Goal: Task Accomplishment & Management: Use online tool/utility

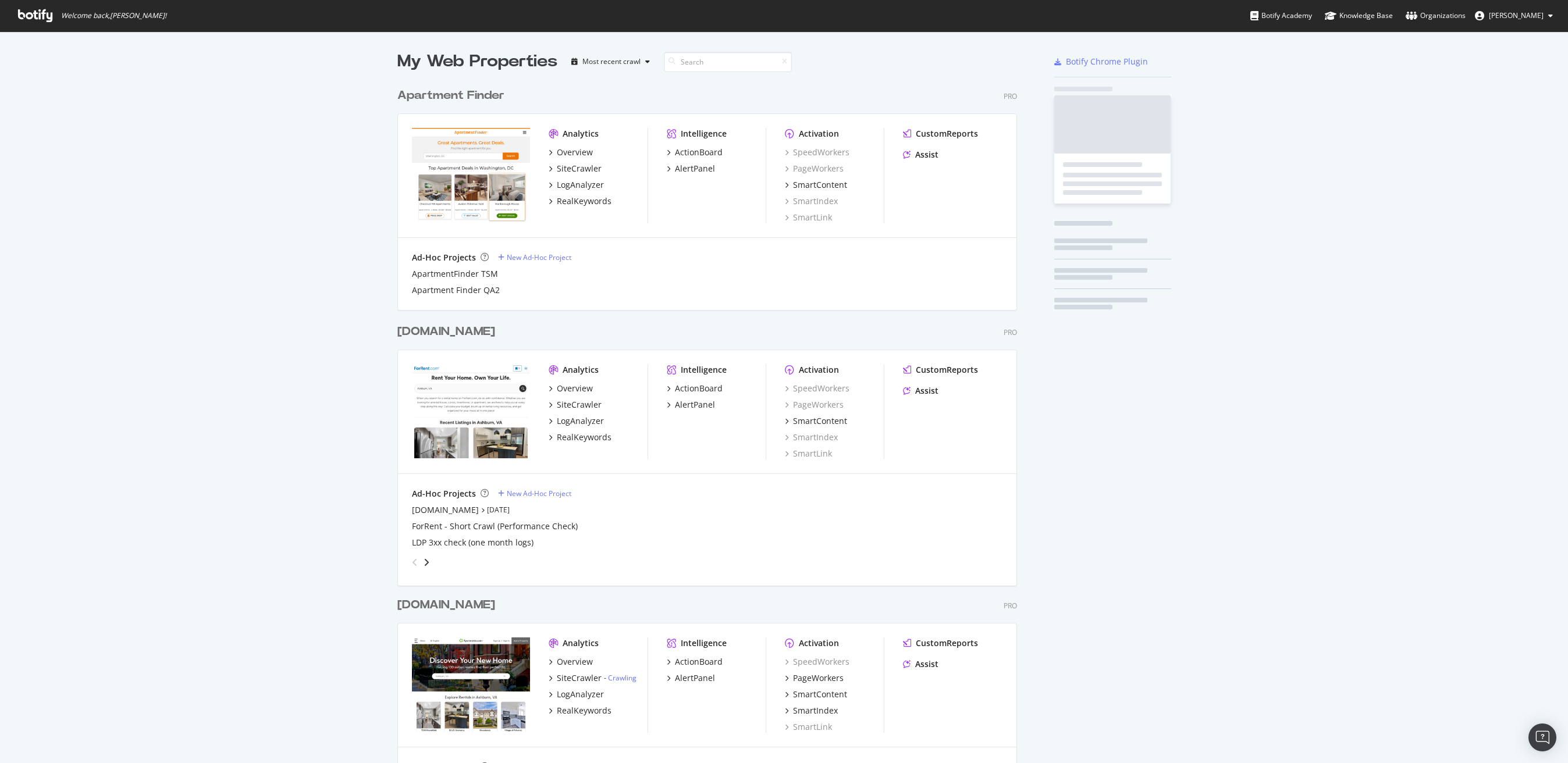
scroll to position [1026, 620]
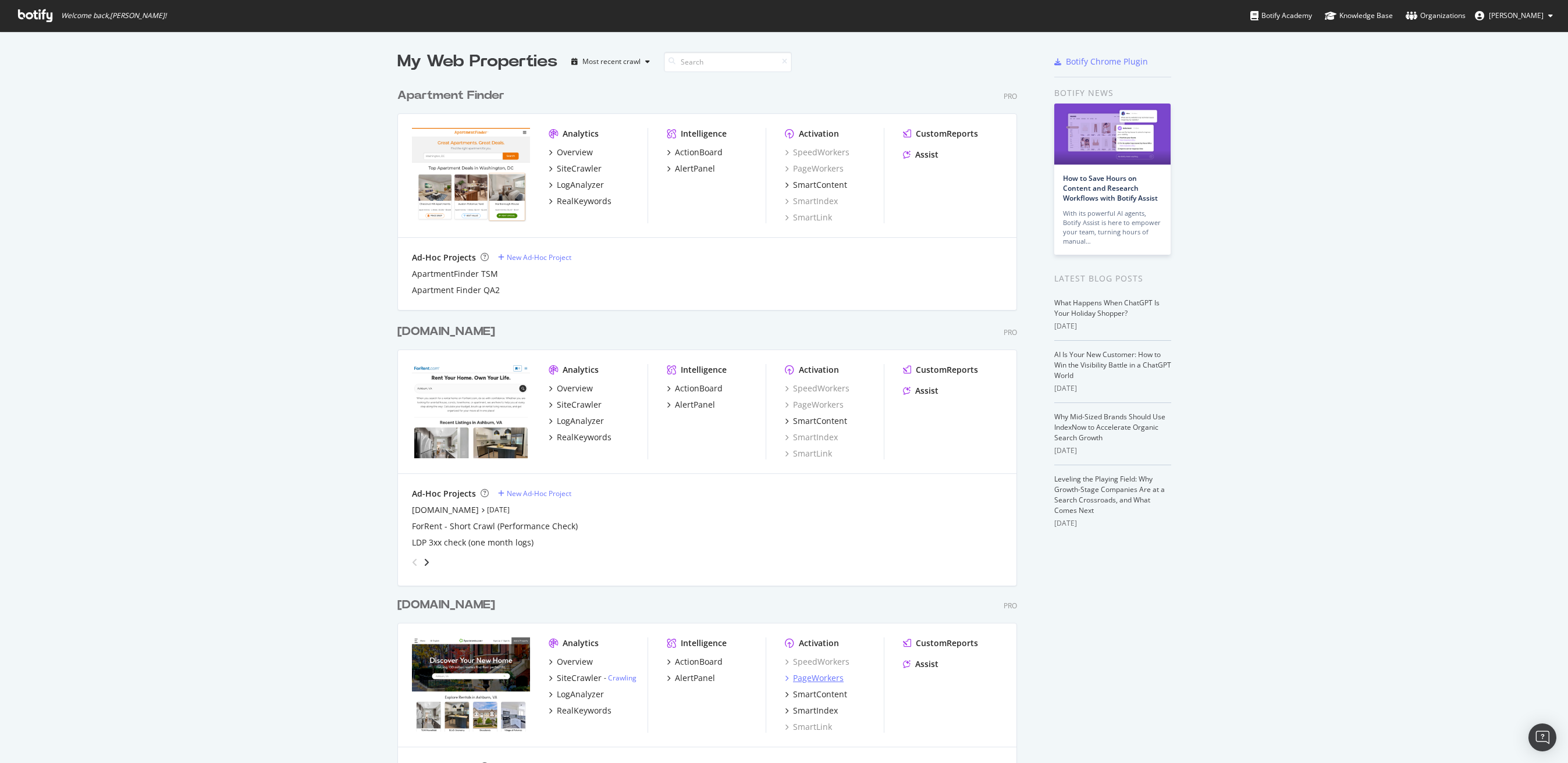
click at [825, 678] on div "PageWorkers" at bounding box center [818, 678] width 51 height 12
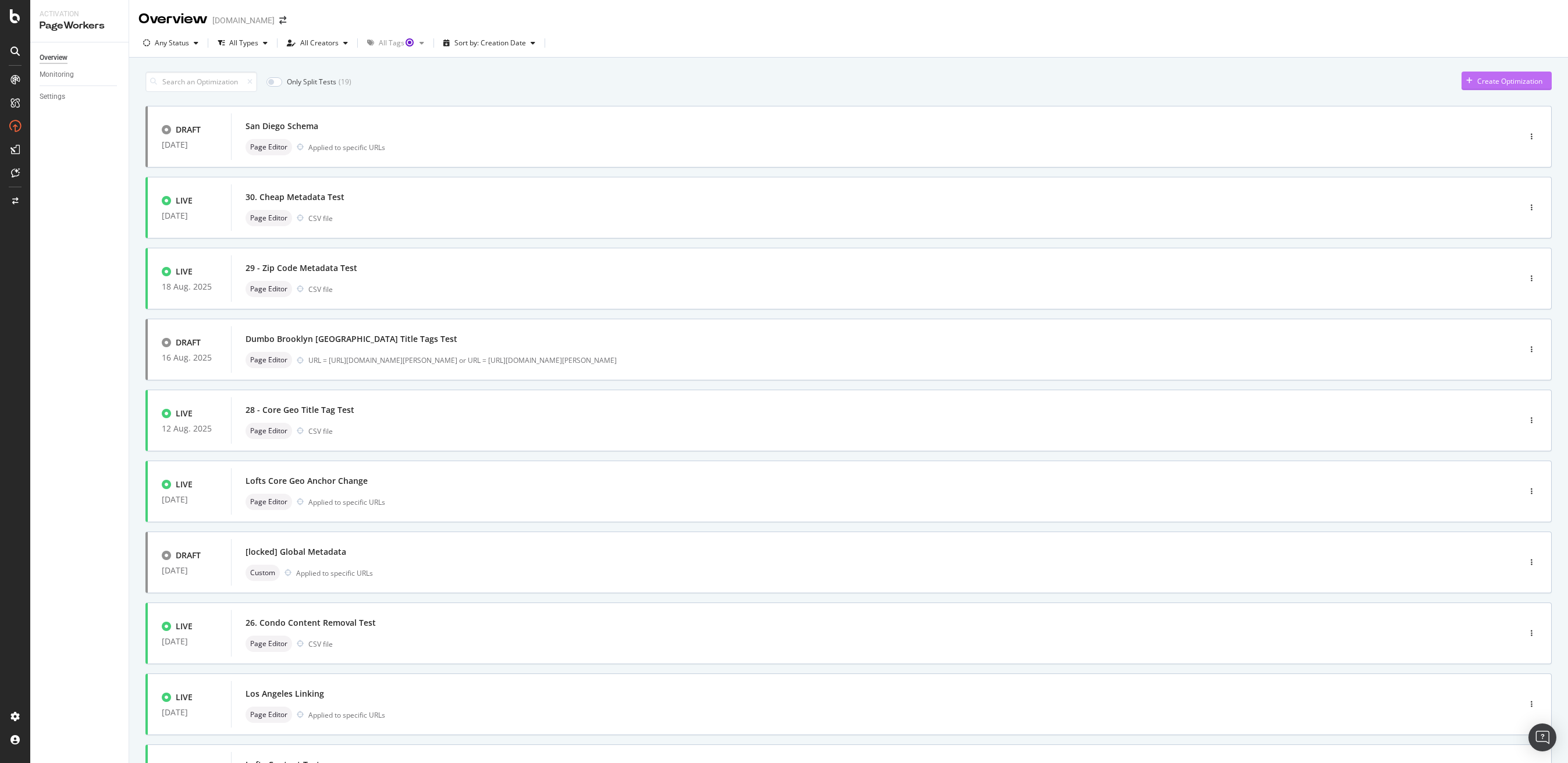
click at [1486, 80] on div "Create Optimization" at bounding box center [1510, 81] width 65 height 10
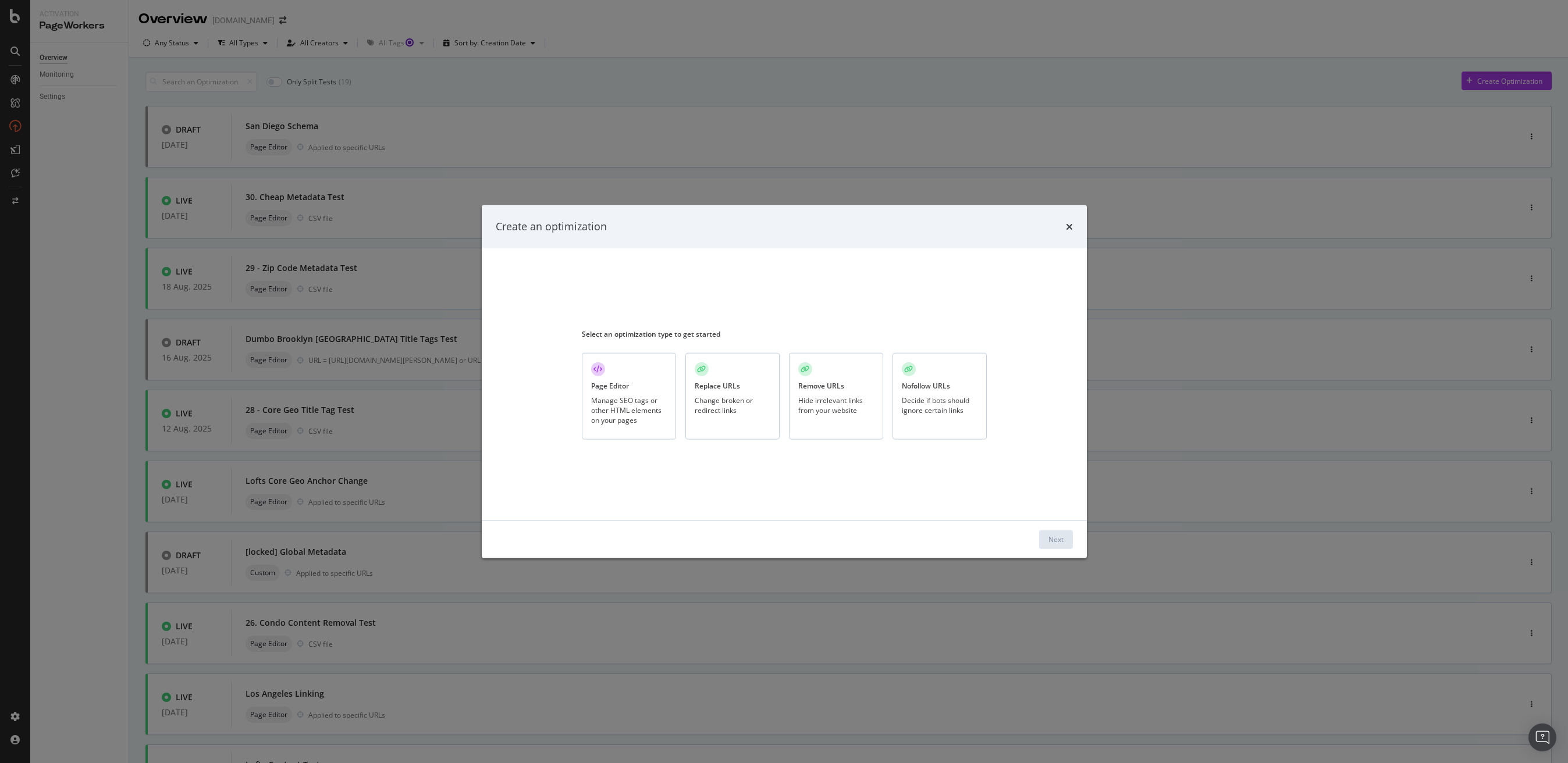
click at [616, 402] on div "Manage SEO tags or other HTML elements on your pages" at bounding box center [629, 410] width 75 height 30
click at [1049, 539] on div "Next" at bounding box center [1055, 539] width 15 height 10
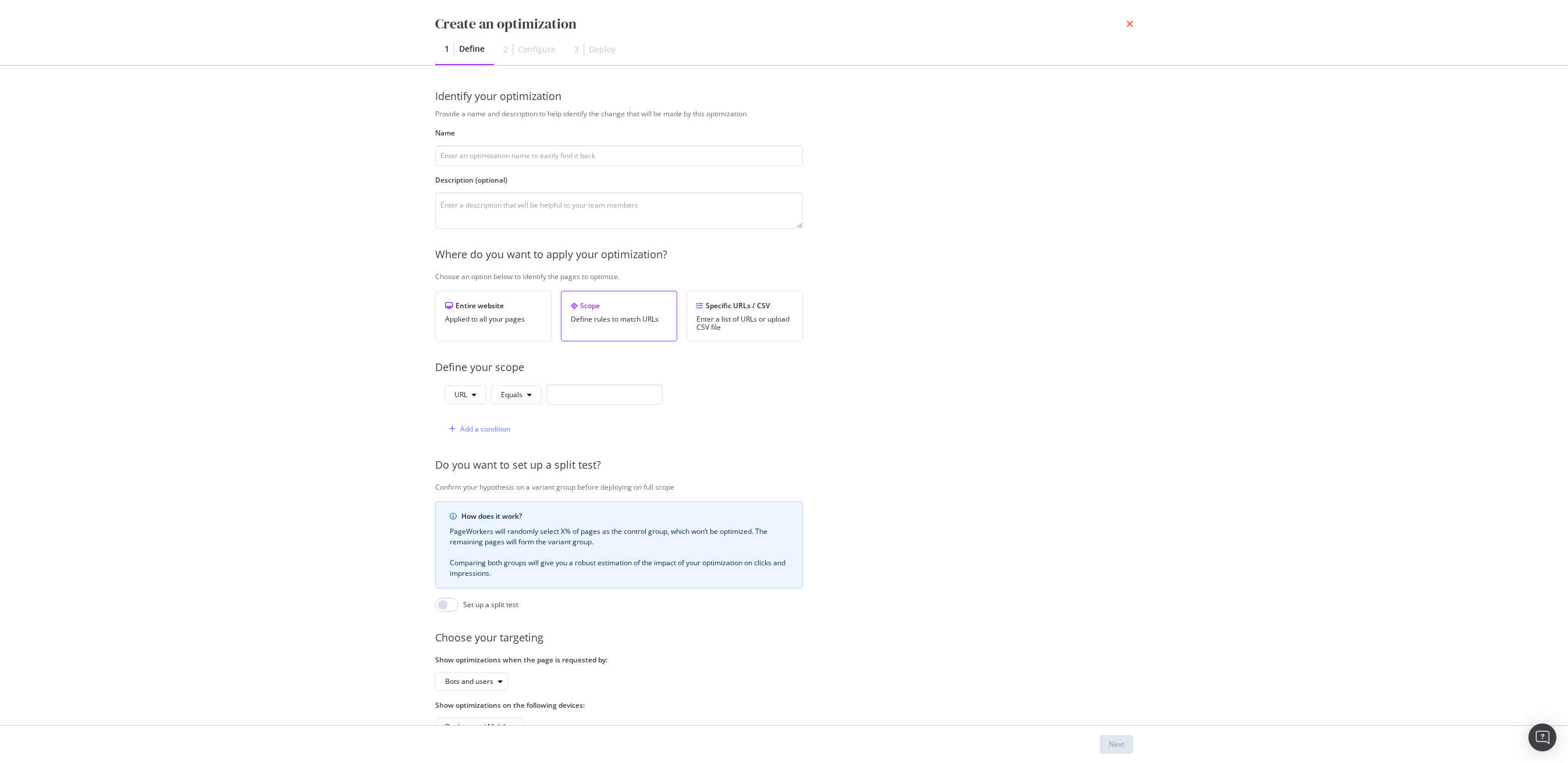
click at [1127, 19] on icon "times" at bounding box center [1130, 24] width 7 height 9
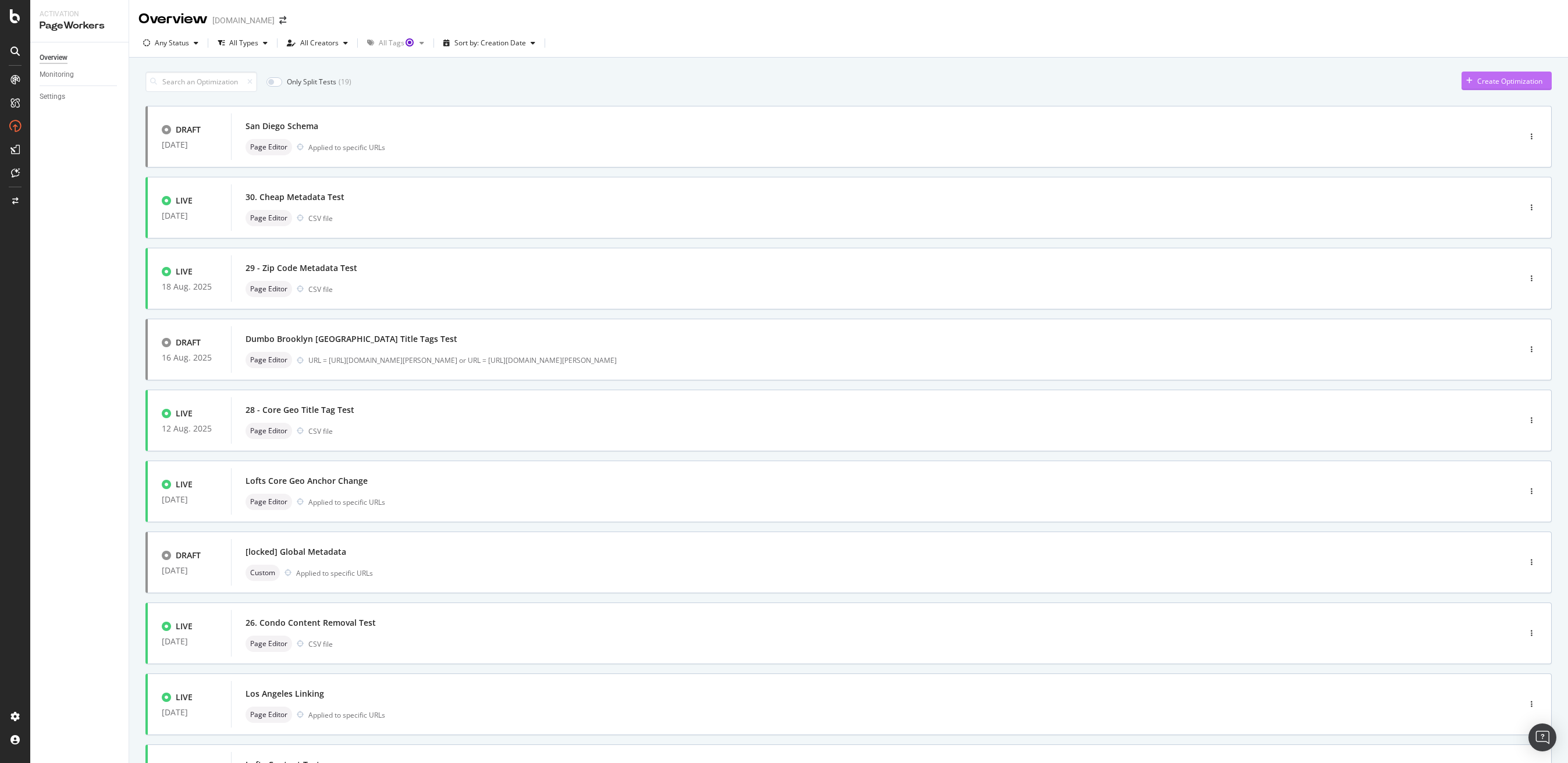
click at [1479, 84] on div "Create Optimization" at bounding box center [1510, 81] width 65 height 10
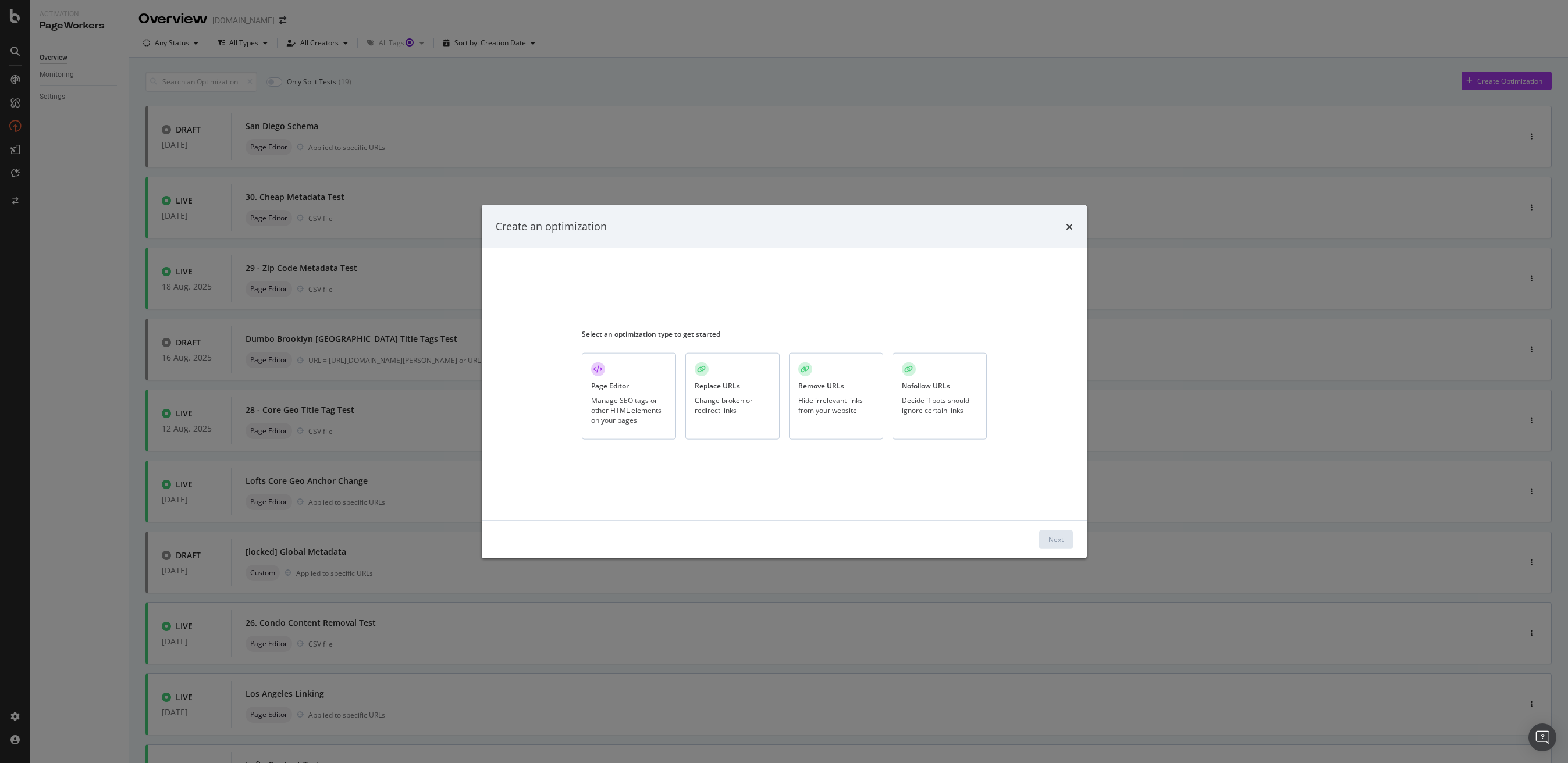
click at [631, 397] on div "Manage SEO tags or other HTML elements on your pages" at bounding box center [629, 410] width 75 height 30
click at [1055, 541] on div "Next" at bounding box center [1055, 539] width 15 height 10
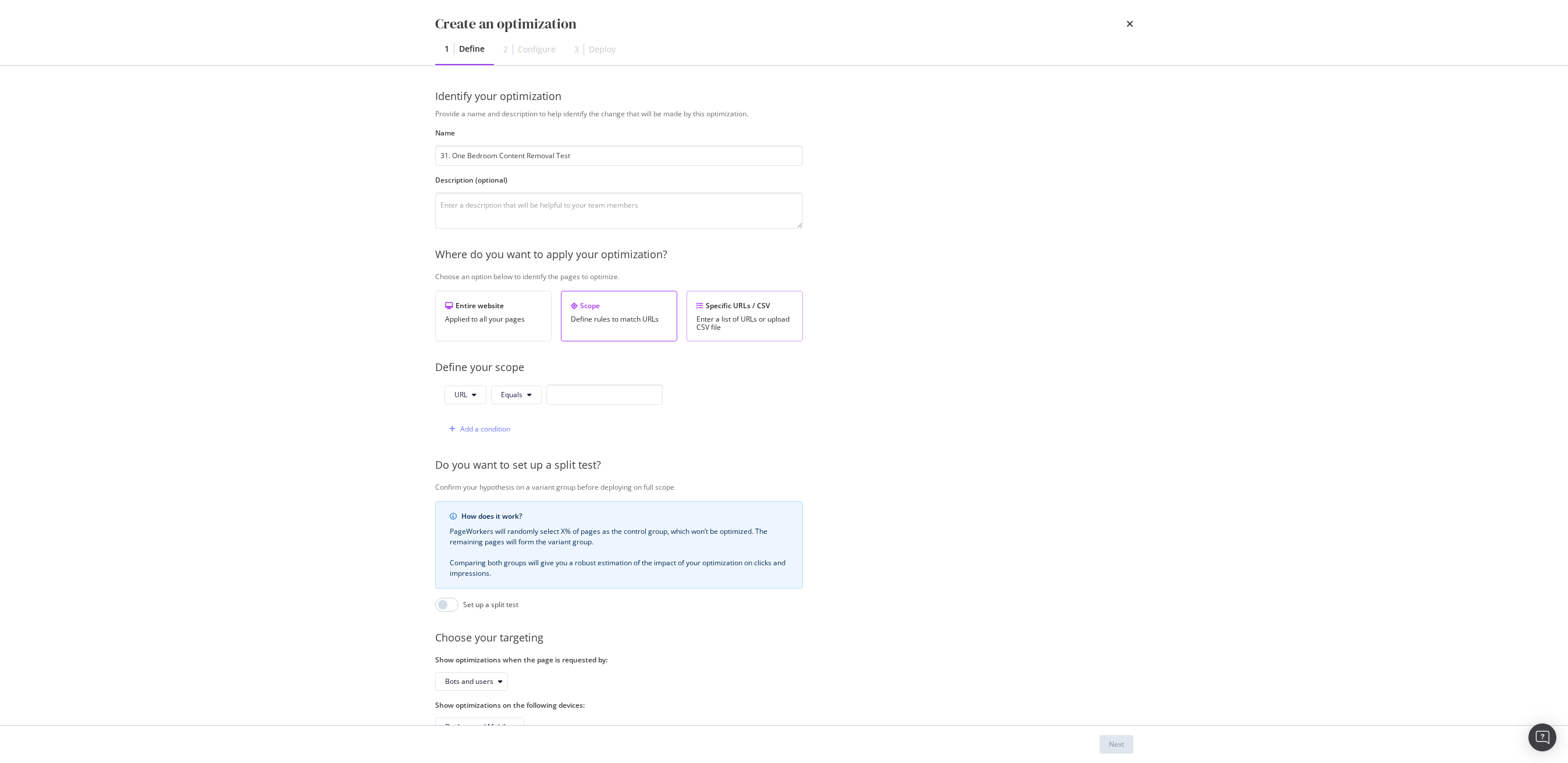
type input "31. One Bedroom Content Removal Test"
click at [765, 302] on div "Specific URLs / CSV" at bounding box center [744, 305] width 97 height 10
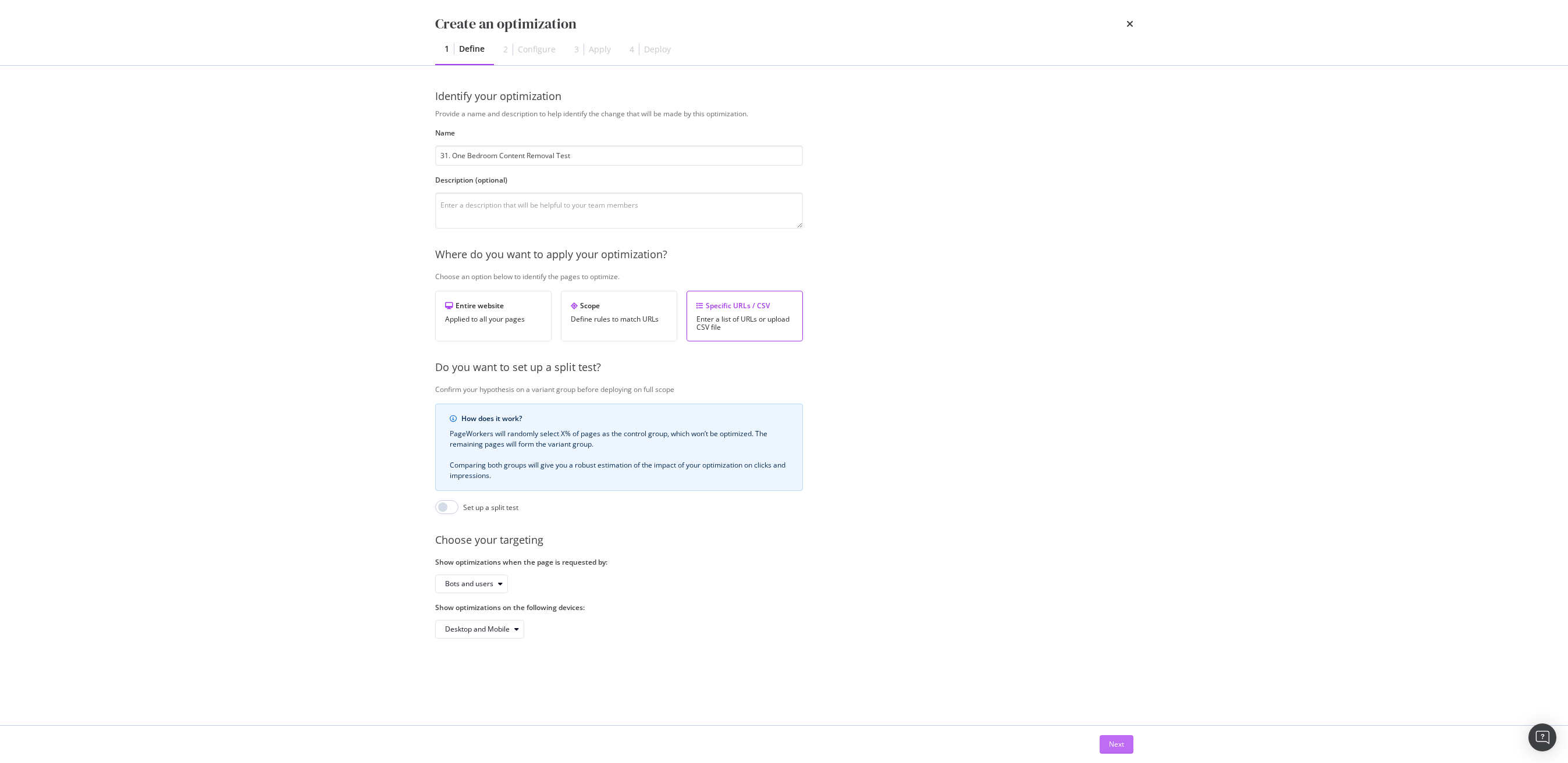
click at [1125, 740] on button "Next" at bounding box center [1116, 744] width 33 height 19
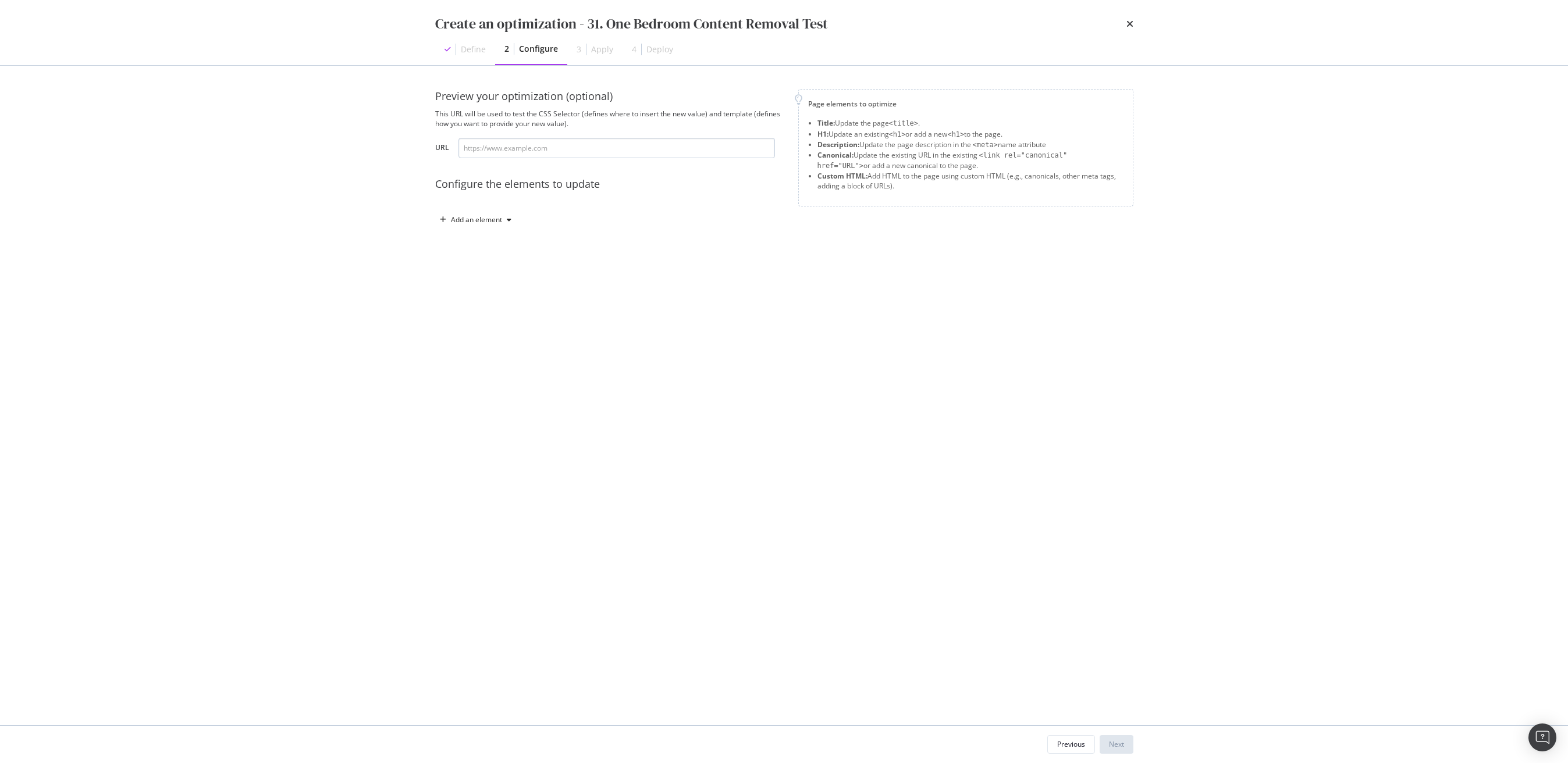
drag, startPoint x: 530, startPoint y: 133, endPoint x: 525, endPoint y: 139, distance: 7.8
click at [525, 139] on div "Preview your optimization (optional) This URL will be used to test the CSS Sele…" at bounding box center [610, 124] width 349 height 69
click at [523, 148] on input "modal" at bounding box center [617, 148] width 317 height 20
click at [574, 149] on input "modal" at bounding box center [617, 148] width 317 height 20
paste input "[URL][DOMAIN_NAME]"
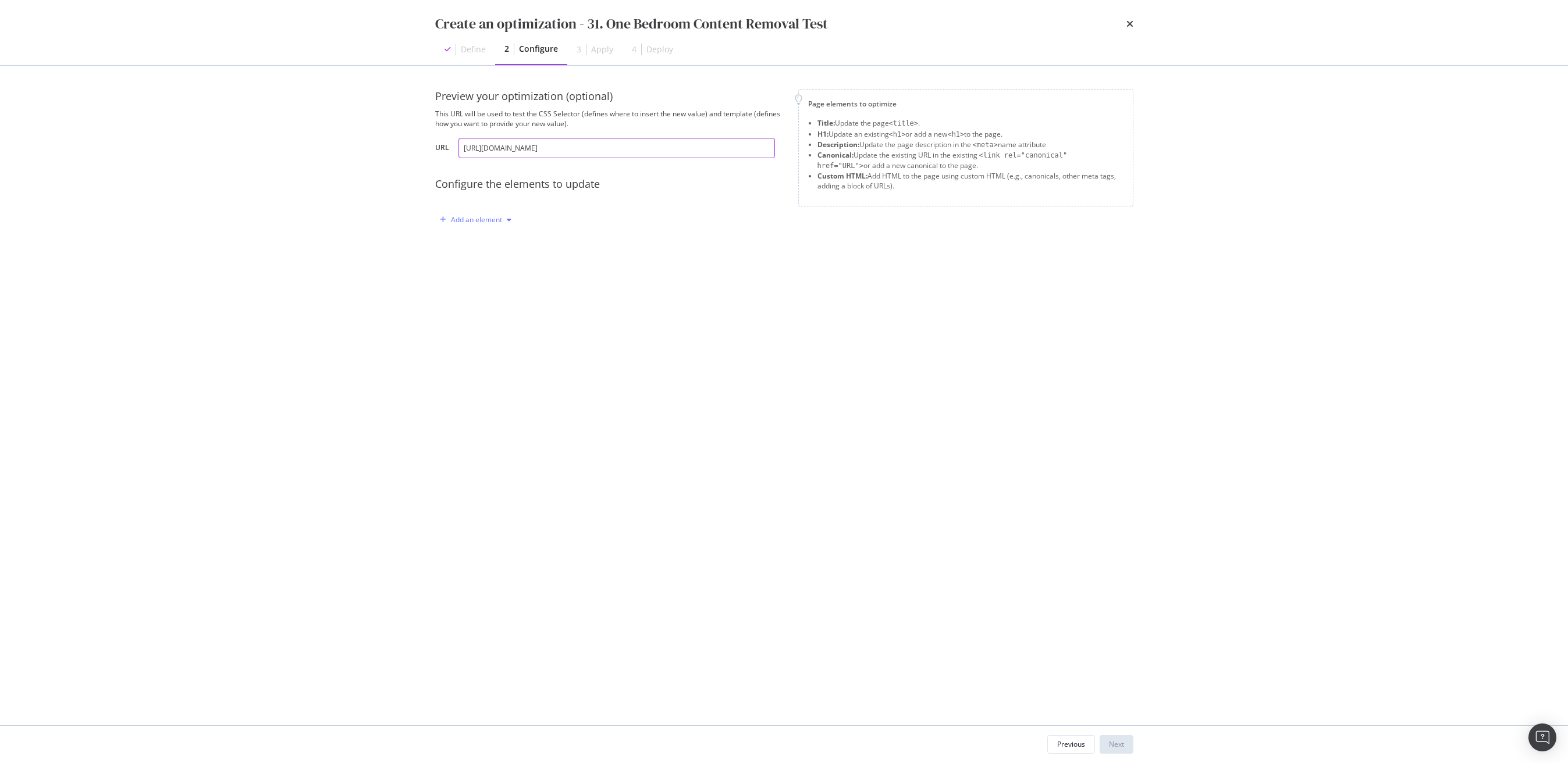
type input "[URL][DOMAIN_NAME]"
click at [485, 220] on div "Add an element" at bounding box center [477, 220] width 51 height 7
click at [499, 314] on div "Custom HTML" at bounding box center [489, 319] width 46 height 10
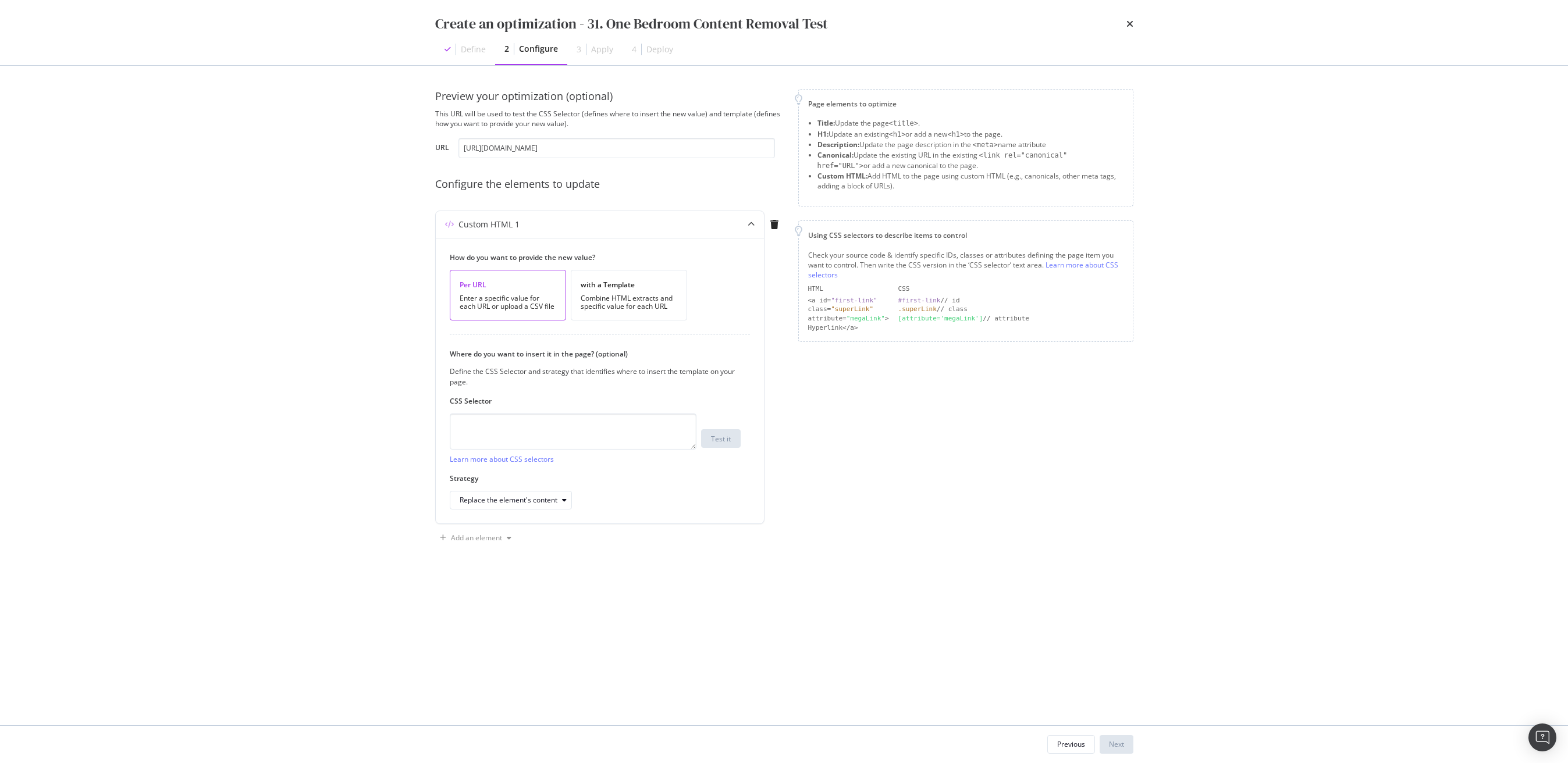
click at [585, 595] on div "Preview your optimization (optional) This URL will be used to test the CSS Sele…" at bounding box center [784, 395] width 698 height 613
click at [632, 297] on div "Combine HTML extracts and specific value for each URL" at bounding box center [629, 302] width 97 height 16
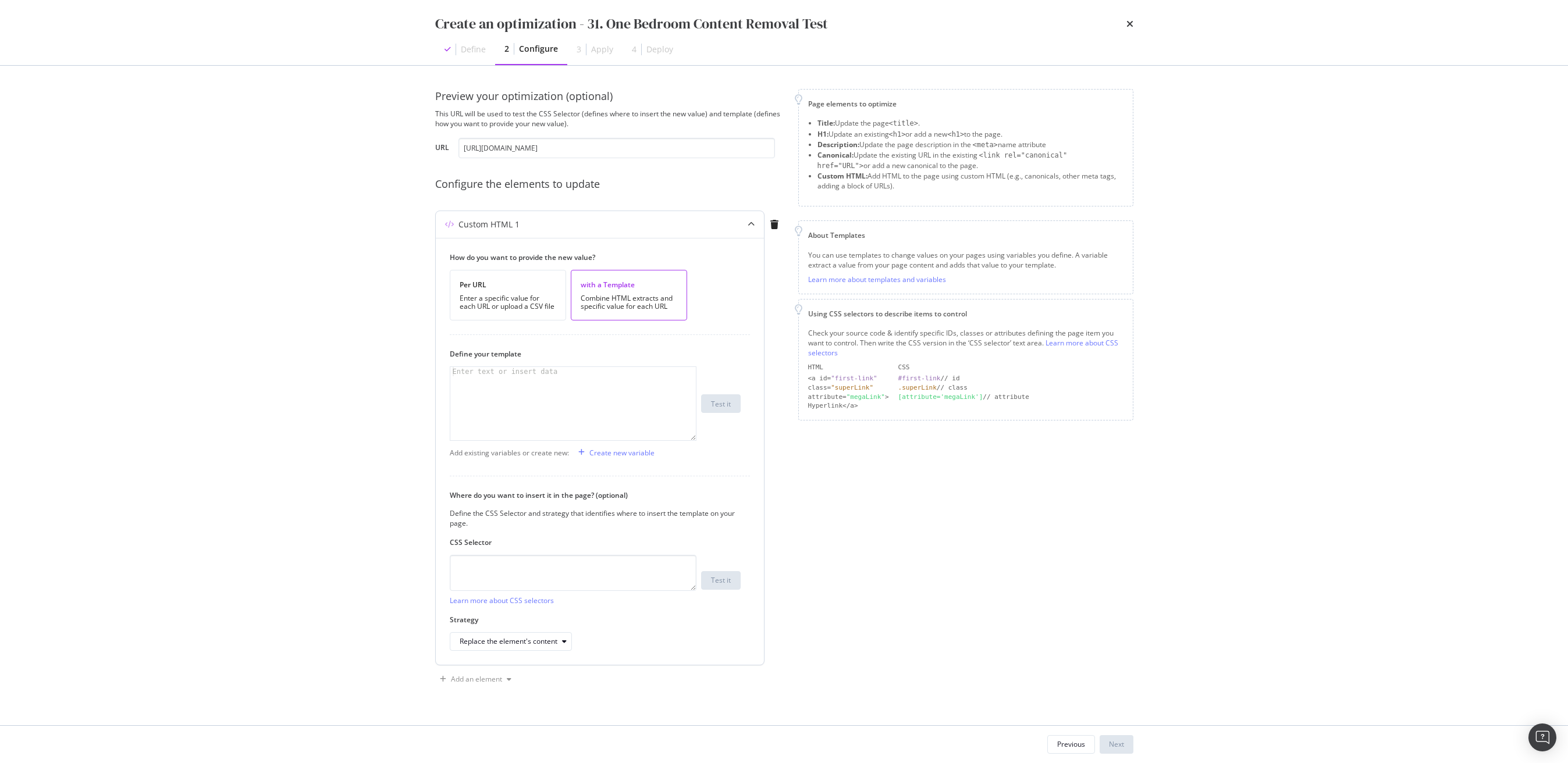
click at [567, 391] on div "modal" at bounding box center [573, 413] width 245 height 92
click at [537, 564] on textarea "modal" at bounding box center [573, 573] width 247 height 36
paste textarea "#marketingBlurb"
type textarea "#marketingBlurb"
click at [1119, 739] on div "Next" at bounding box center [1116, 744] width 15 height 10
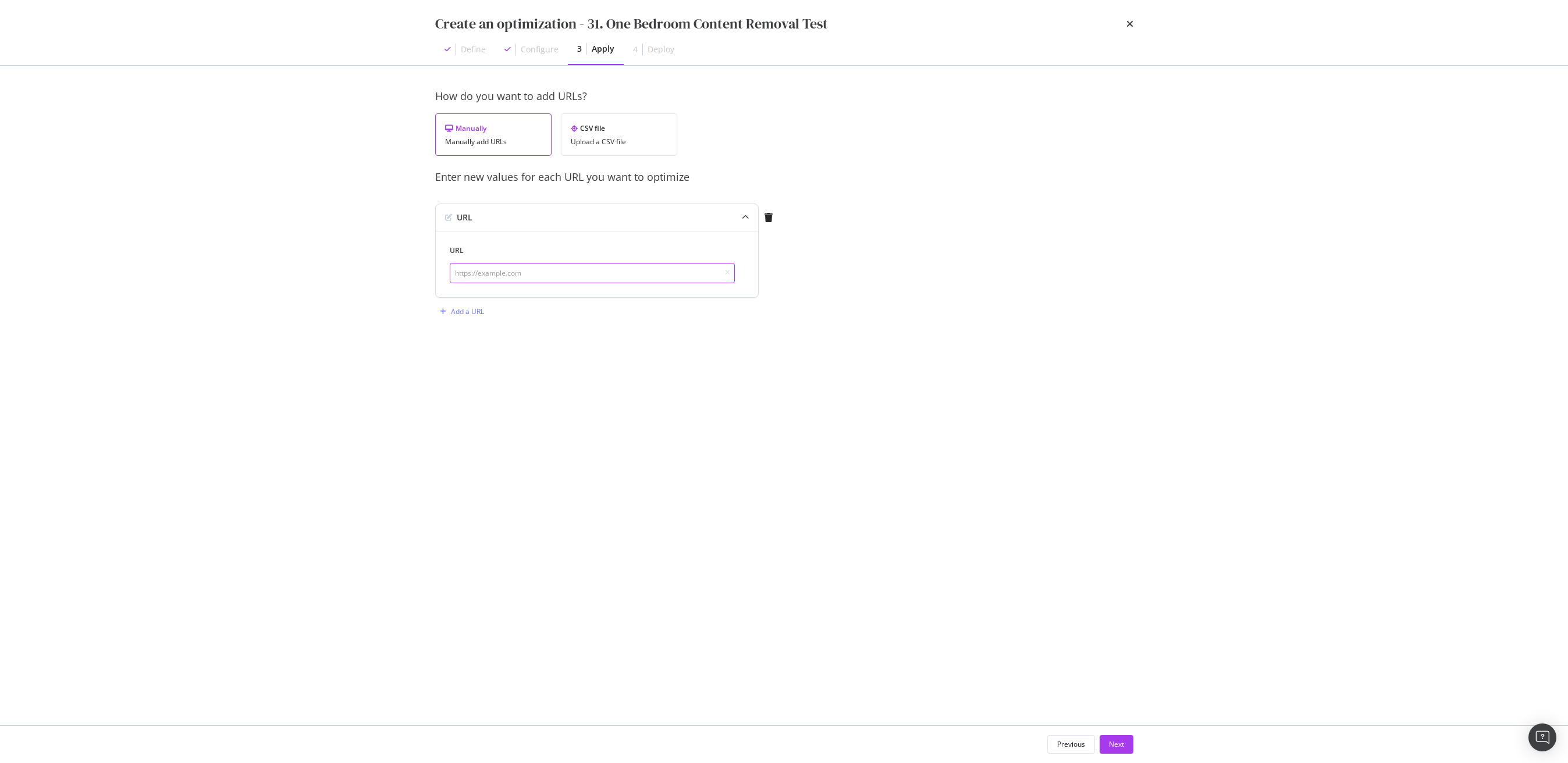
click at [551, 271] on input "modal" at bounding box center [592, 273] width 285 height 20
paste input "[URL][DOMAIN_NAME]"
type input "[URL][DOMAIN_NAME]"
click at [1121, 744] on div "Next" at bounding box center [1116, 744] width 15 height 10
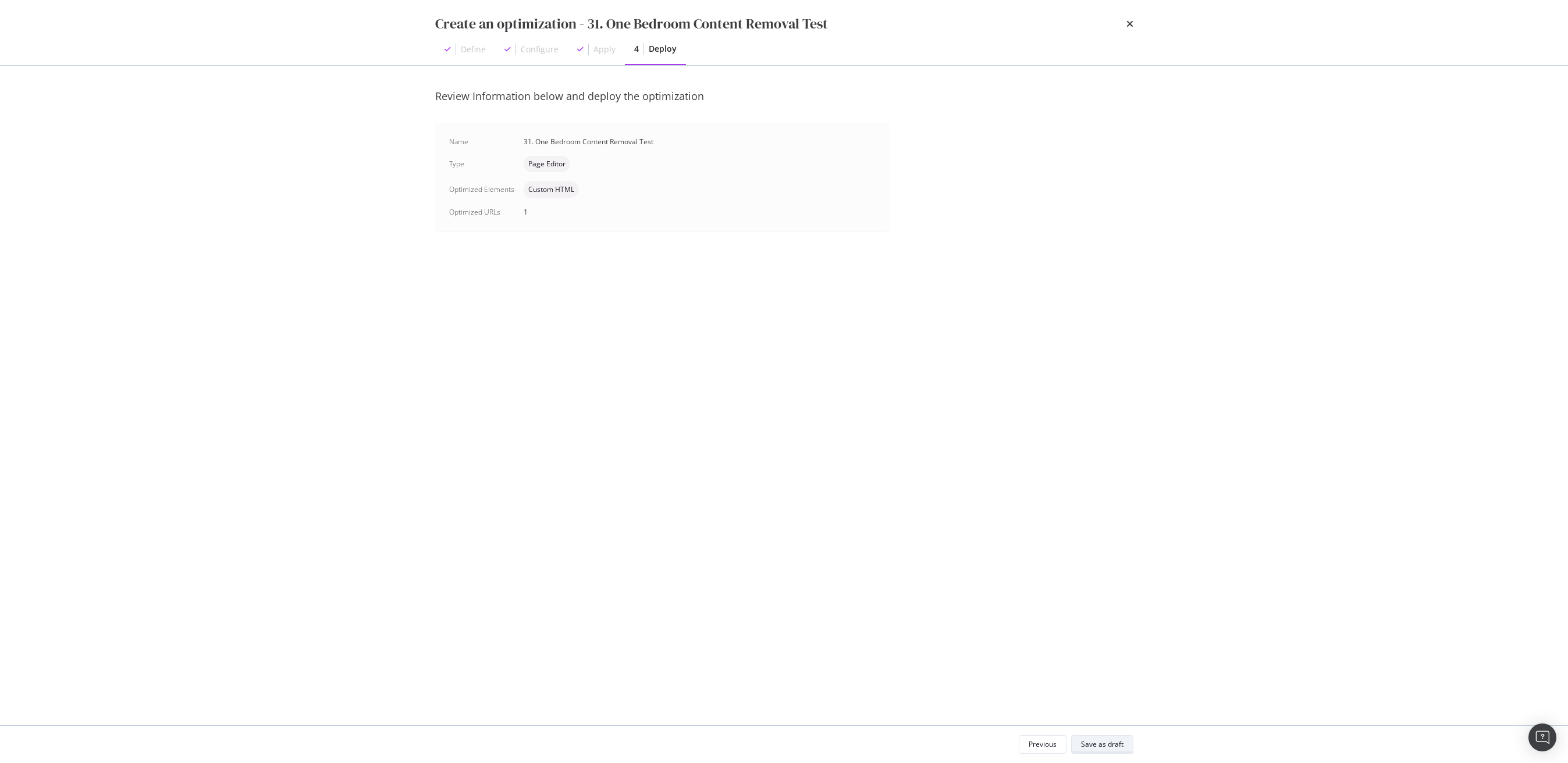
click at [1103, 742] on div "Save as draft" at bounding box center [1102, 744] width 43 height 10
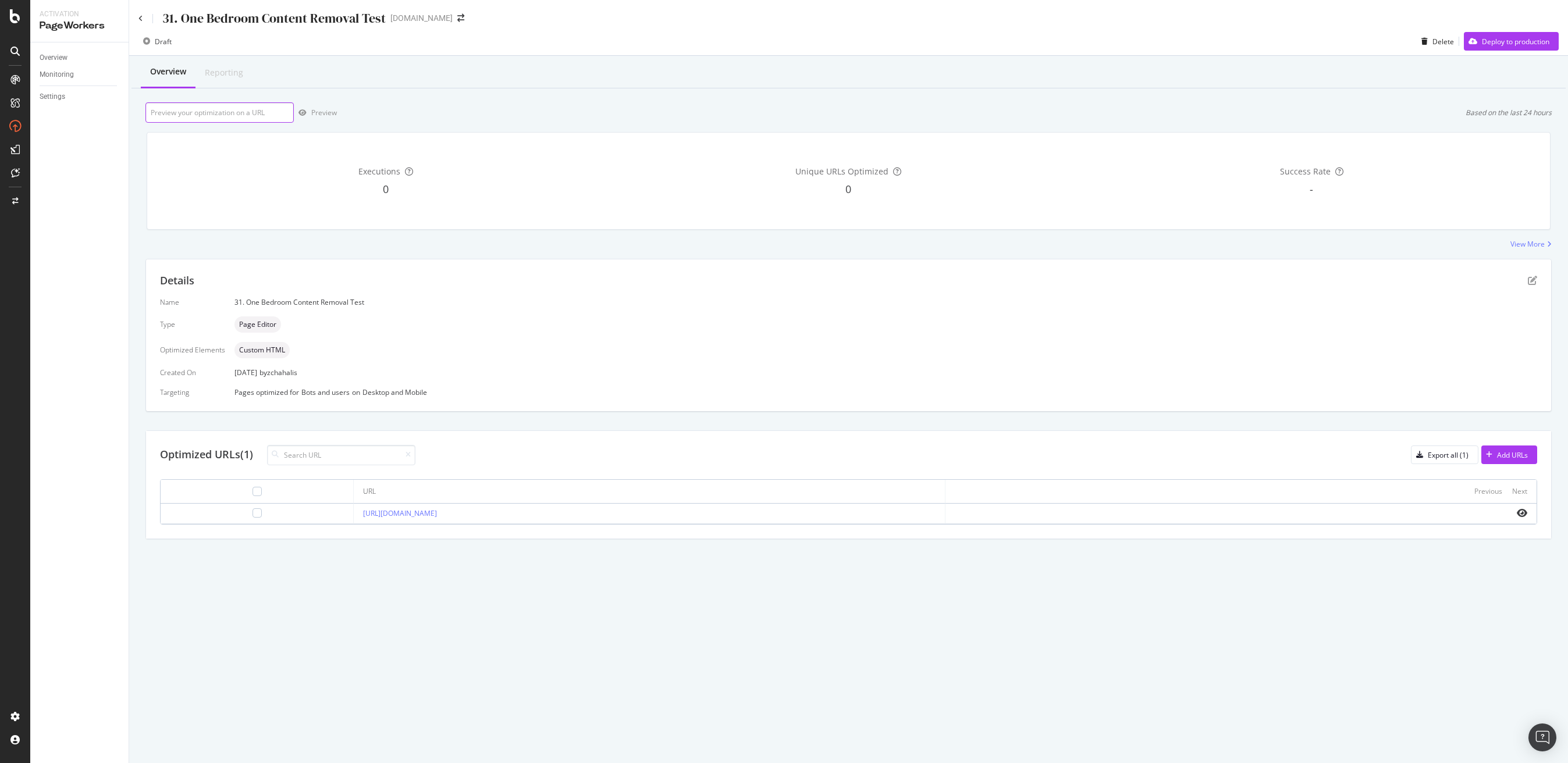
click at [234, 114] on input "url" at bounding box center [220, 112] width 149 height 20
paste input "[URL][DOMAIN_NAME]"
type input "[URL][DOMAIN_NAME]"
click at [331, 112] on div "Preview" at bounding box center [324, 113] width 26 height 10
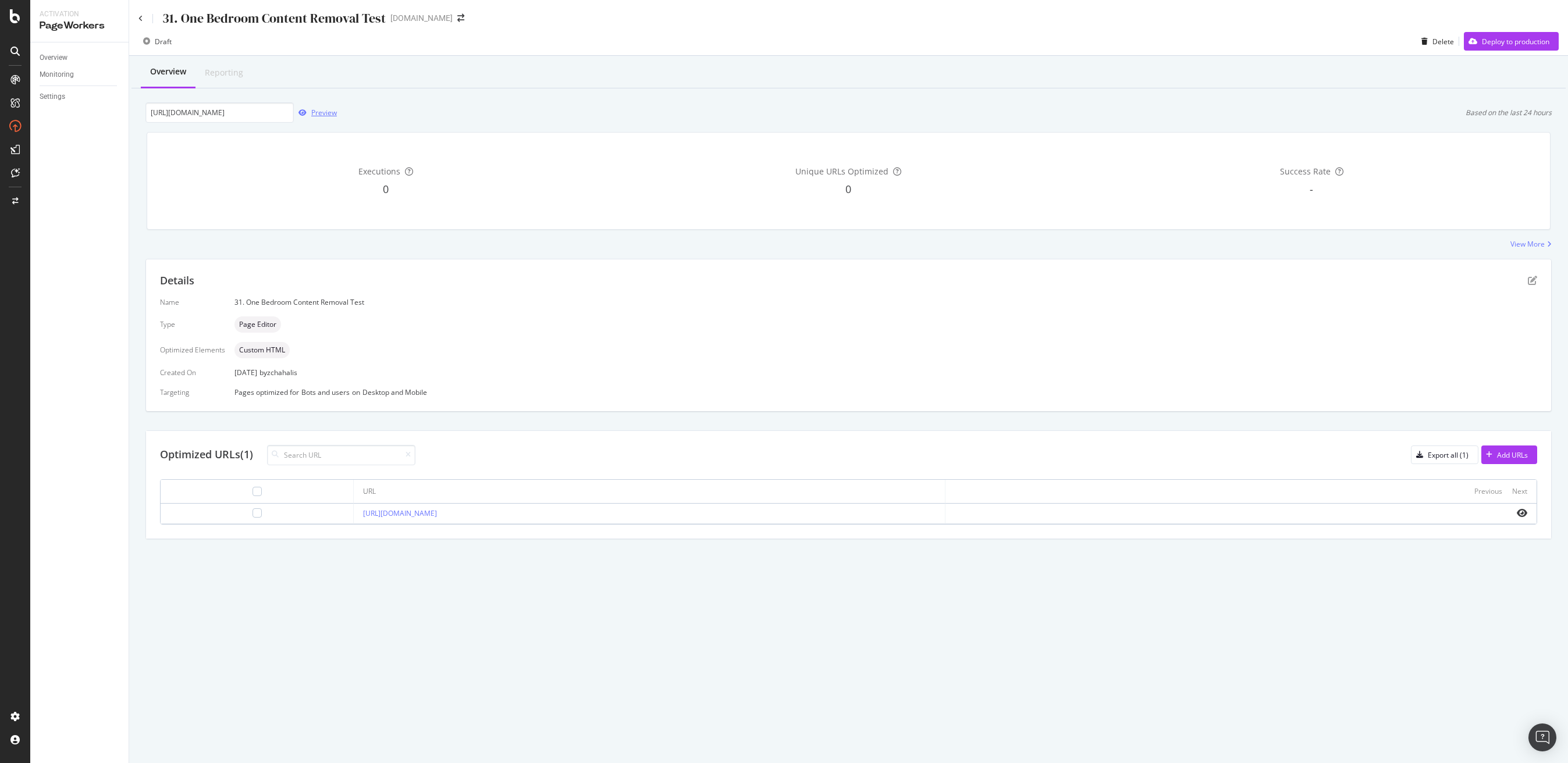
scroll to position [0, 0]
click at [1535, 277] on icon "pen-to-square" at bounding box center [1532, 280] width 9 height 9
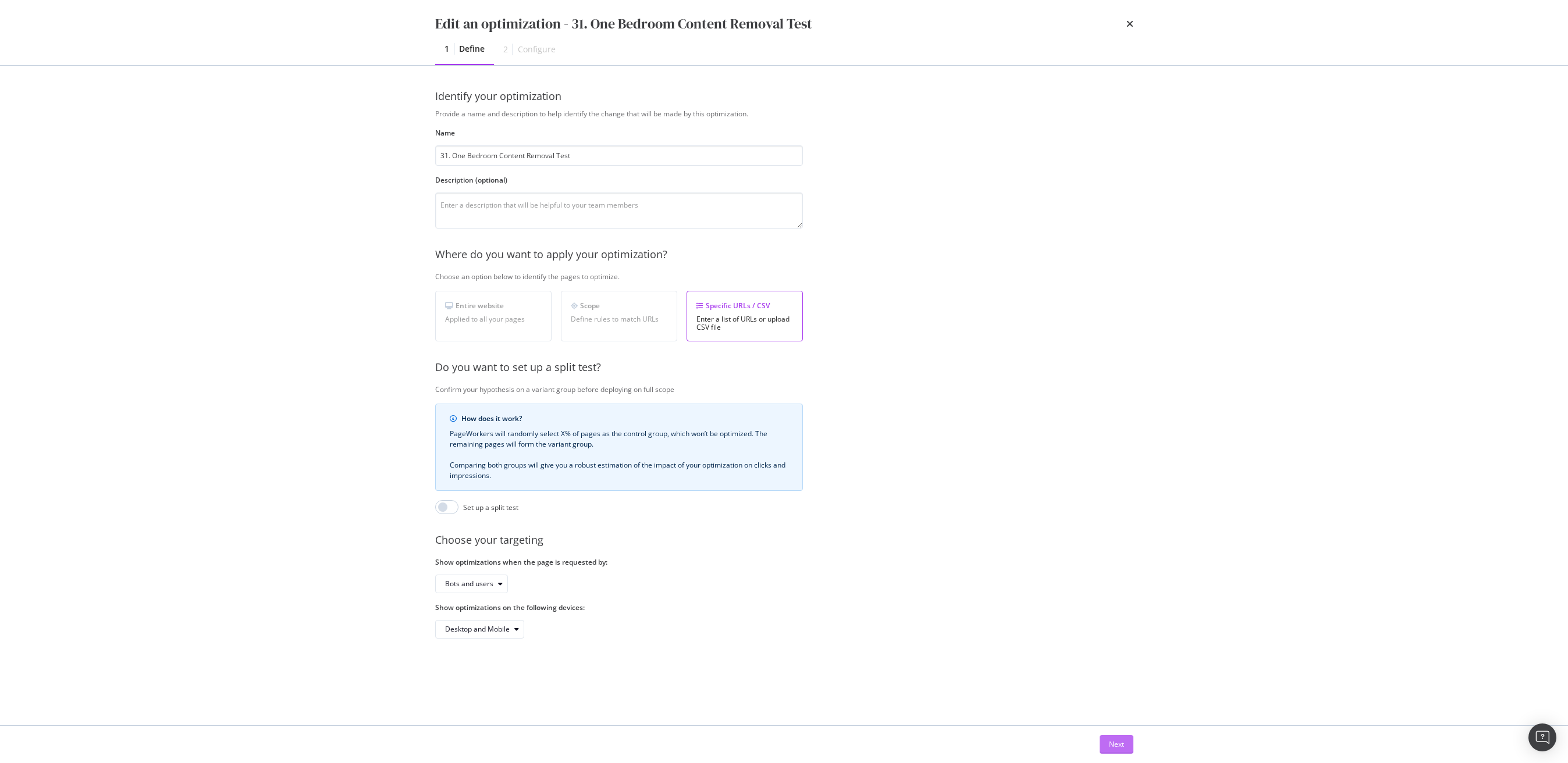
click at [1111, 745] on div "Next" at bounding box center [1116, 744] width 15 height 10
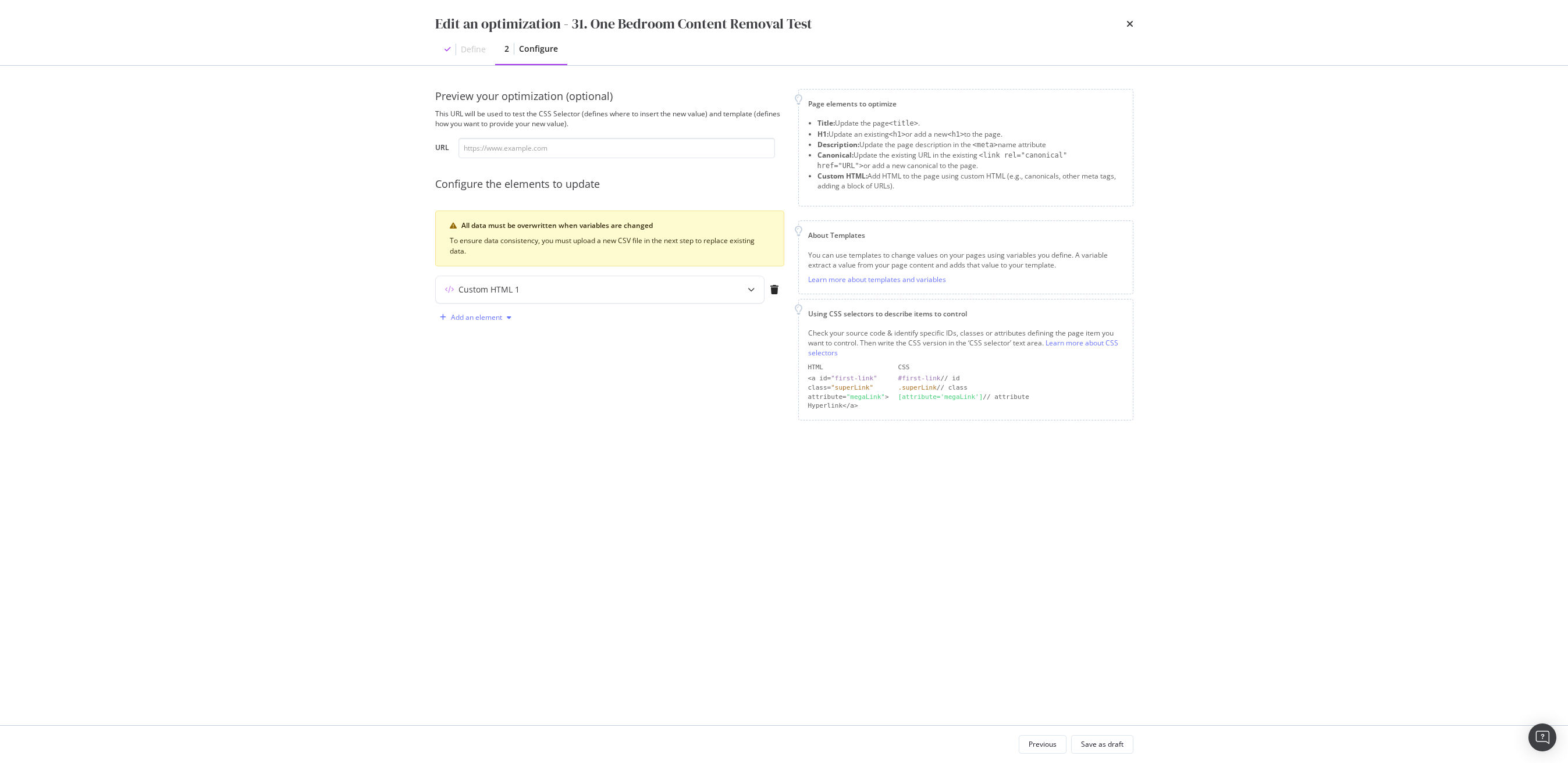
click at [487, 321] on div "Add an element" at bounding box center [477, 317] width 51 height 7
click at [491, 417] on div "Custom HTML" at bounding box center [489, 417] width 46 height 10
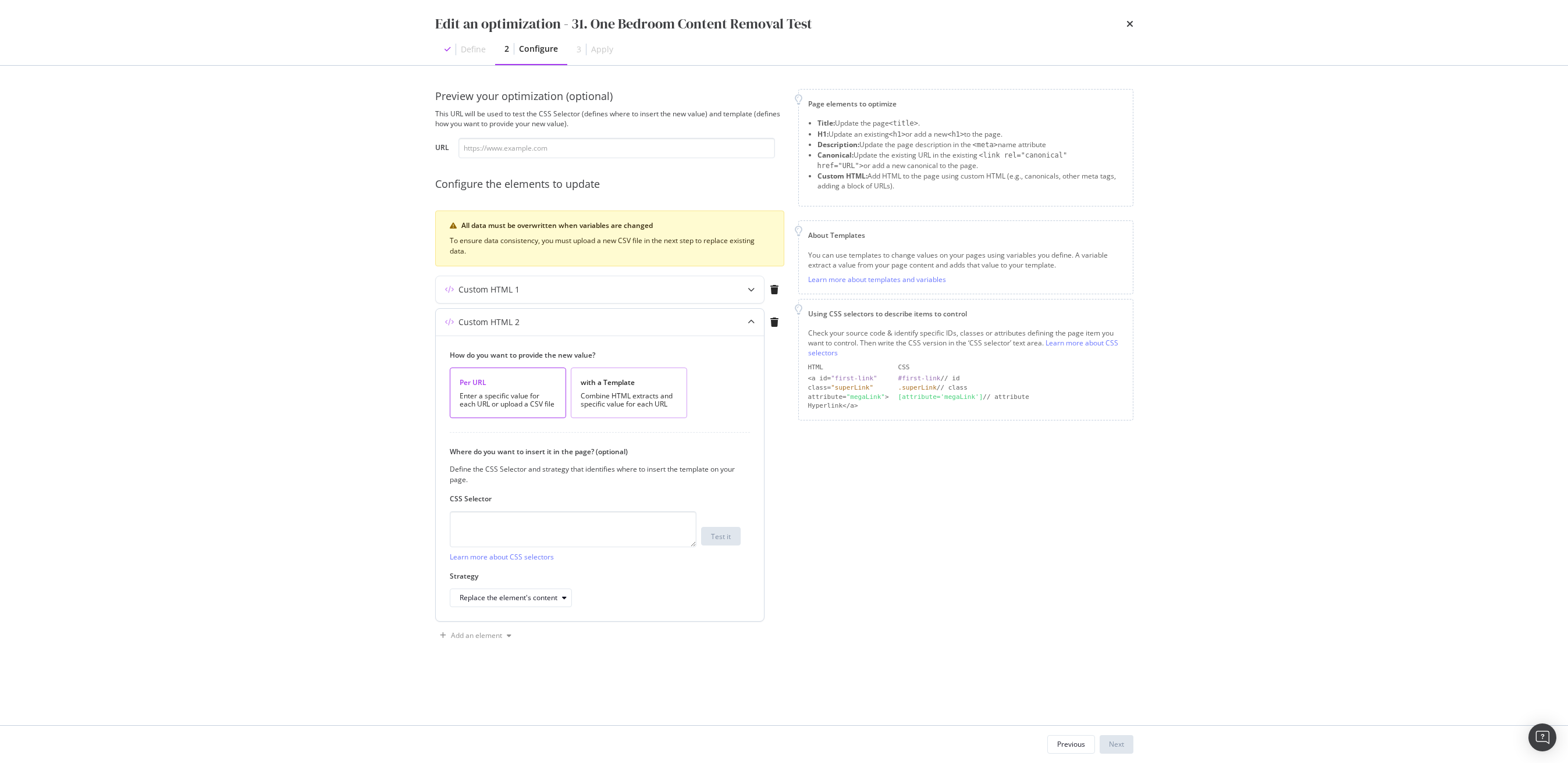
click at [615, 381] on div "with a Template" at bounding box center [629, 382] width 97 height 10
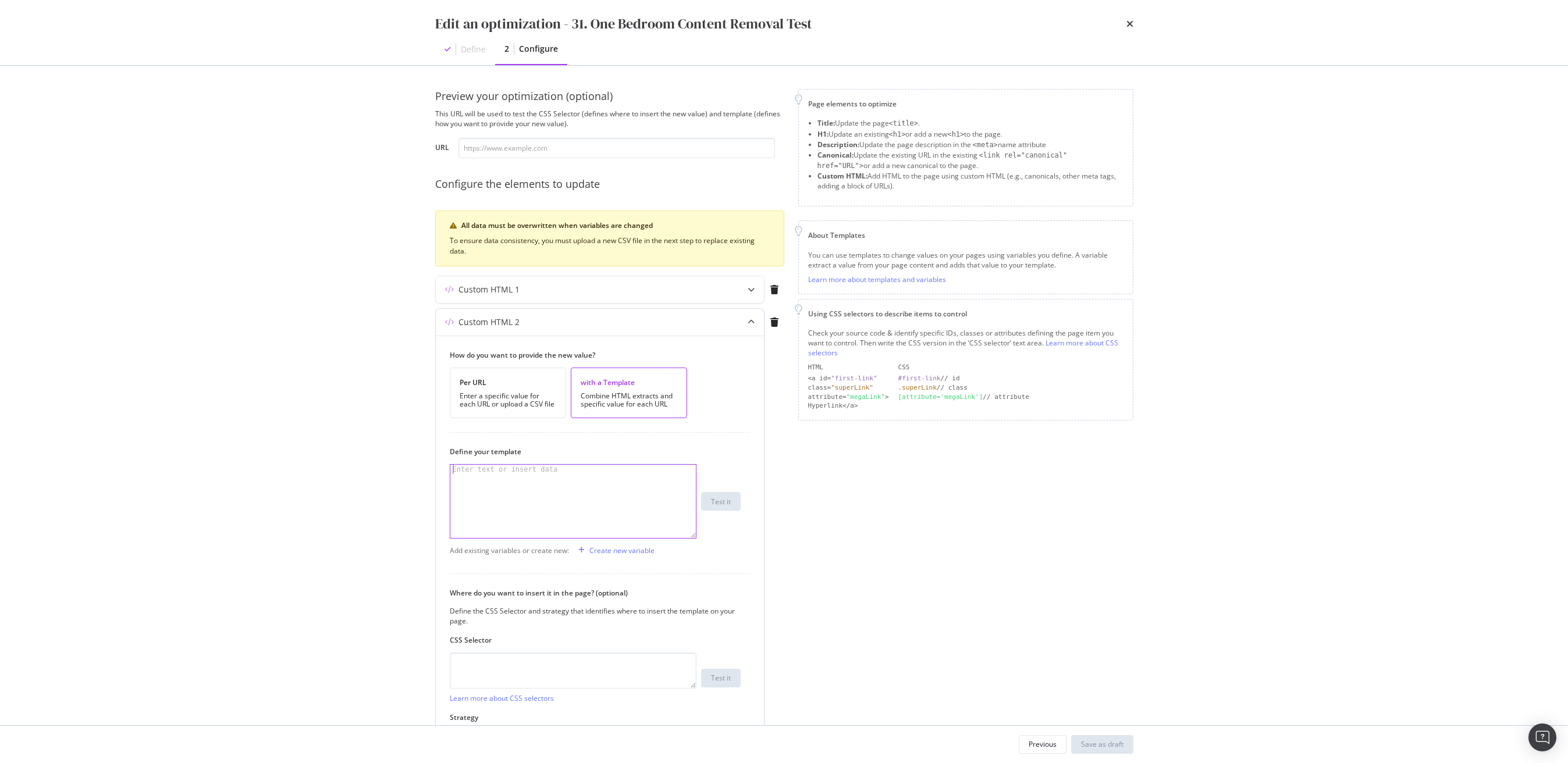
click at [505, 467] on div "Enter text or insert data" at bounding box center [505, 469] width 110 height 9
click at [529, 664] on textarea "modal" at bounding box center [573, 670] width 247 height 36
paste textarea "#searchListView > div > section.blog-section.mortar-wrapper"
type textarea "#searchListView > div > section.blog-section.mortar-wrapper"
click at [1101, 748] on div "Save as draft" at bounding box center [1102, 744] width 43 height 10
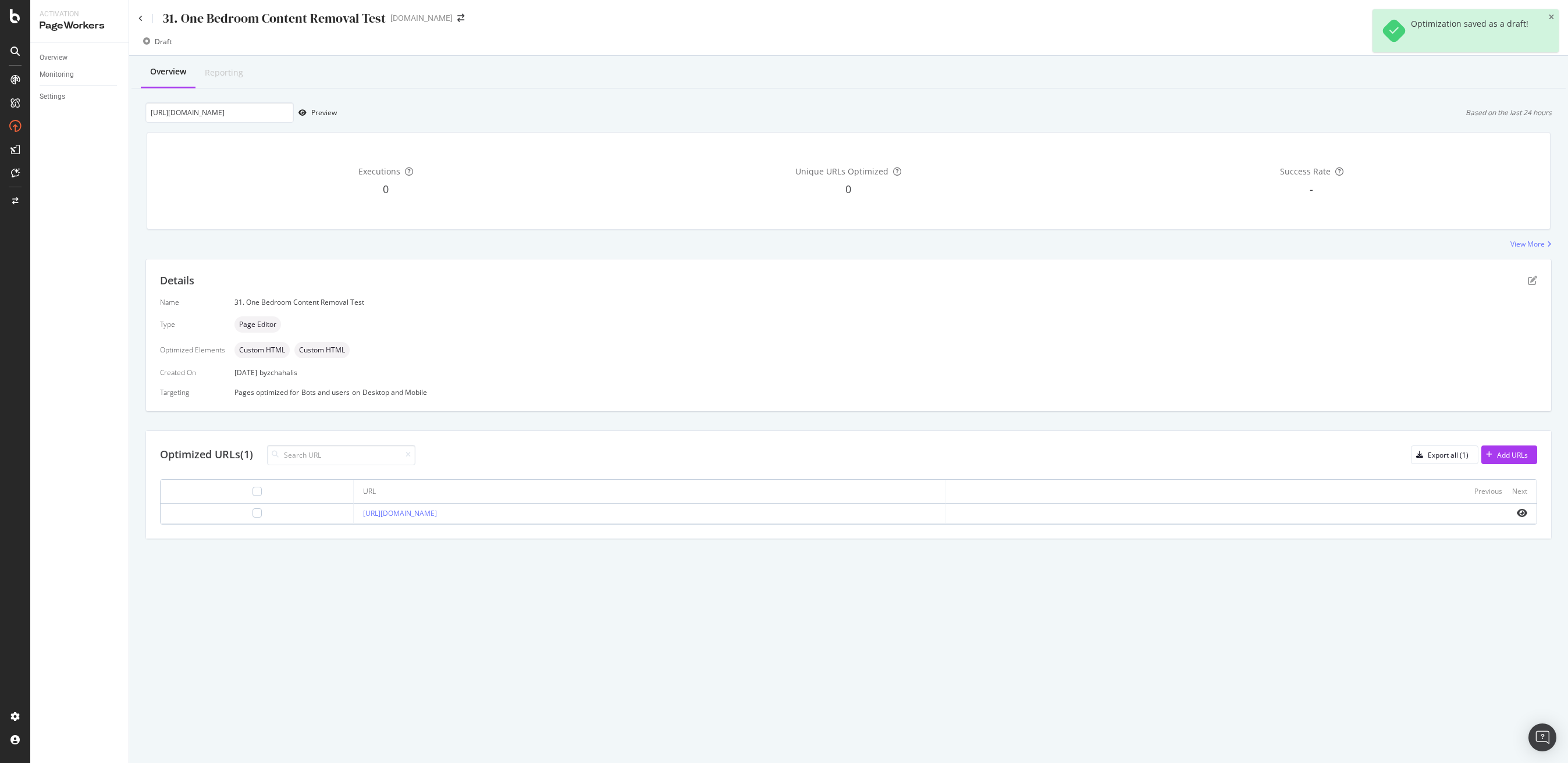
click at [373, 179] on div "Executions 0" at bounding box center [385, 181] width 458 height 78
click at [314, 113] on div "Preview" at bounding box center [324, 113] width 26 height 10
click at [1506, 454] on div "Add URLs" at bounding box center [1512, 455] width 31 height 10
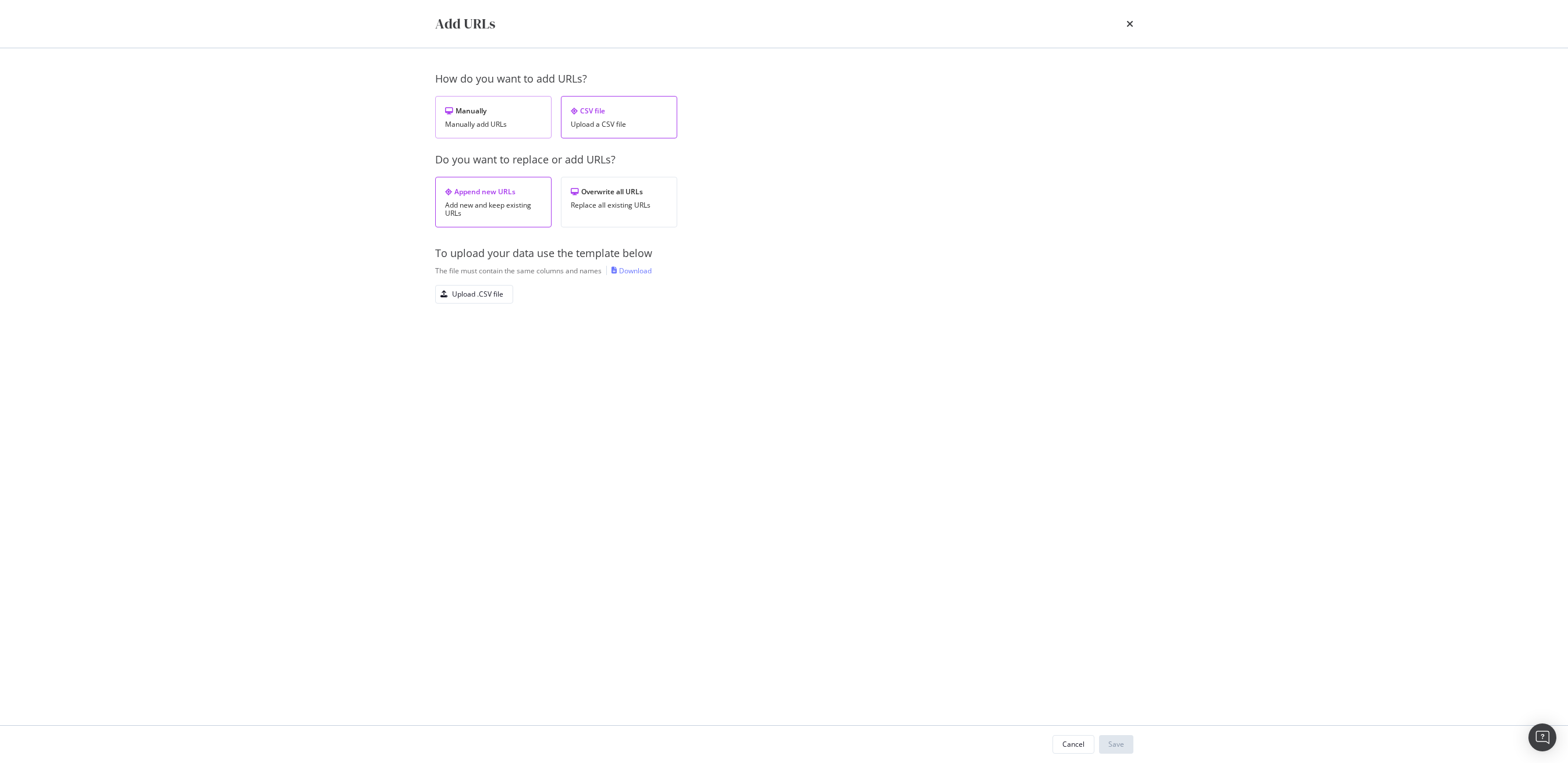
click at [491, 127] on div "Manually add URLs" at bounding box center [493, 124] width 97 height 8
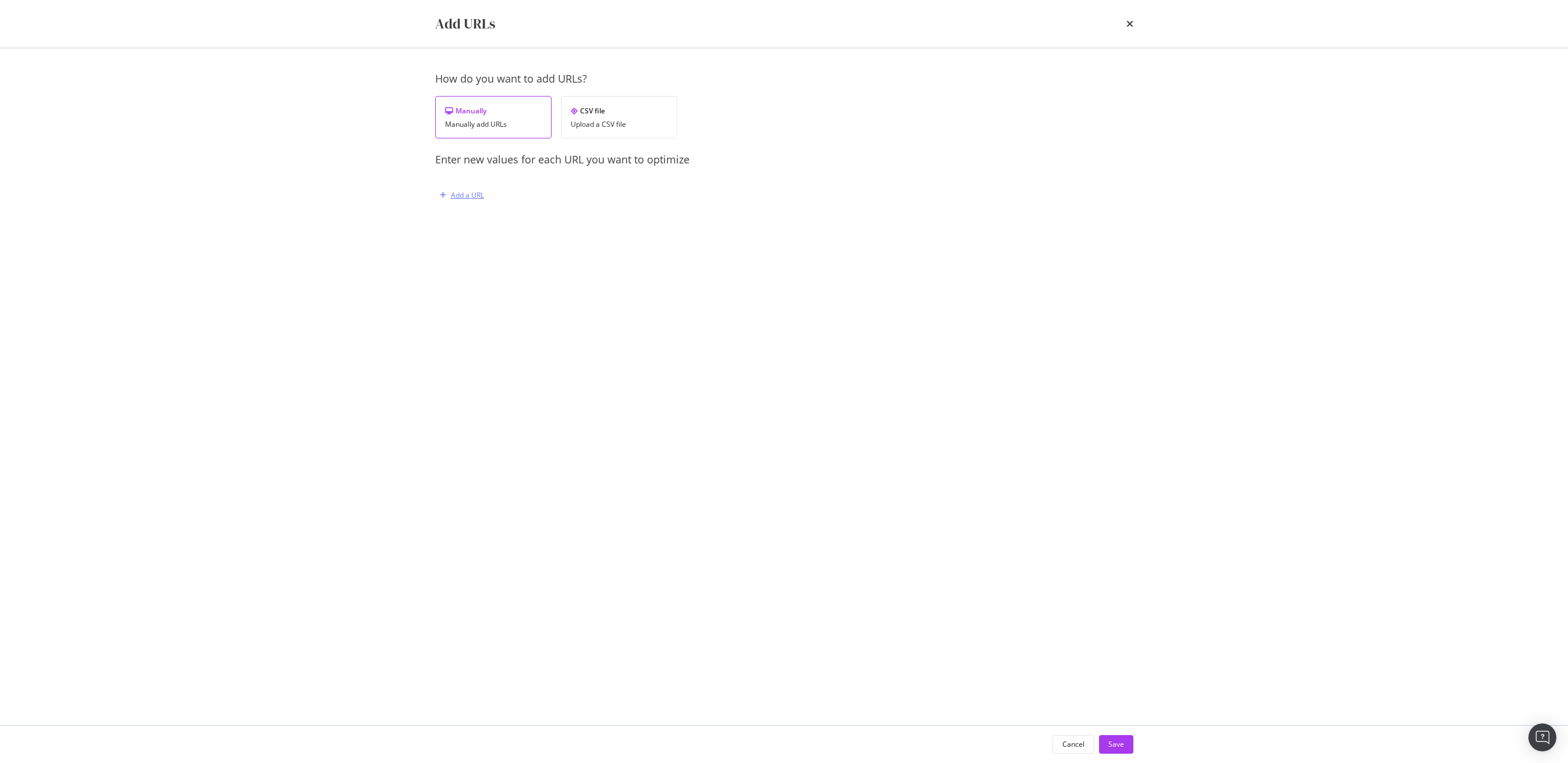
click at [479, 196] on div "Add a URL" at bounding box center [467, 195] width 33 height 10
click at [522, 250] on input "modal" at bounding box center [592, 255] width 285 height 20
paste input "[URL][DOMAIN_NAME]"
type input "[URL][DOMAIN_NAME]"
click at [1115, 748] on div "Save" at bounding box center [1116, 744] width 16 height 10
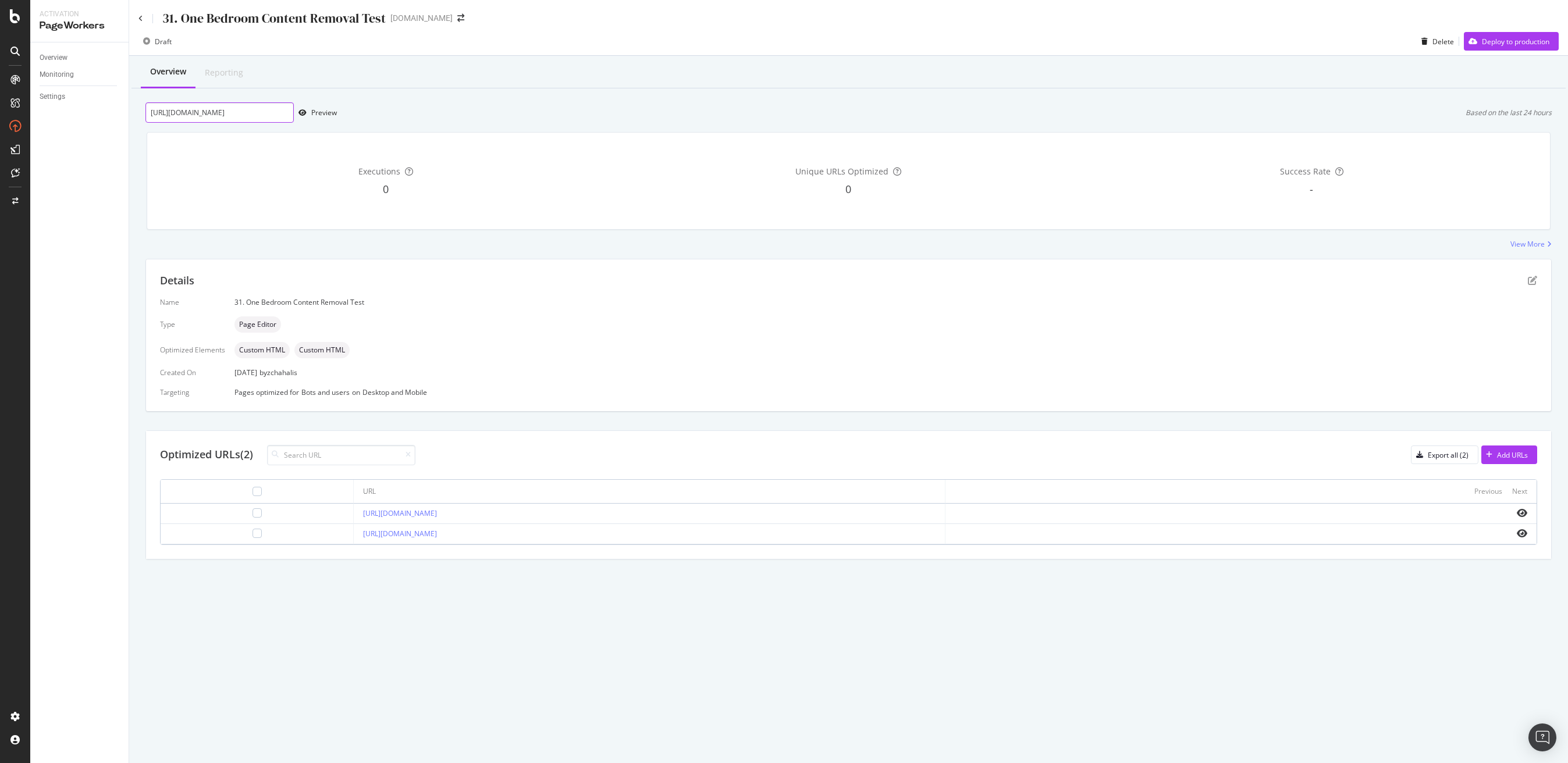
click at [192, 112] on input "[URL][DOMAIN_NAME]" at bounding box center [220, 112] width 149 height 20
paste input "thousand-oaks-ca"
type input "[URL][DOMAIN_NAME]"
click at [313, 116] on div "Preview" at bounding box center [324, 113] width 26 height 10
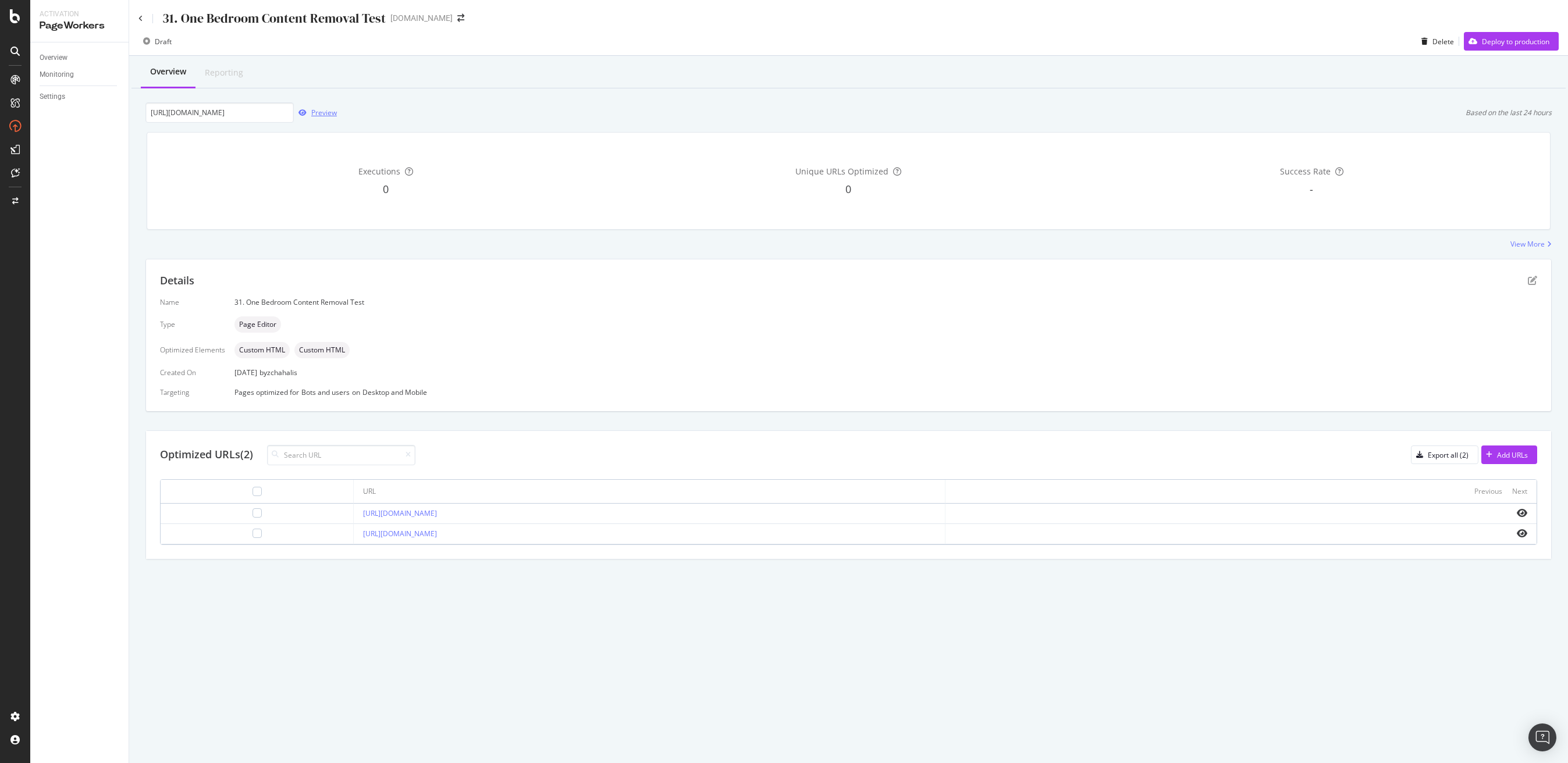
scroll to position [0, 0]
click at [1536, 273] on div "Details" at bounding box center [849, 280] width 1377 height 15
click at [1529, 279] on icon "pen-to-square" at bounding box center [1532, 280] width 9 height 9
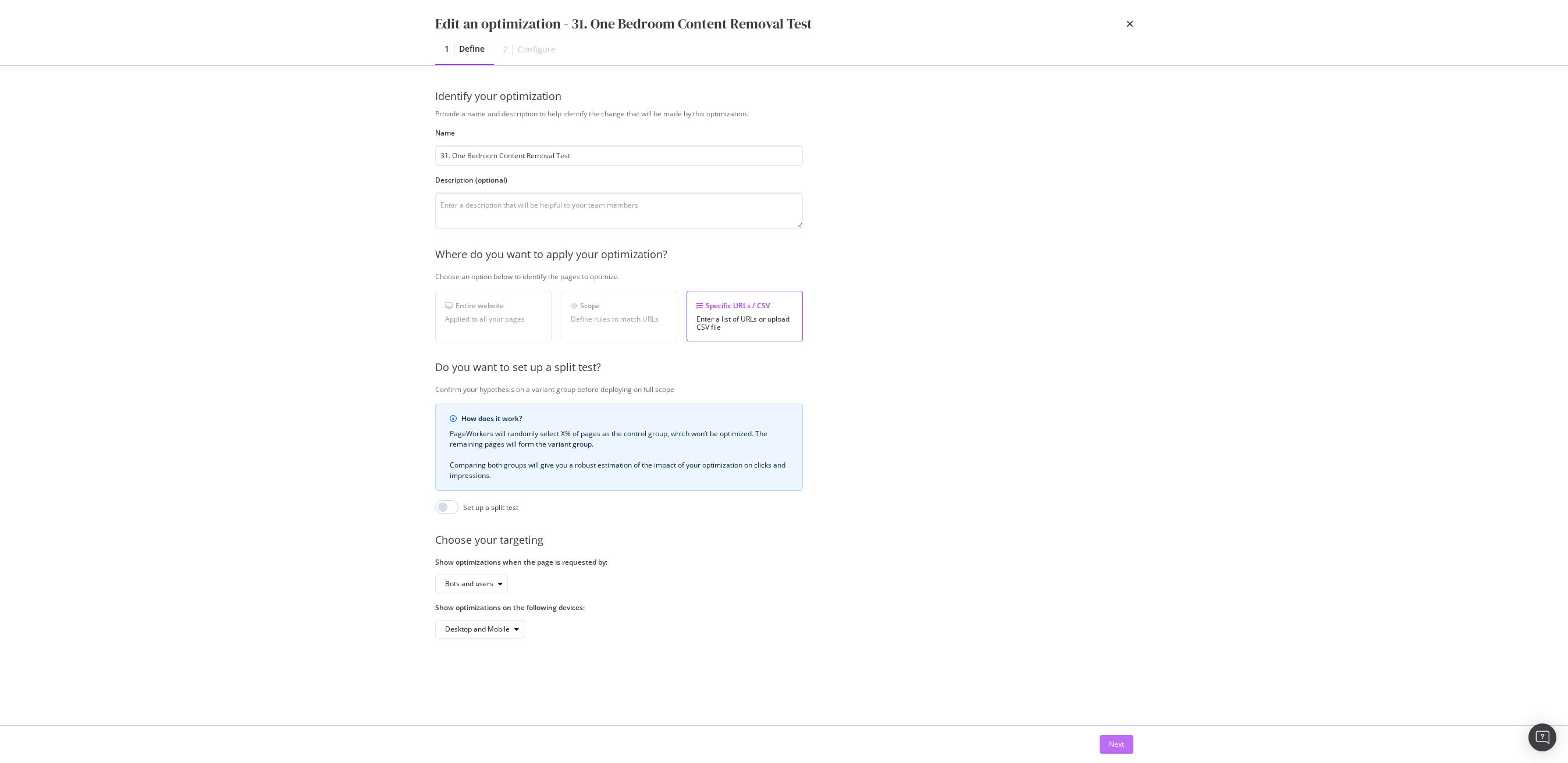
click at [1101, 745] on button "Next" at bounding box center [1116, 744] width 33 height 19
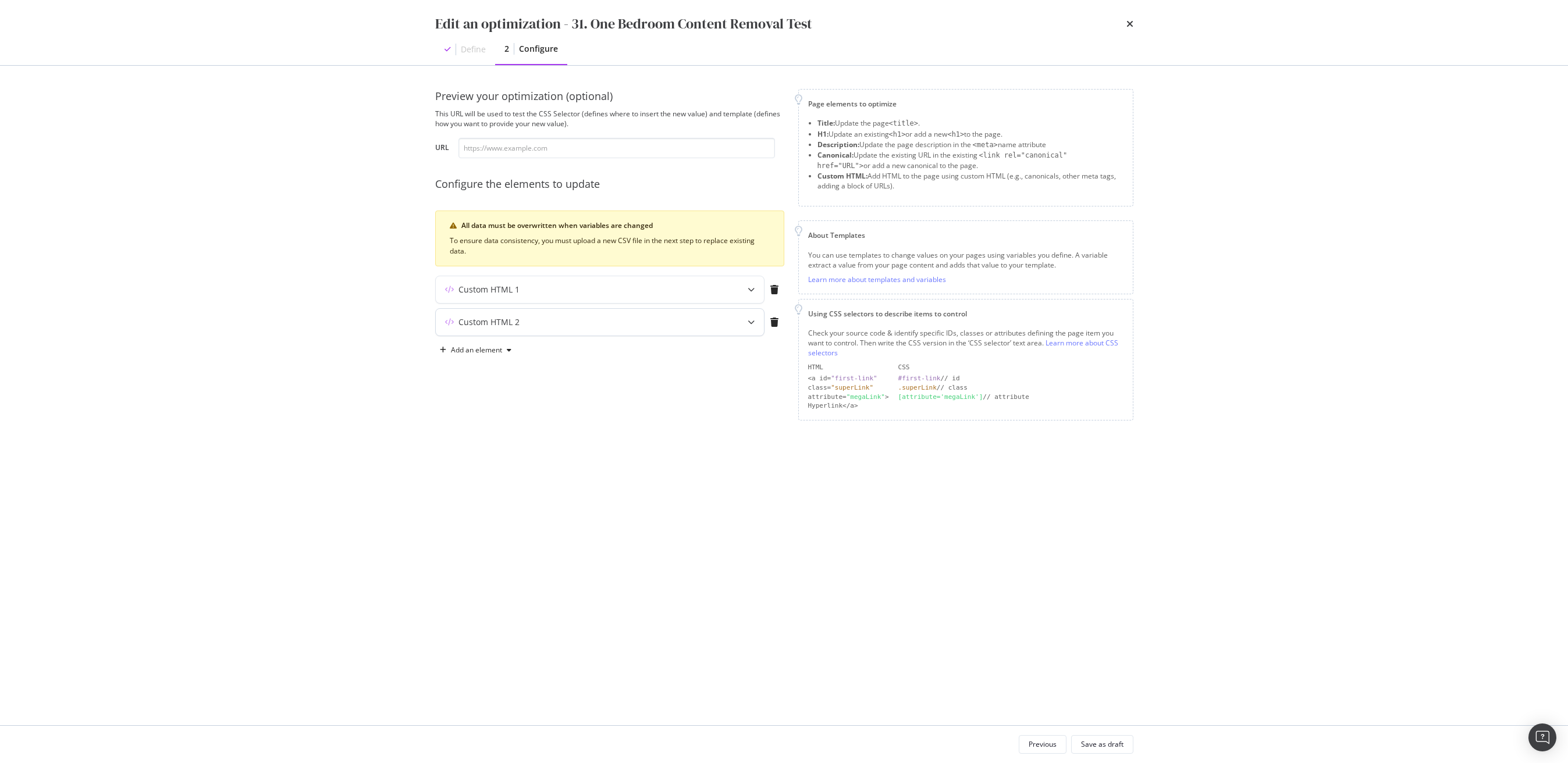
click at [590, 333] on div "Custom HTML 2" at bounding box center [600, 322] width 328 height 27
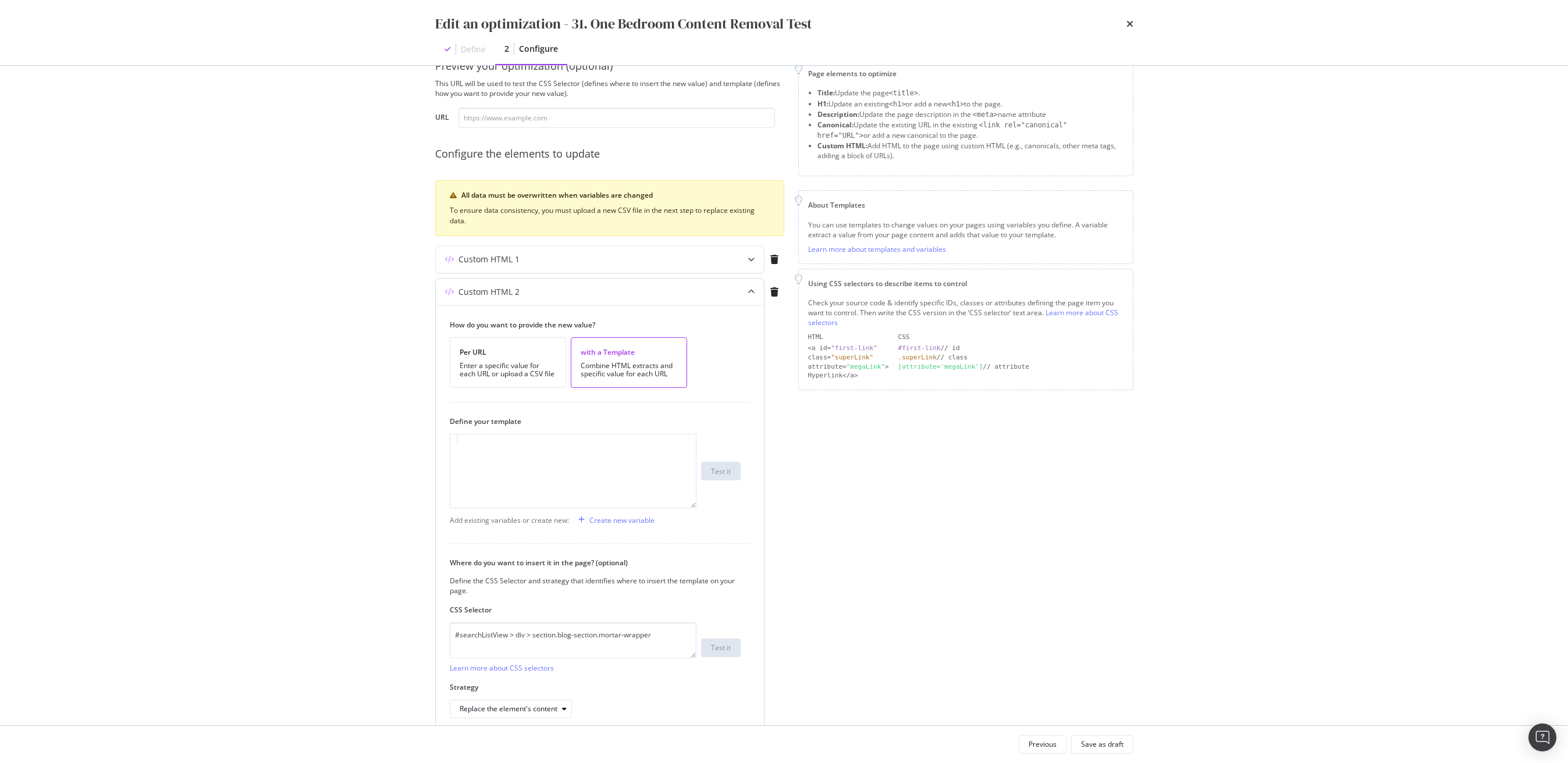
scroll to position [85, 0]
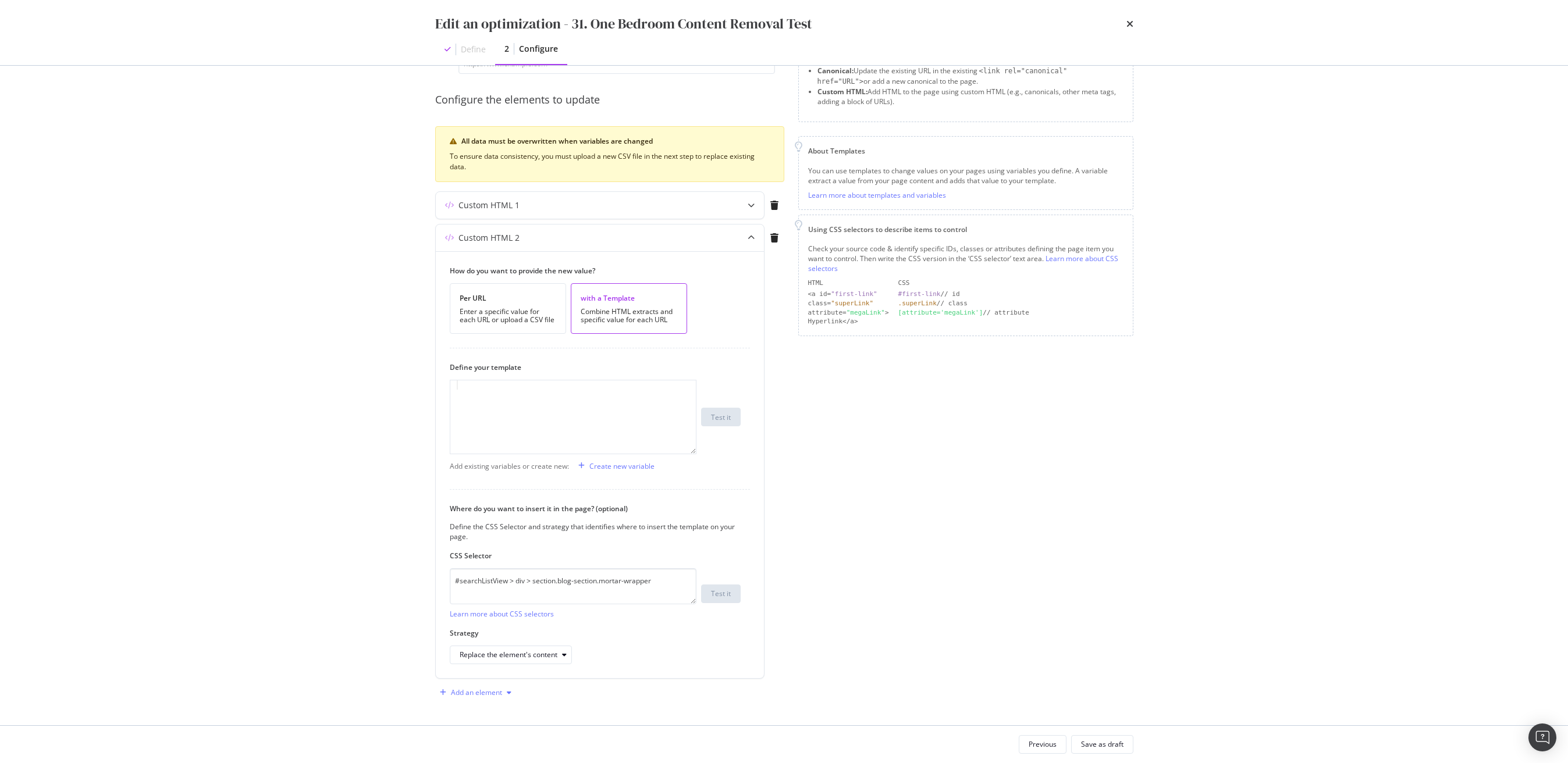
click at [475, 692] on div "Add an element" at bounding box center [477, 692] width 51 height 7
click at [487, 674] on div "Custom HTML" at bounding box center [489, 671] width 46 height 10
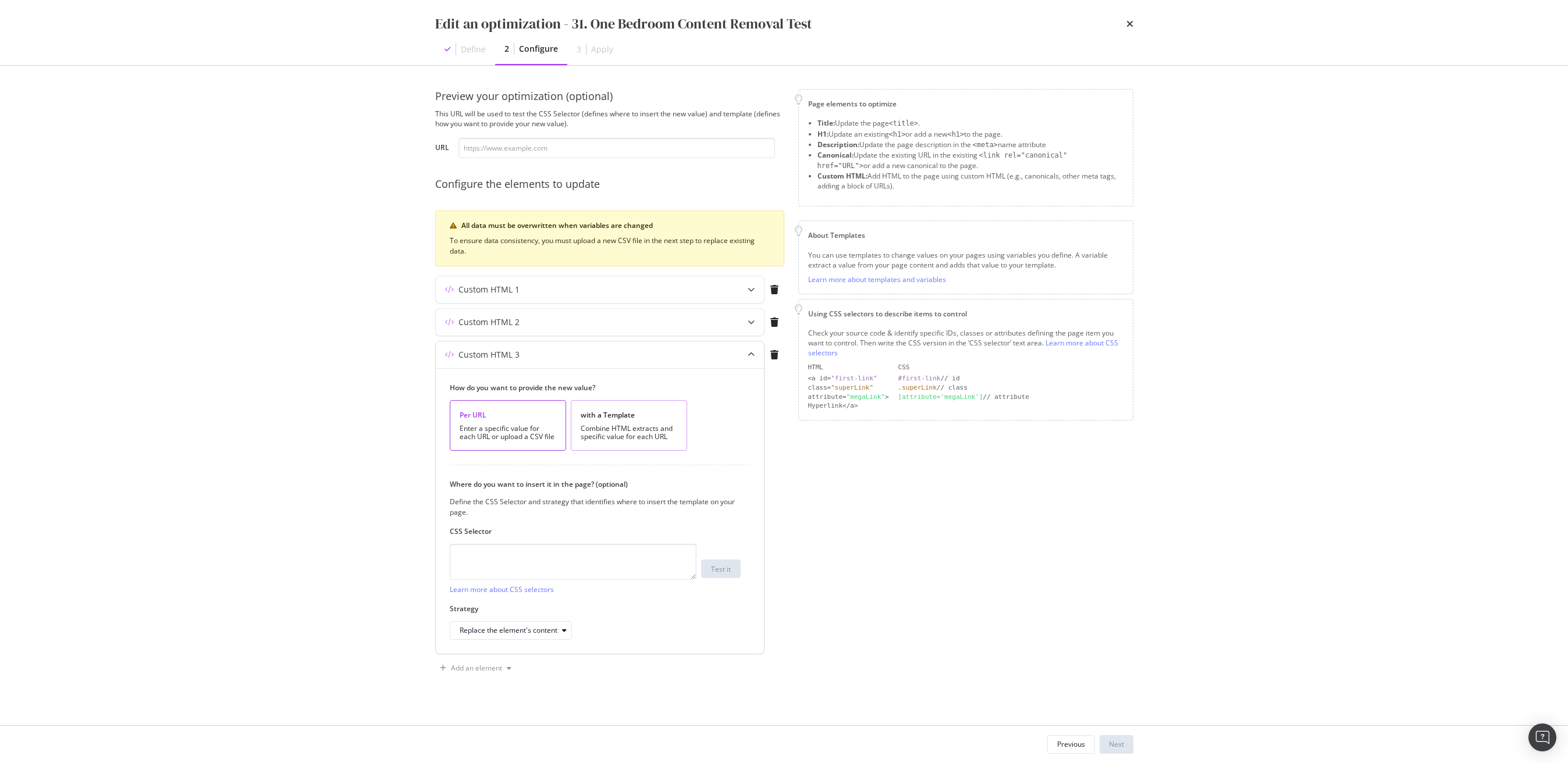
click at [613, 430] on div "Combine HTML extracts and specific value for each URL" at bounding box center [629, 433] width 97 height 16
click at [514, 513] on div "modal" at bounding box center [573, 543] width 245 height 92
click at [531, 690] on textarea "modal" at bounding box center [573, 703] width 247 height 36
paste textarea "#placards > section.blog-section.mortar-wrapper"
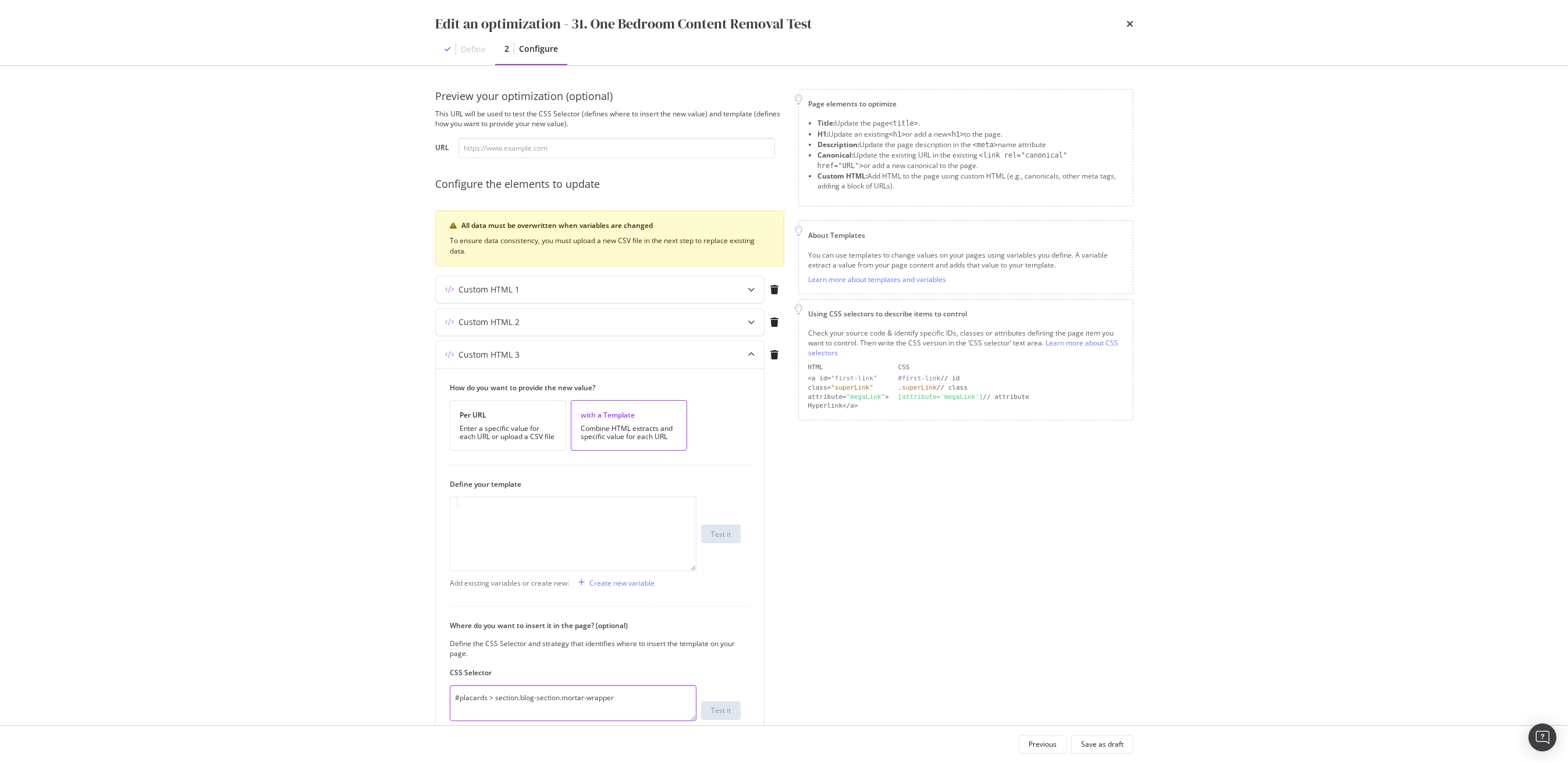
scroll to position [117, 0]
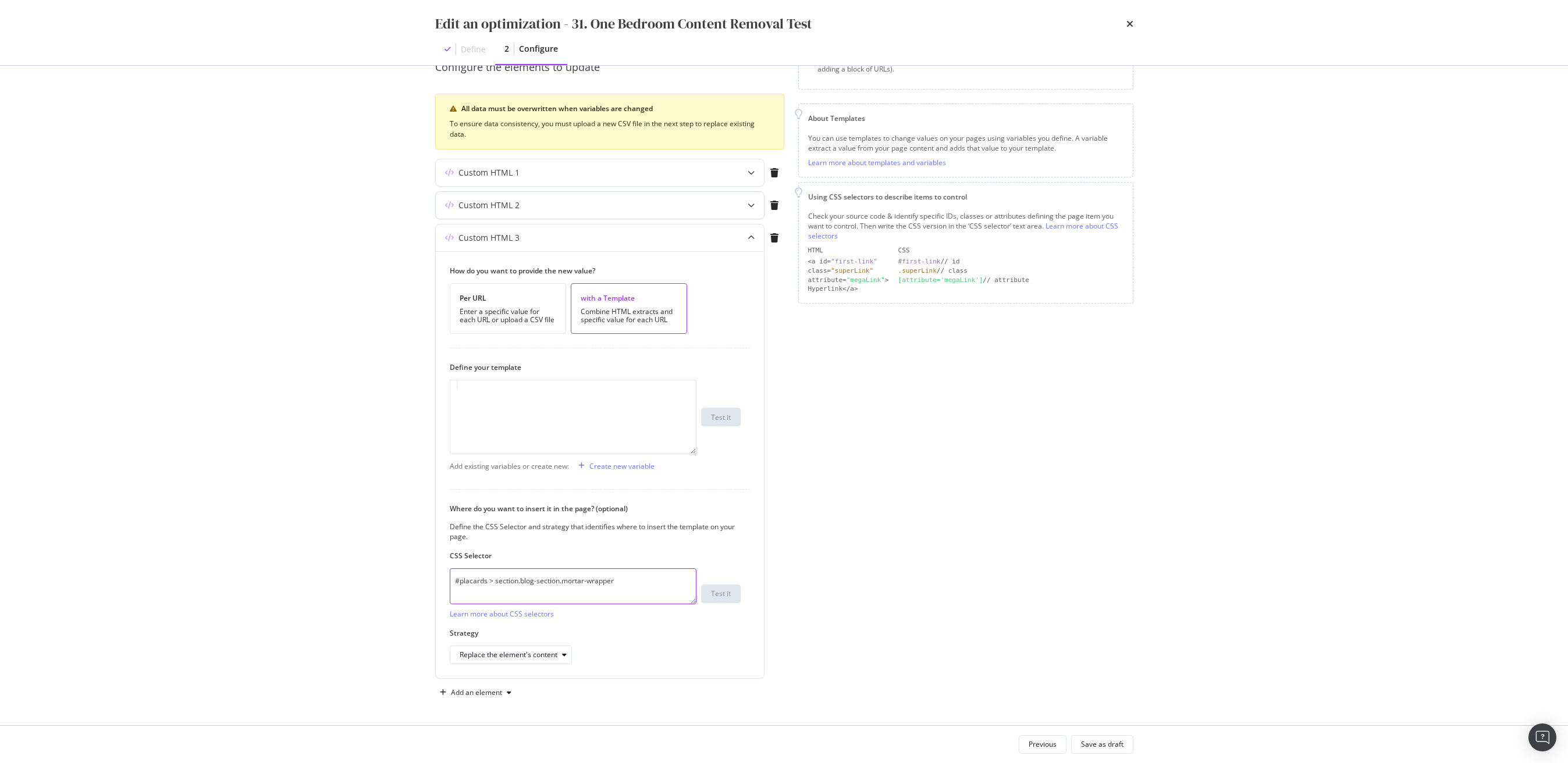
type textarea "#placards > section.blog-section.mortar-wrapper"
click at [632, 208] on div "Custom HTML 2" at bounding box center [577, 205] width 282 height 12
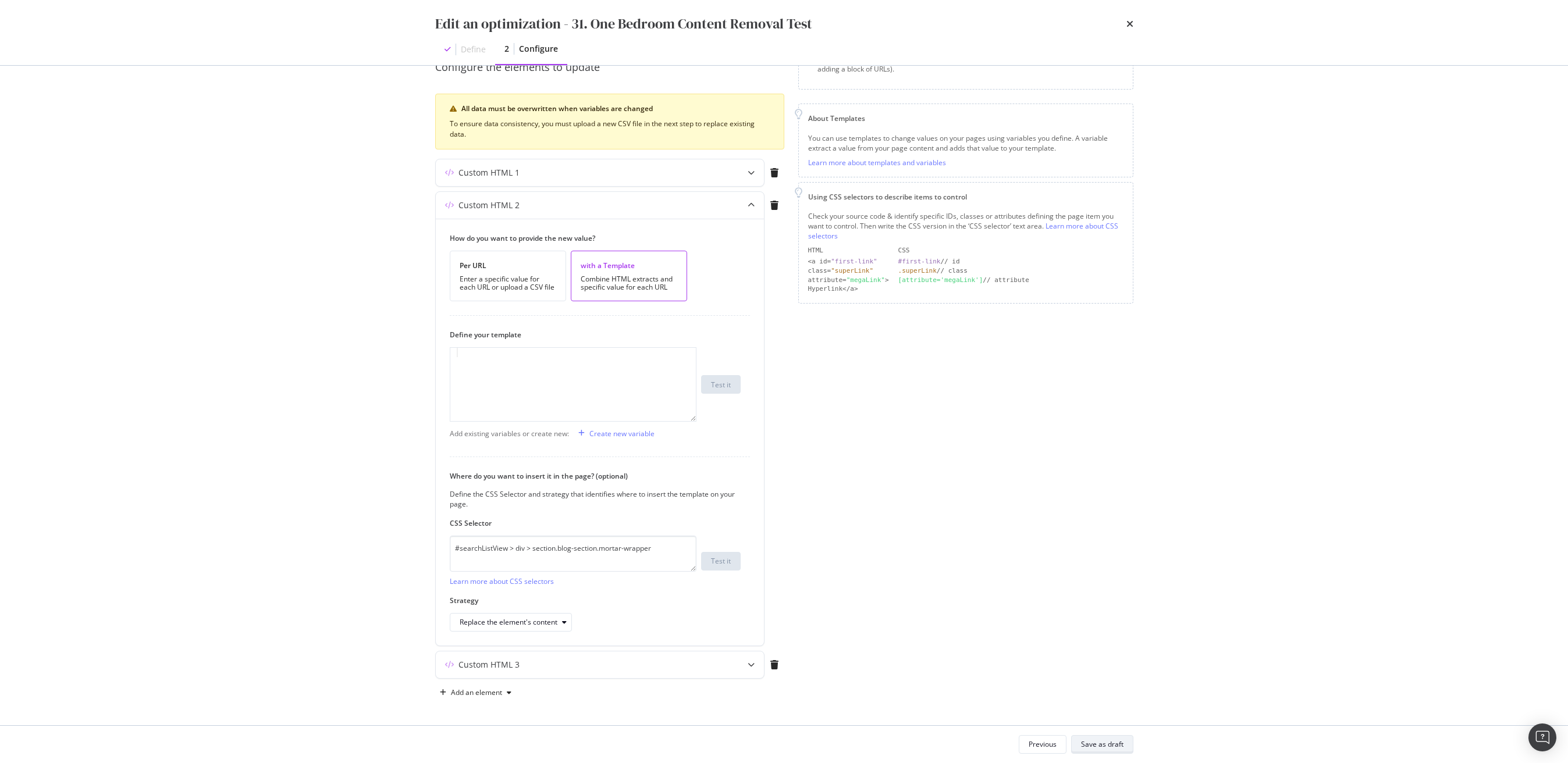
click at [1105, 741] on div "Save as draft" at bounding box center [1102, 744] width 43 height 10
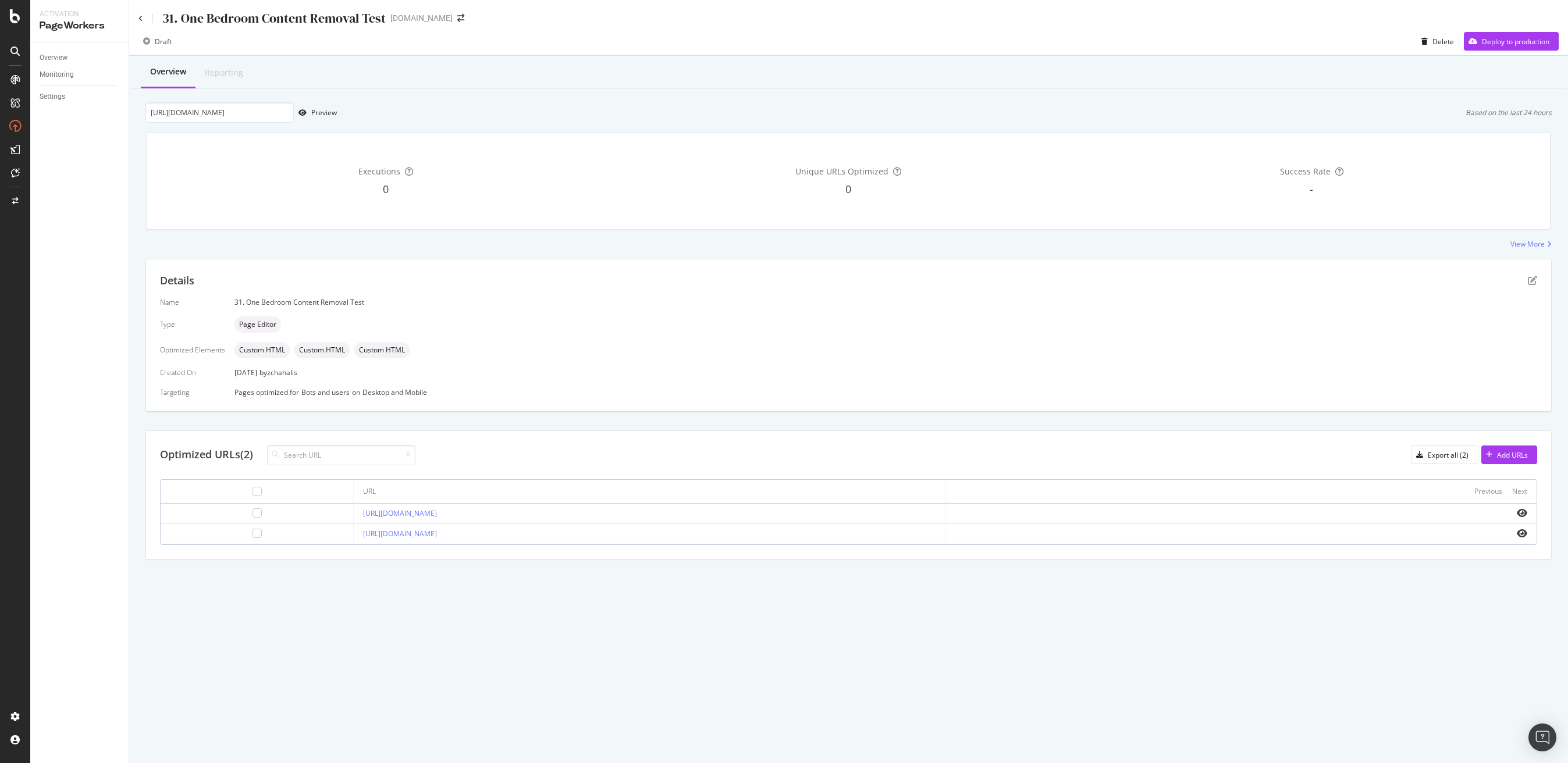
click at [865, 445] on div "Optimized URLs (2) Export all (2) Add URLs" at bounding box center [849, 455] width 1377 height 20
click at [1510, 38] on div "Deploy to production" at bounding box center [1516, 41] width 68 height 10
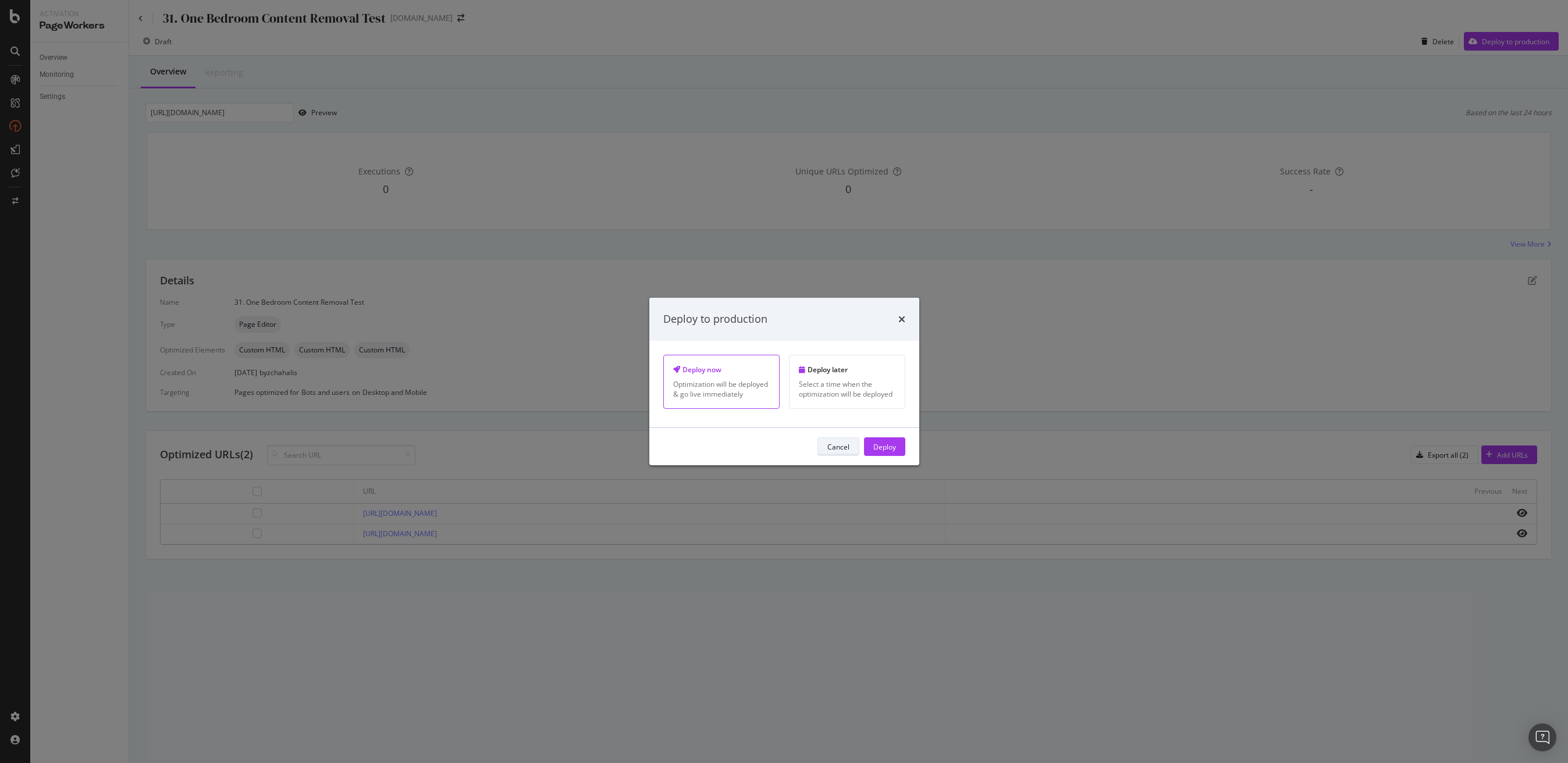
click at [844, 444] on div "Cancel" at bounding box center [838, 446] width 22 height 10
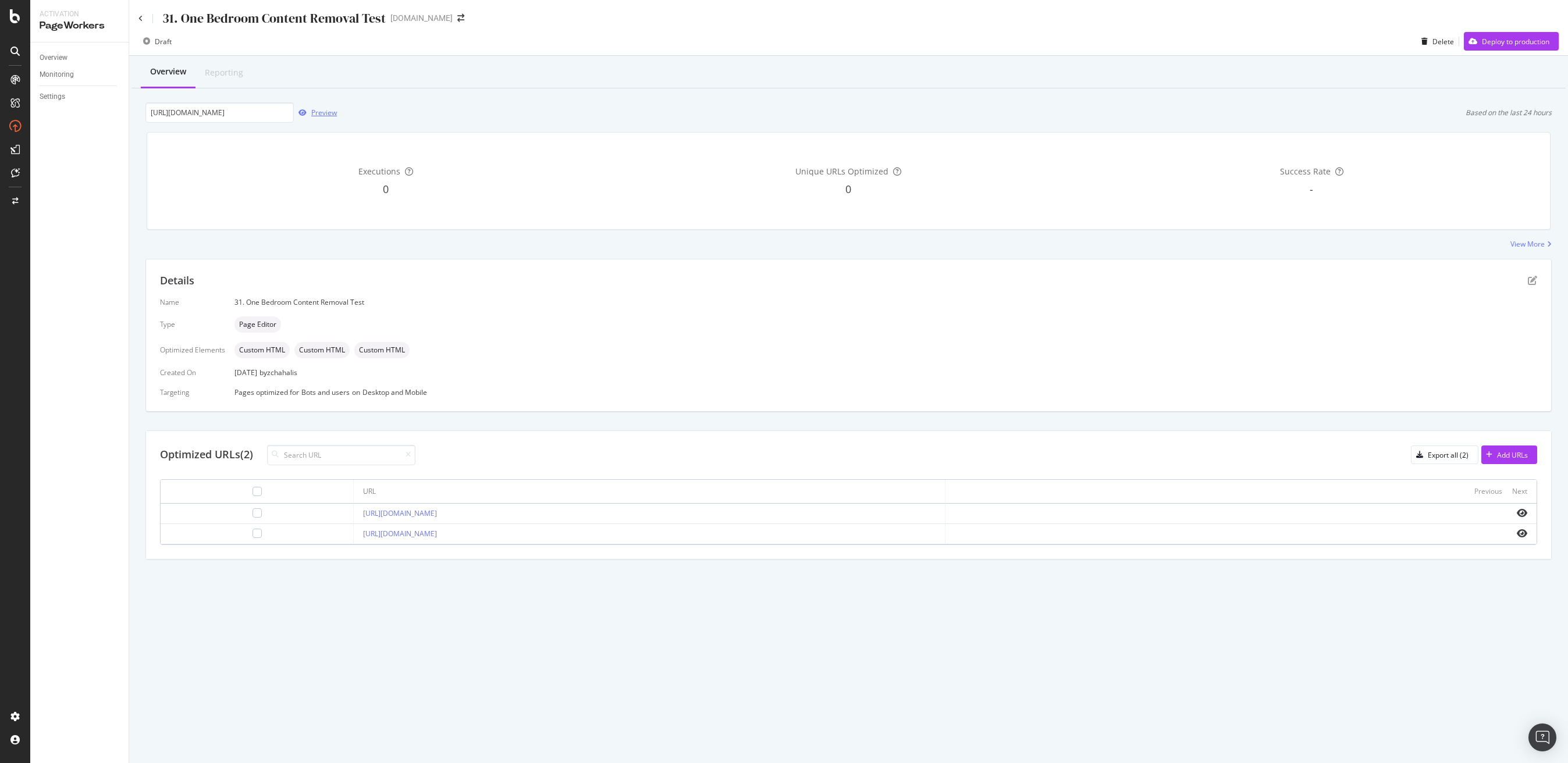
click at [325, 113] on div "Preview" at bounding box center [324, 113] width 26 height 10
click at [1529, 284] on icon "pen-to-square" at bounding box center [1532, 280] width 9 height 9
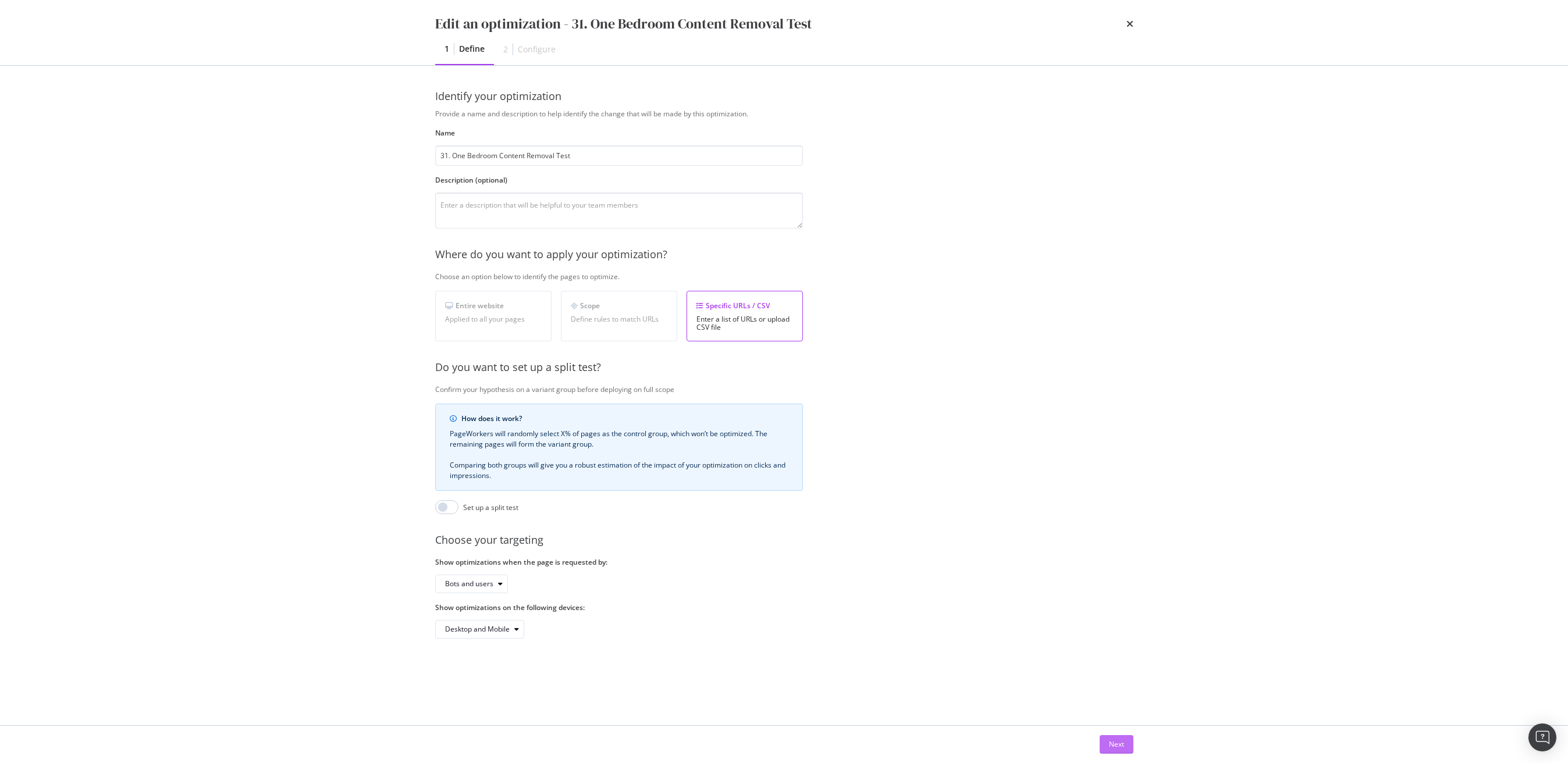
click at [1113, 745] on div "Next" at bounding box center [1116, 744] width 15 height 10
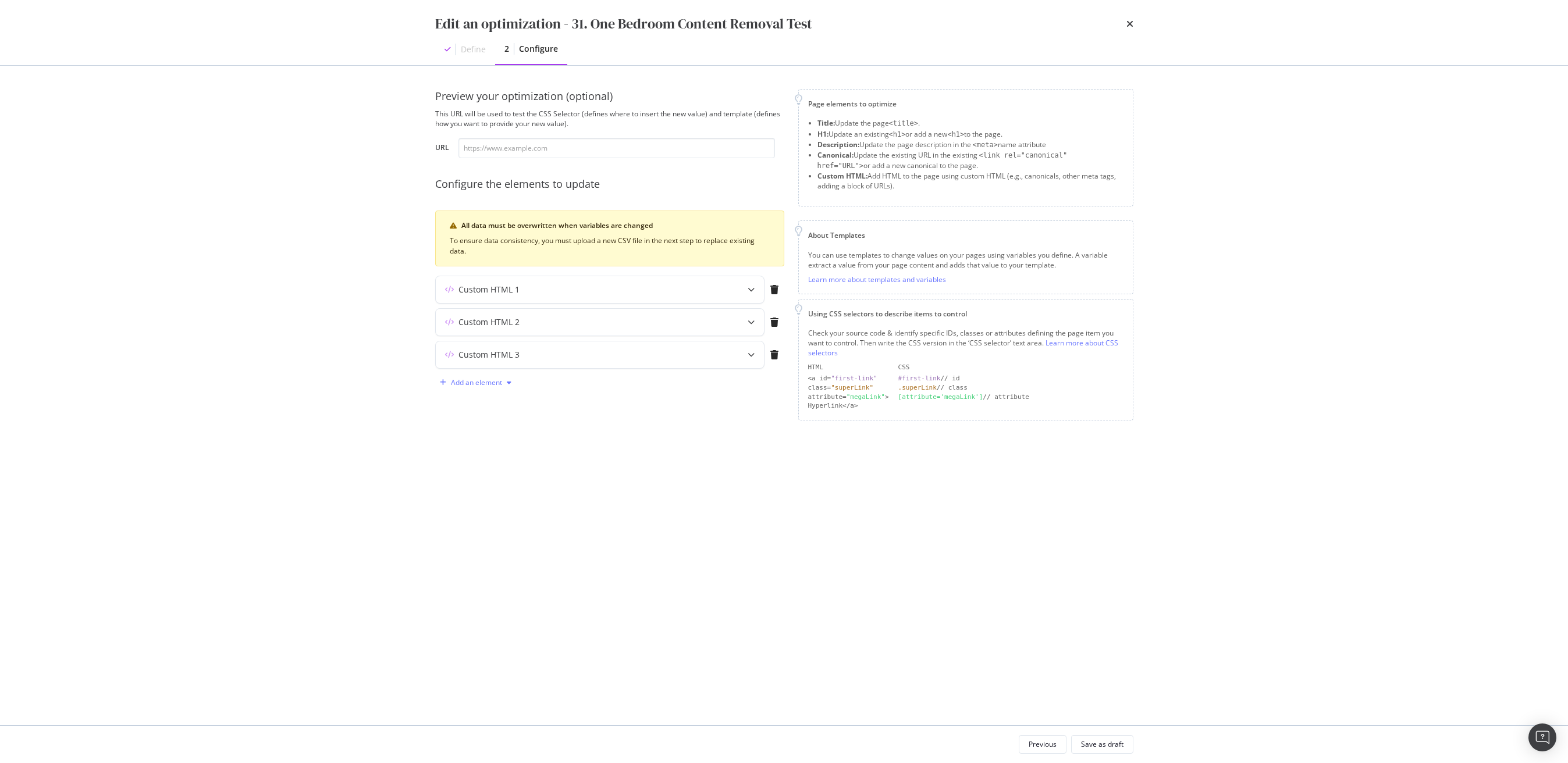
click at [477, 379] on div "Add an element" at bounding box center [477, 382] width 51 height 7
click at [500, 487] on div "Custom HTML" at bounding box center [481, 482] width 79 height 15
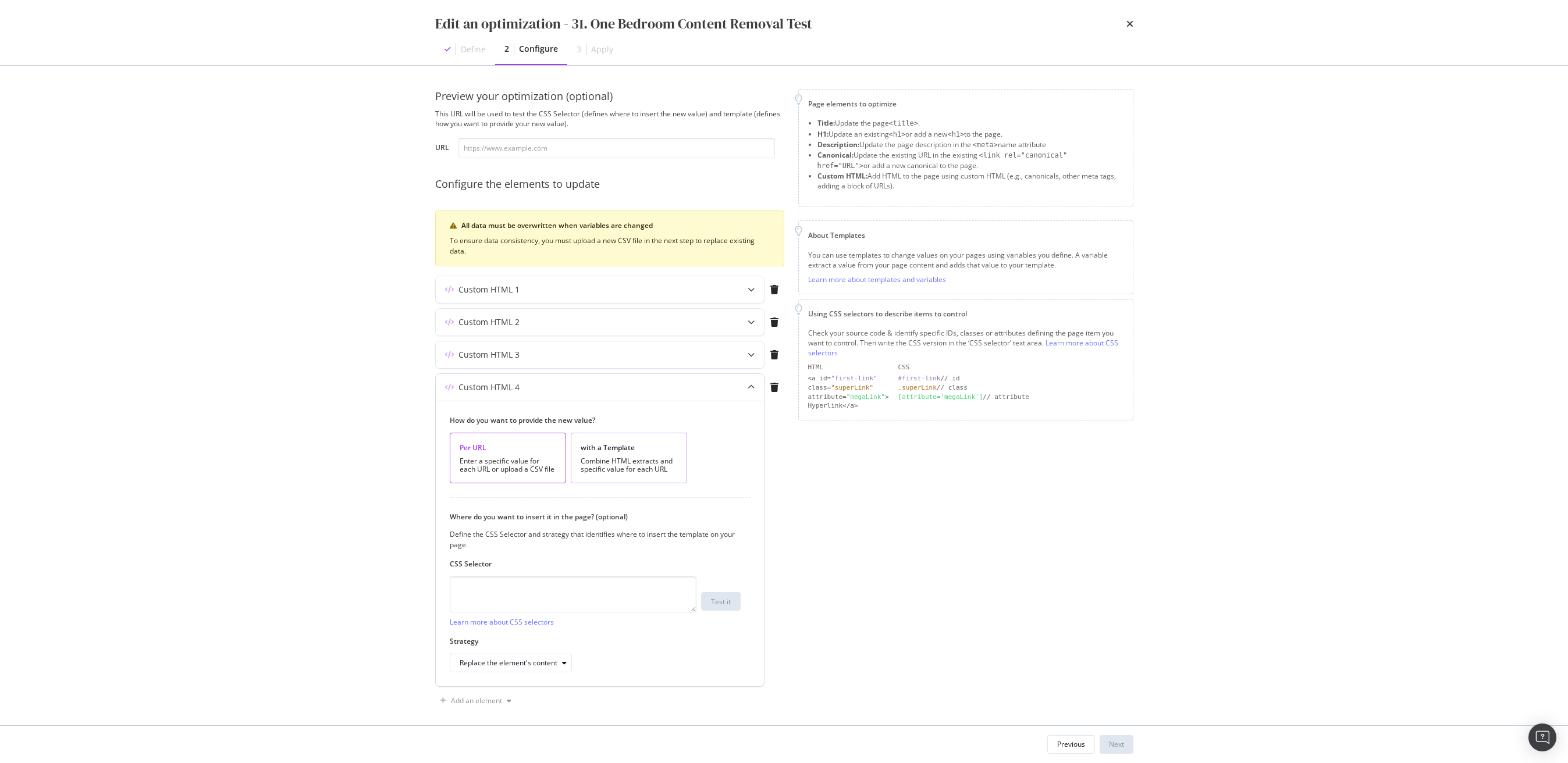
click at [616, 467] on div "Combine HTML extracts and specific value for each URL" at bounding box center [629, 465] width 97 height 16
click at [551, 548] on div "modal" at bounding box center [573, 576] width 245 height 92
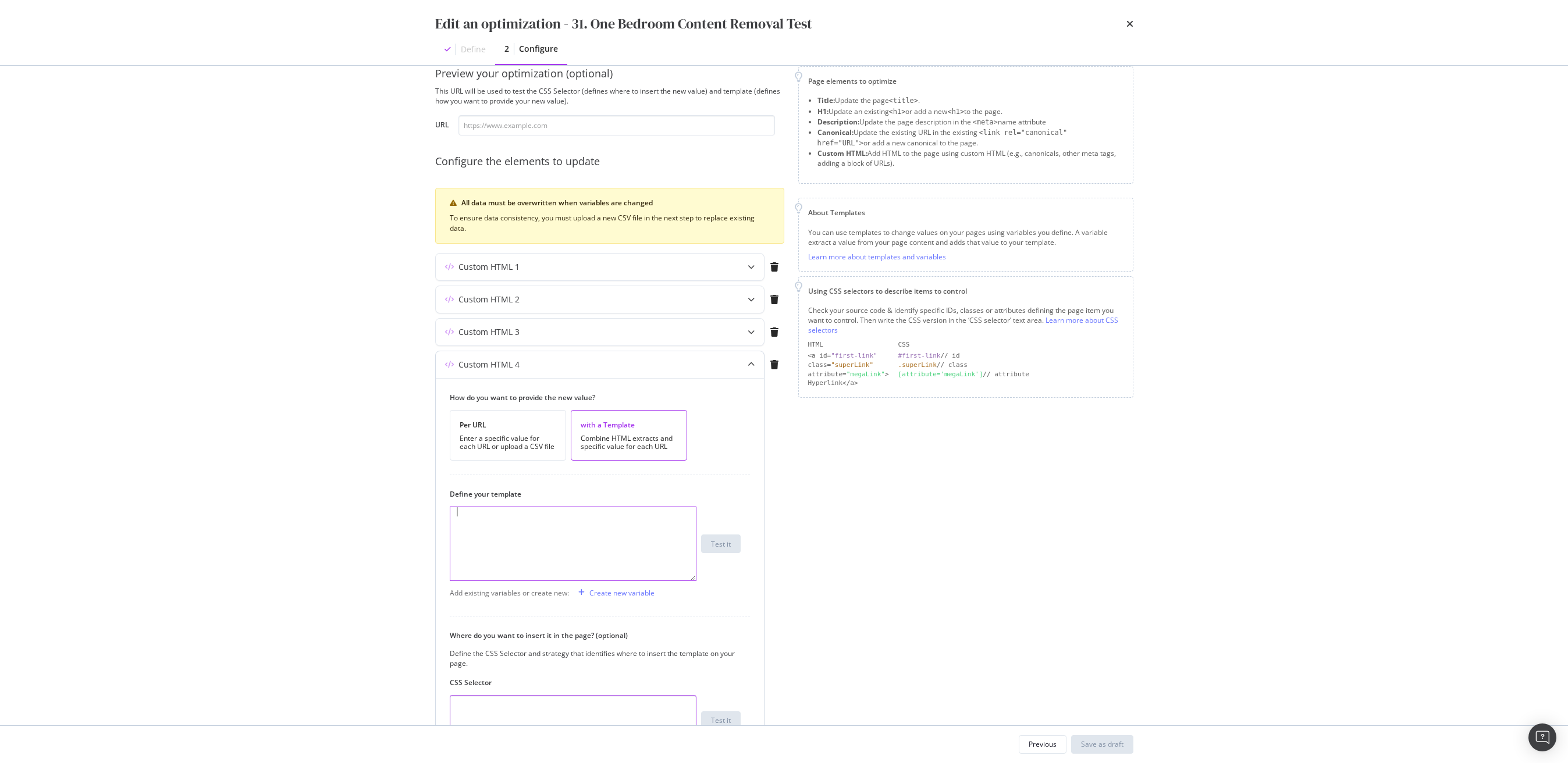
click at [520, 698] on textarea "modal" at bounding box center [573, 712] width 247 height 36
paste textarea "#marketingBlurb"
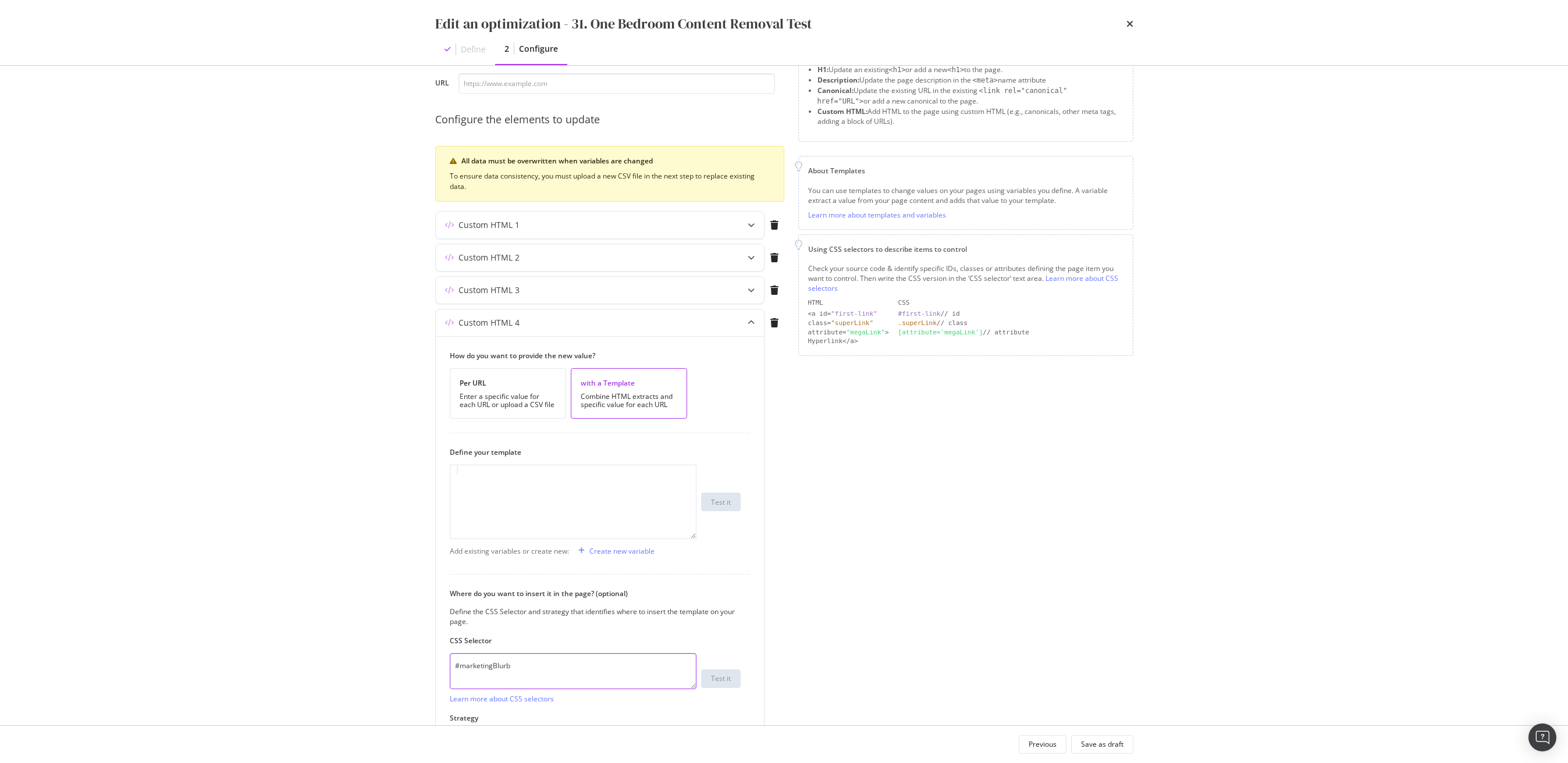
type textarea "#marketingBlurb"
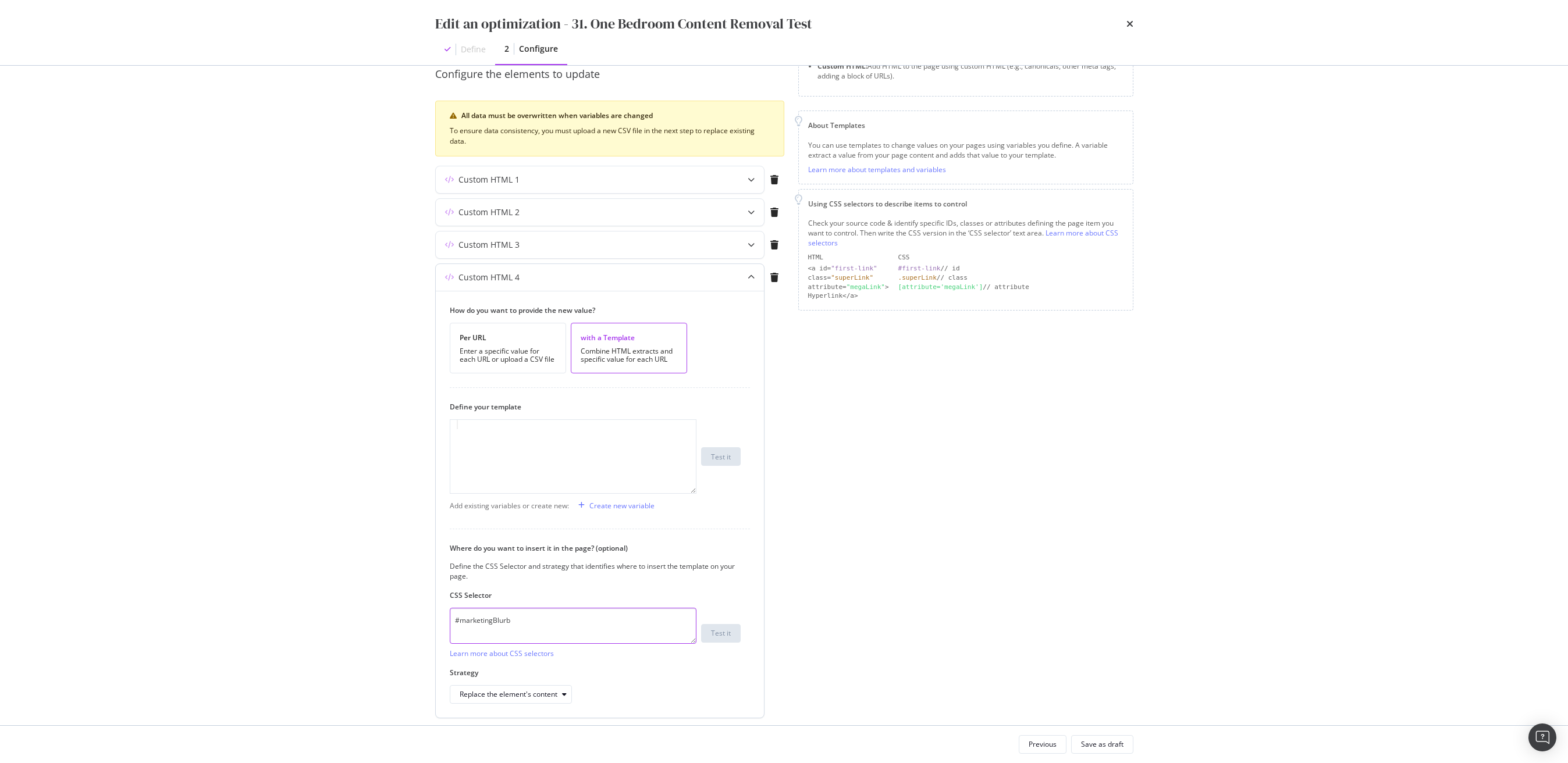
scroll to position [150, 0]
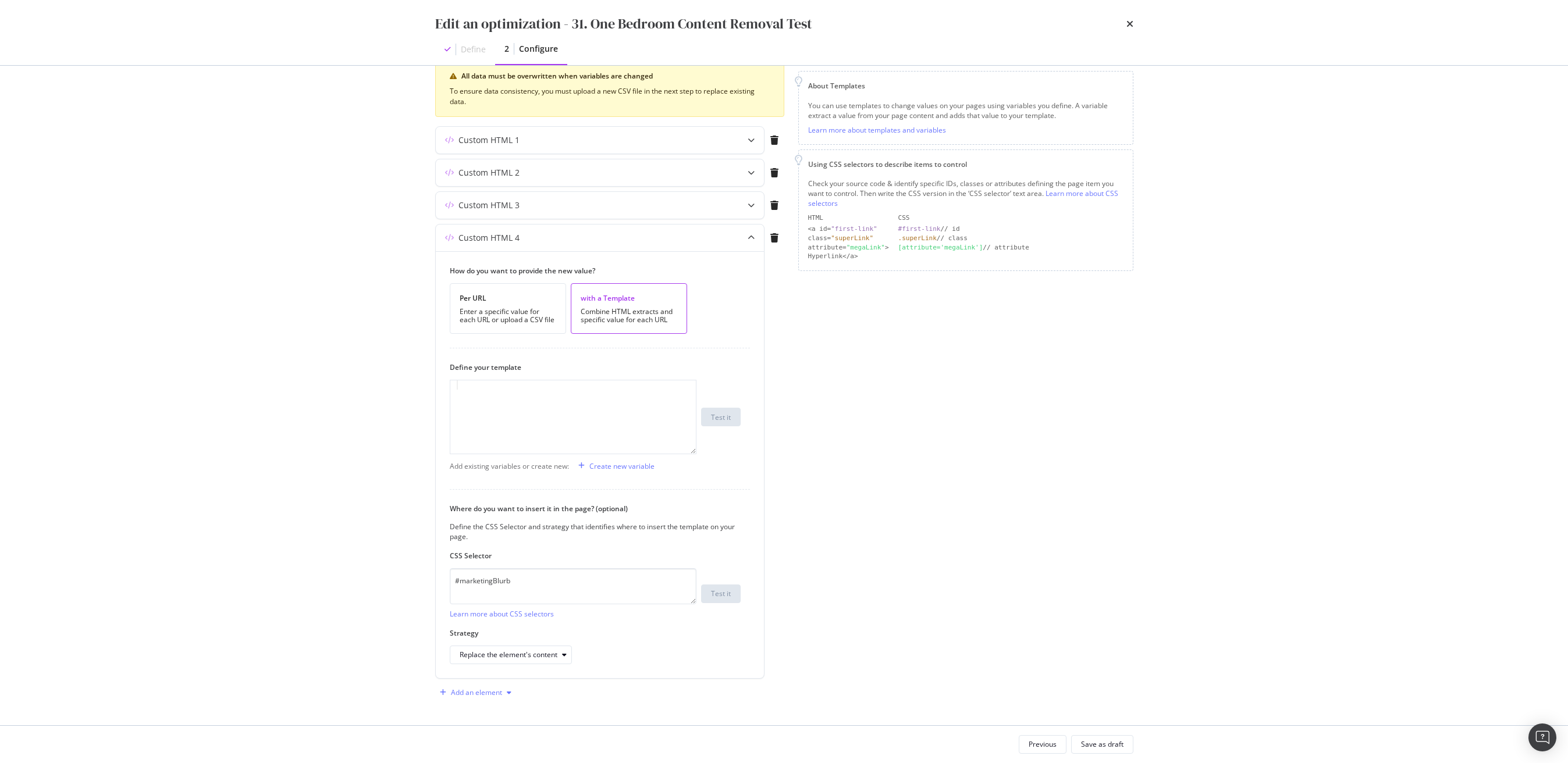
click at [483, 695] on div "Add an element" at bounding box center [477, 692] width 51 height 7
click at [487, 673] on div "Custom HTML" at bounding box center [489, 671] width 46 height 10
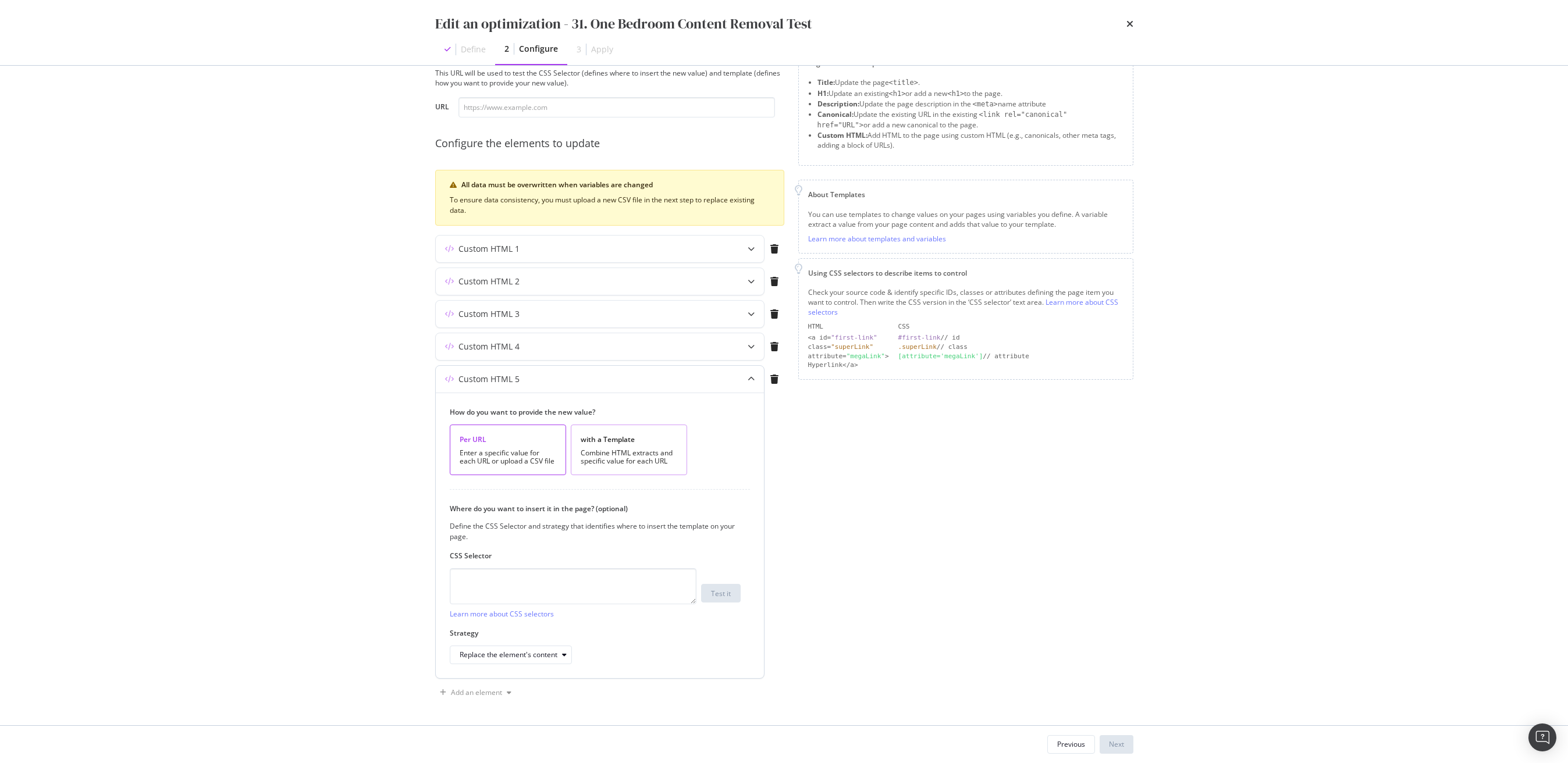
click at [644, 440] on div "with a Template" at bounding box center [629, 439] width 97 height 10
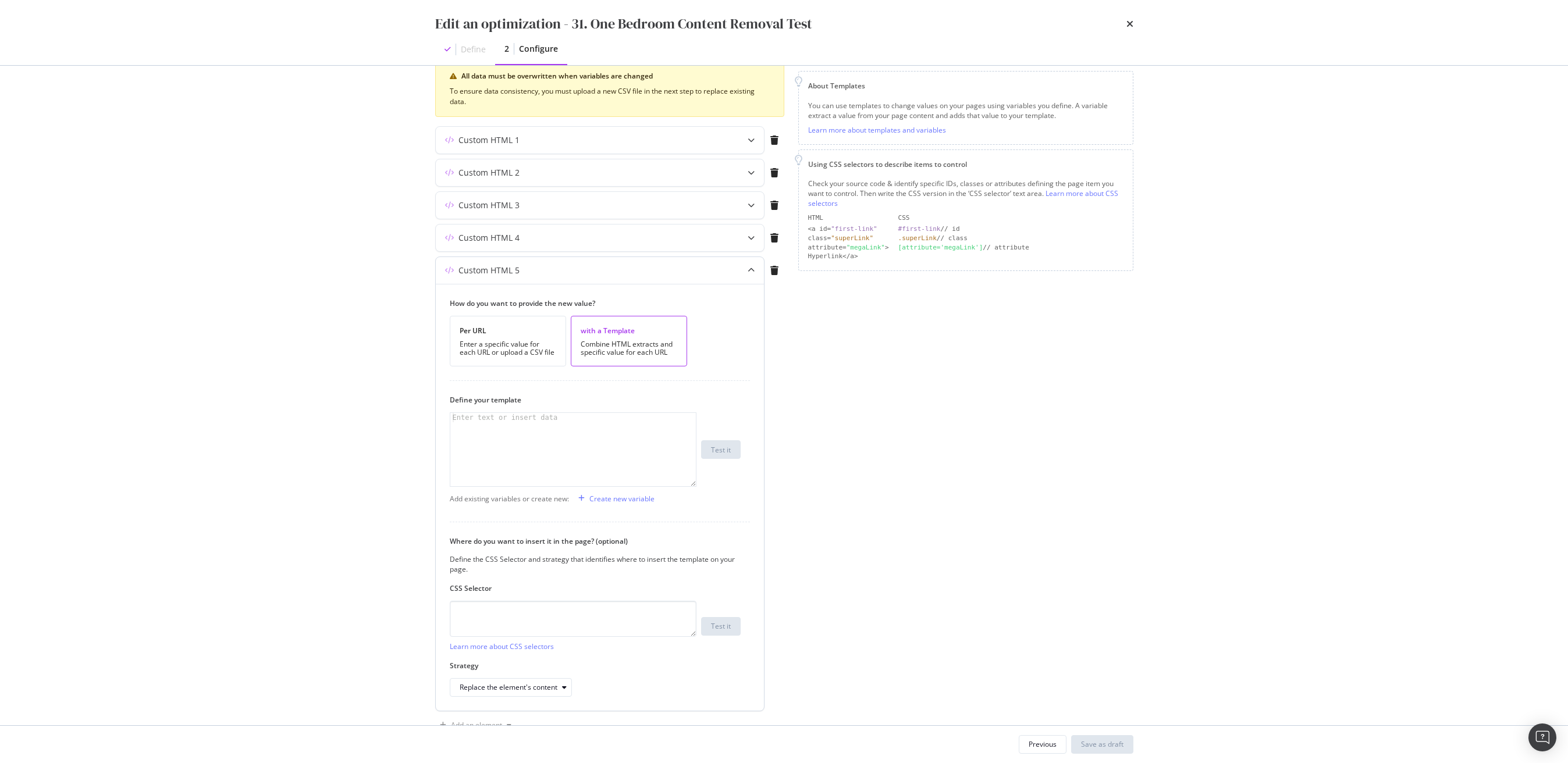
click at [542, 448] on div "modal" at bounding box center [573, 459] width 245 height 92
click at [529, 615] on textarea "modal" at bounding box center [573, 618] width 247 height 36
paste textarea "#placards > section.blog-section.mortar-wrapper"
type textarea "#placards > section.blog-section.mortar-wrapper"
click at [1094, 740] on div "Save as draft" at bounding box center [1102, 744] width 43 height 10
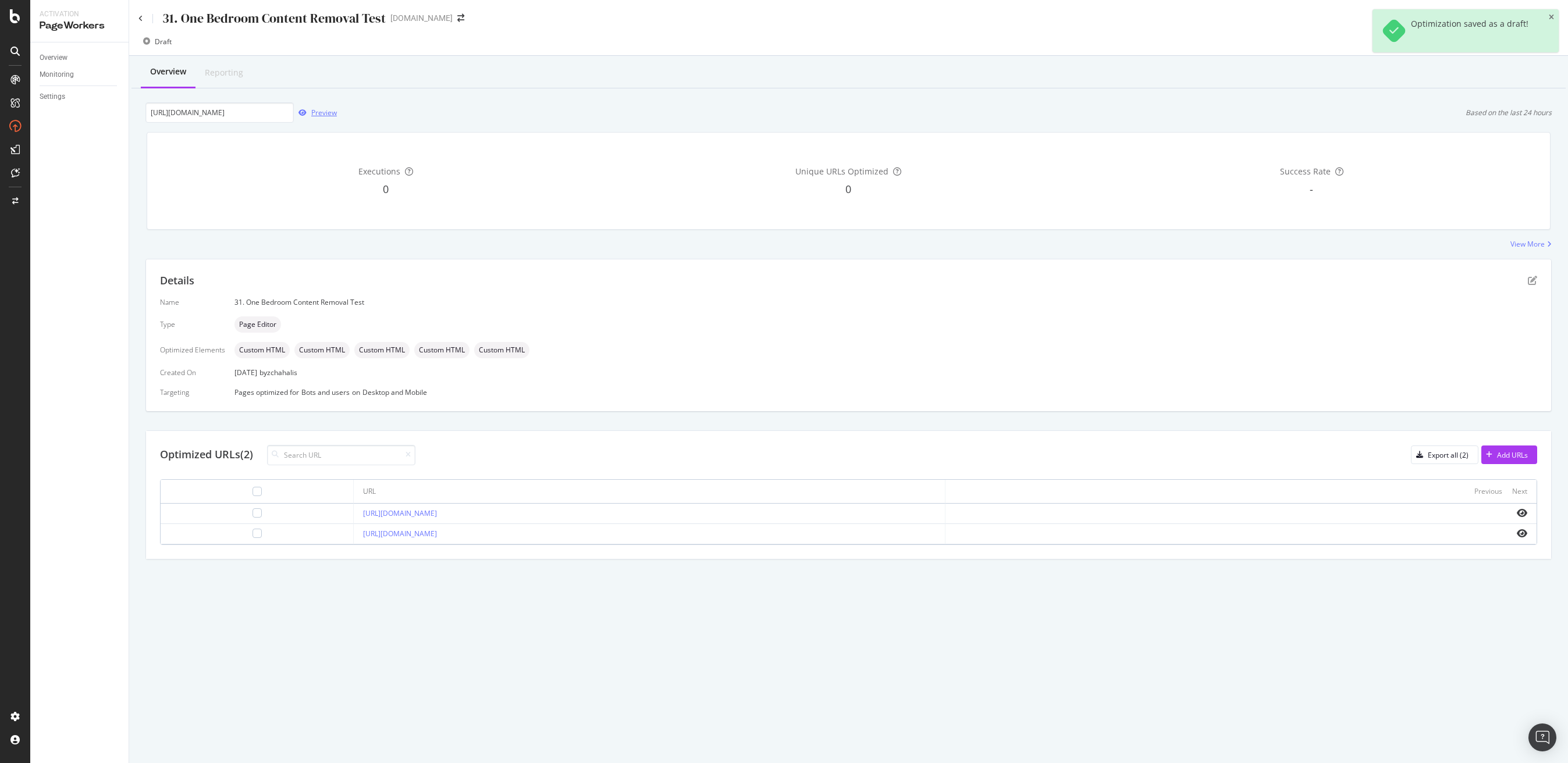
click at [321, 109] on div "Preview" at bounding box center [324, 113] width 26 height 10
click at [1528, 280] on icon "pen-to-square" at bounding box center [1532, 280] width 9 height 9
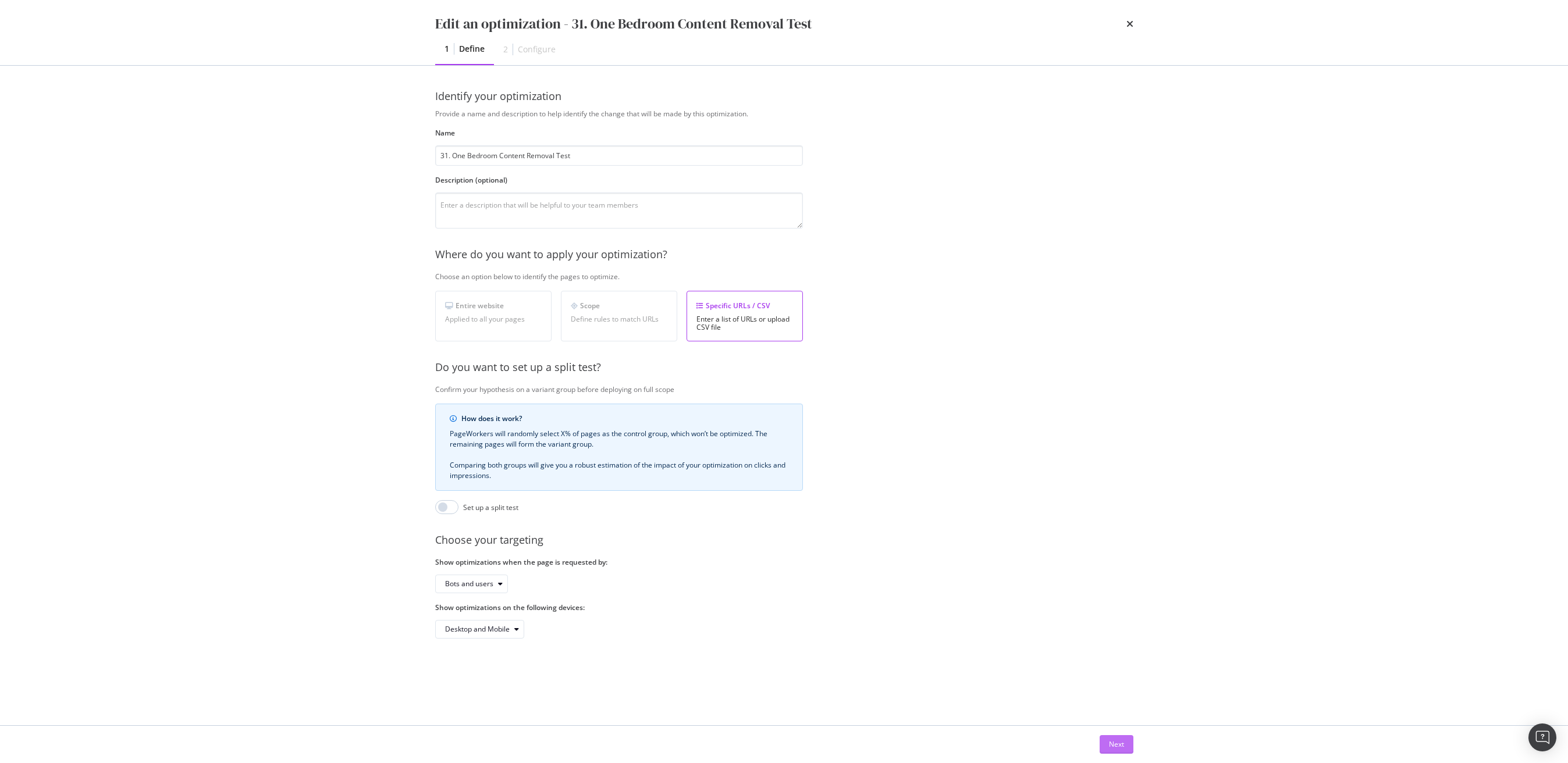
click at [1116, 747] on div "Next" at bounding box center [1116, 744] width 15 height 10
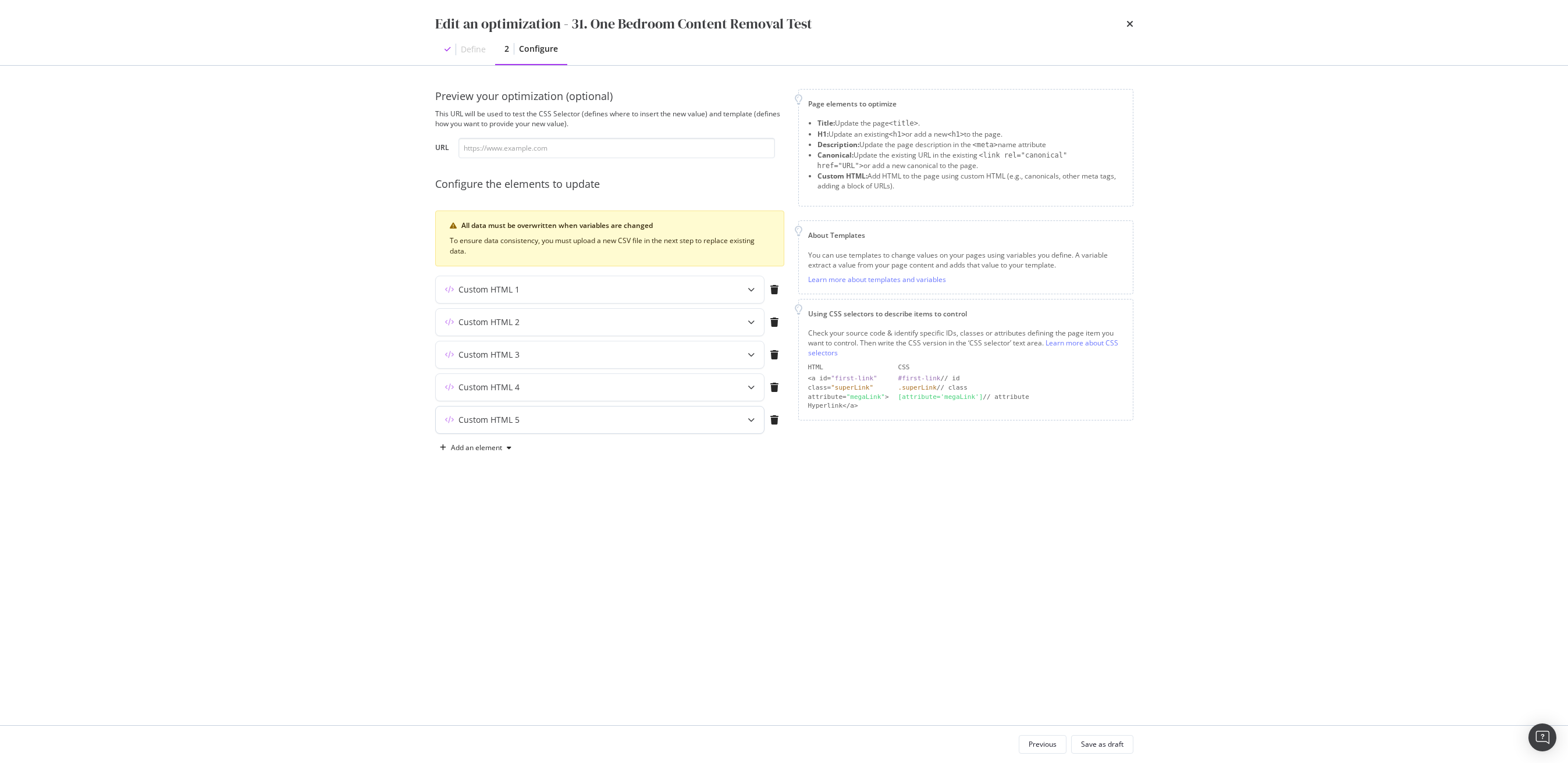
click at [560, 411] on div "Custom HTML 5" at bounding box center [600, 420] width 328 height 27
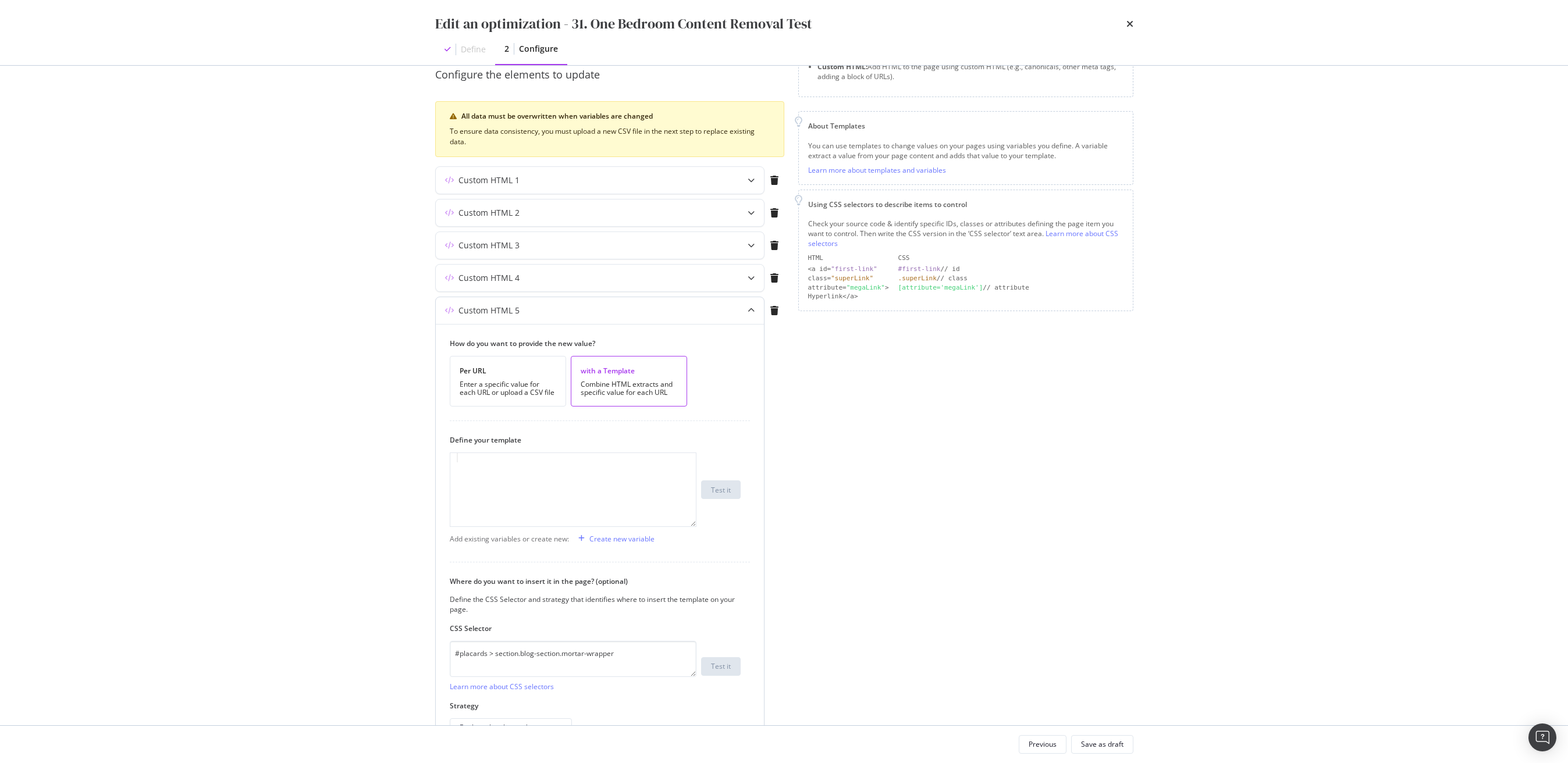
scroll to position [169, 0]
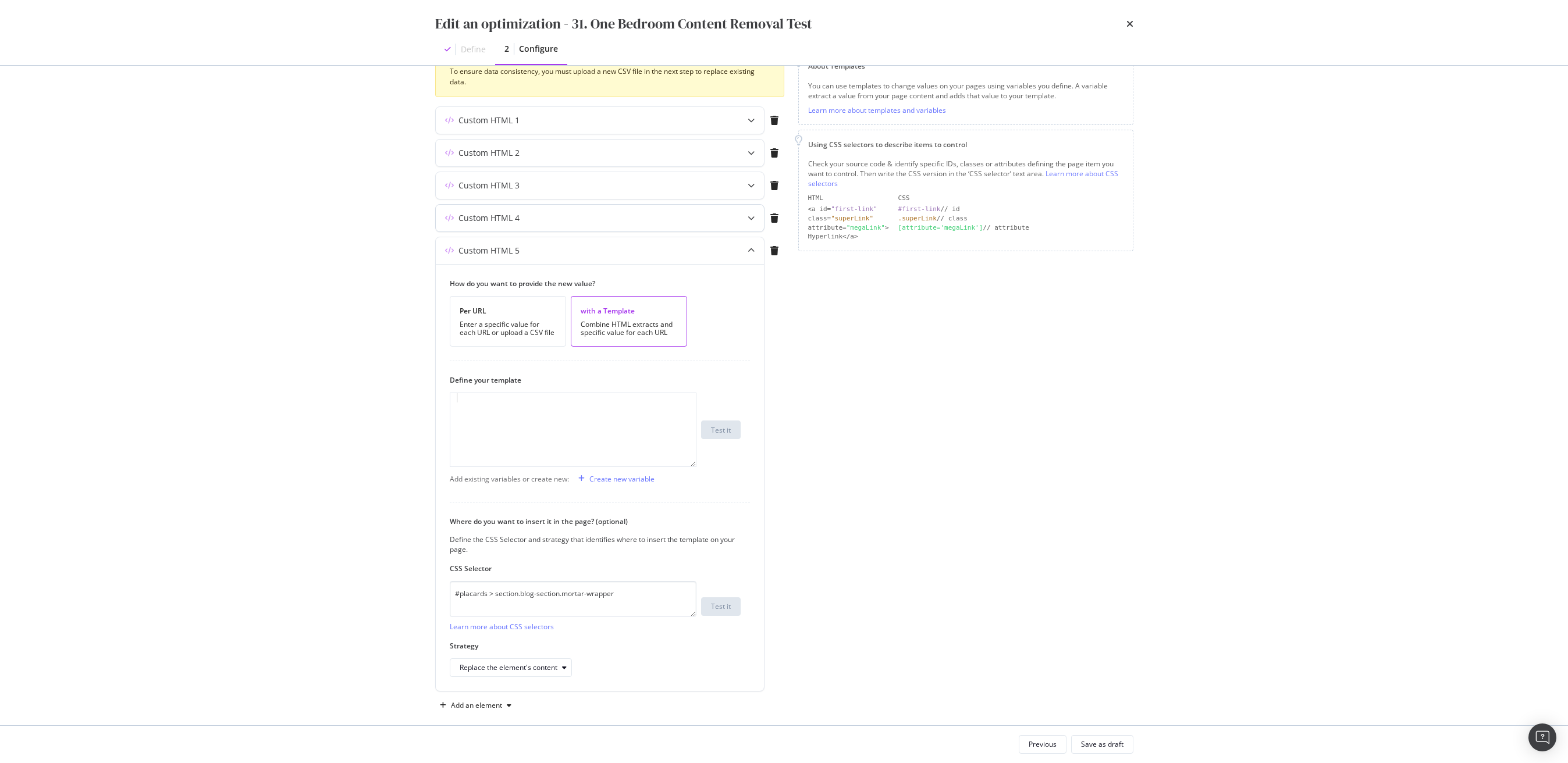
click at [541, 226] on div "Custom HTML 4" at bounding box center [600, 218] width 328 height 27
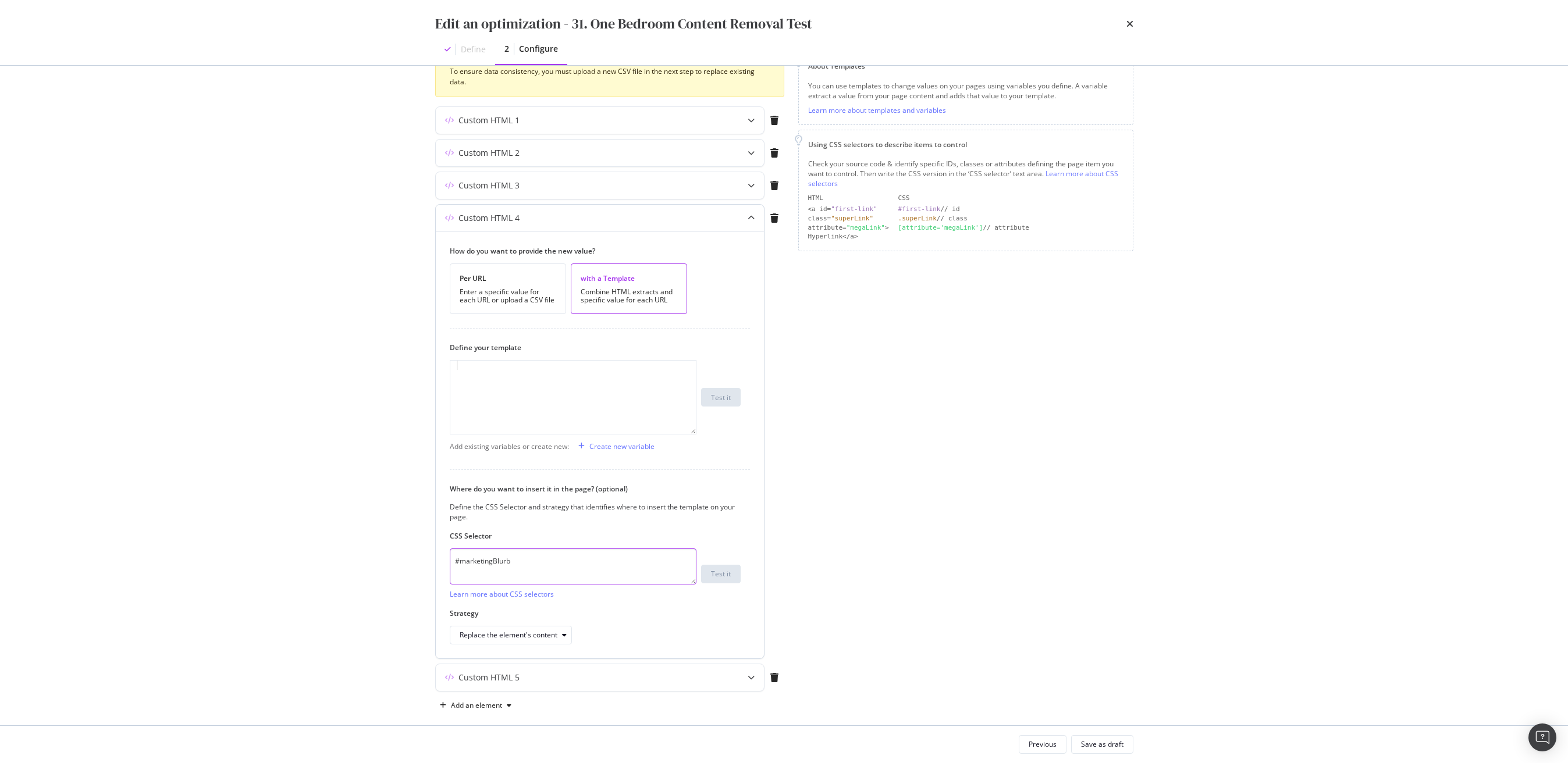
click at [561, 565] on textarea "#marketingBlurb" at bounding box center [573, 566] width 247 height 36
click at [1107, 740] on div "Save as draft" at bounding box center [1102, 744] width 43 height 10
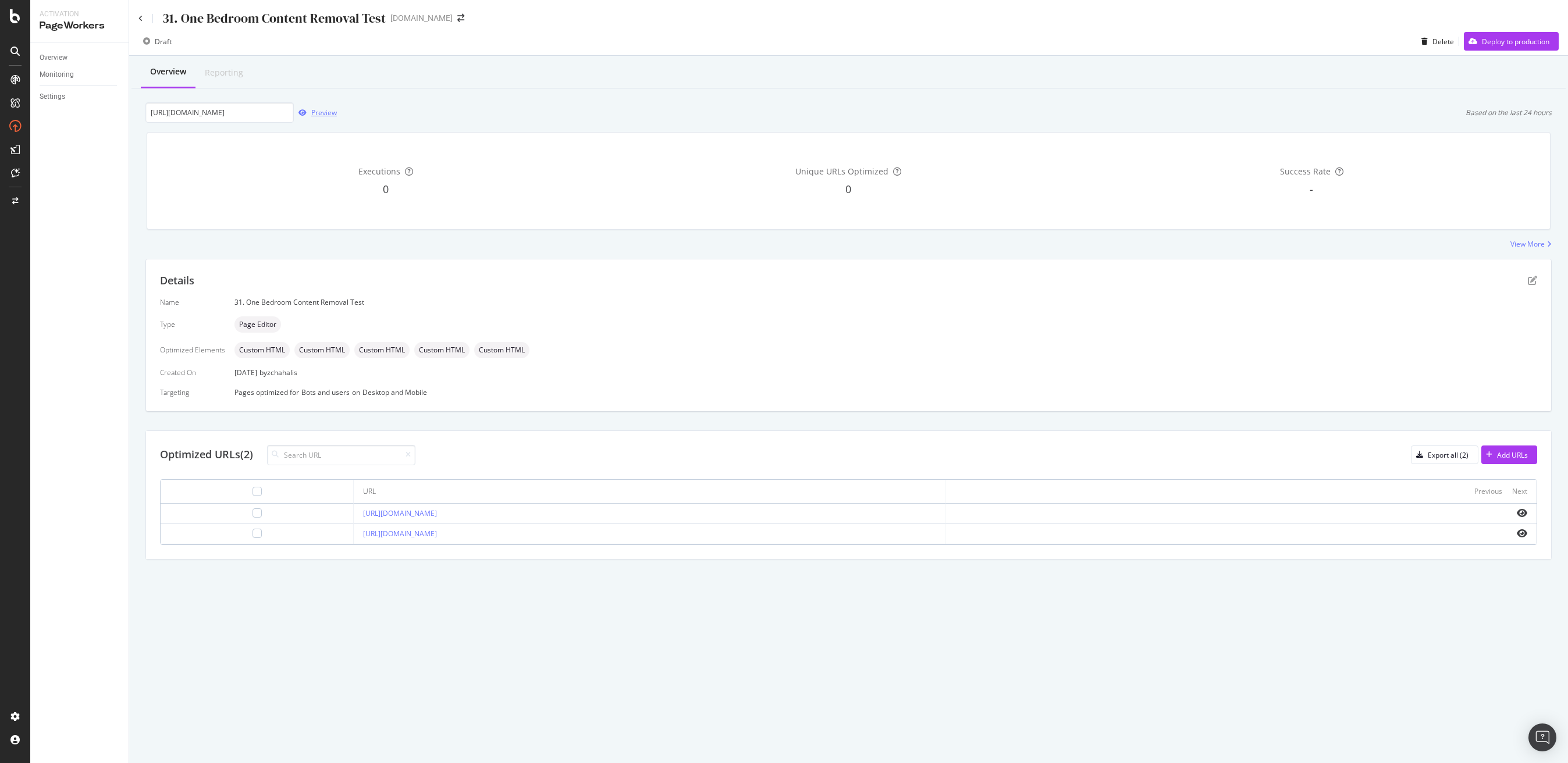
click at [313, 120] on div "Preview" at bounding box center [315, 113] width 43 height 18
click at [1533, 280] on icon "pen-to-square" at bounding box center [1532, 280] width 9 height 9
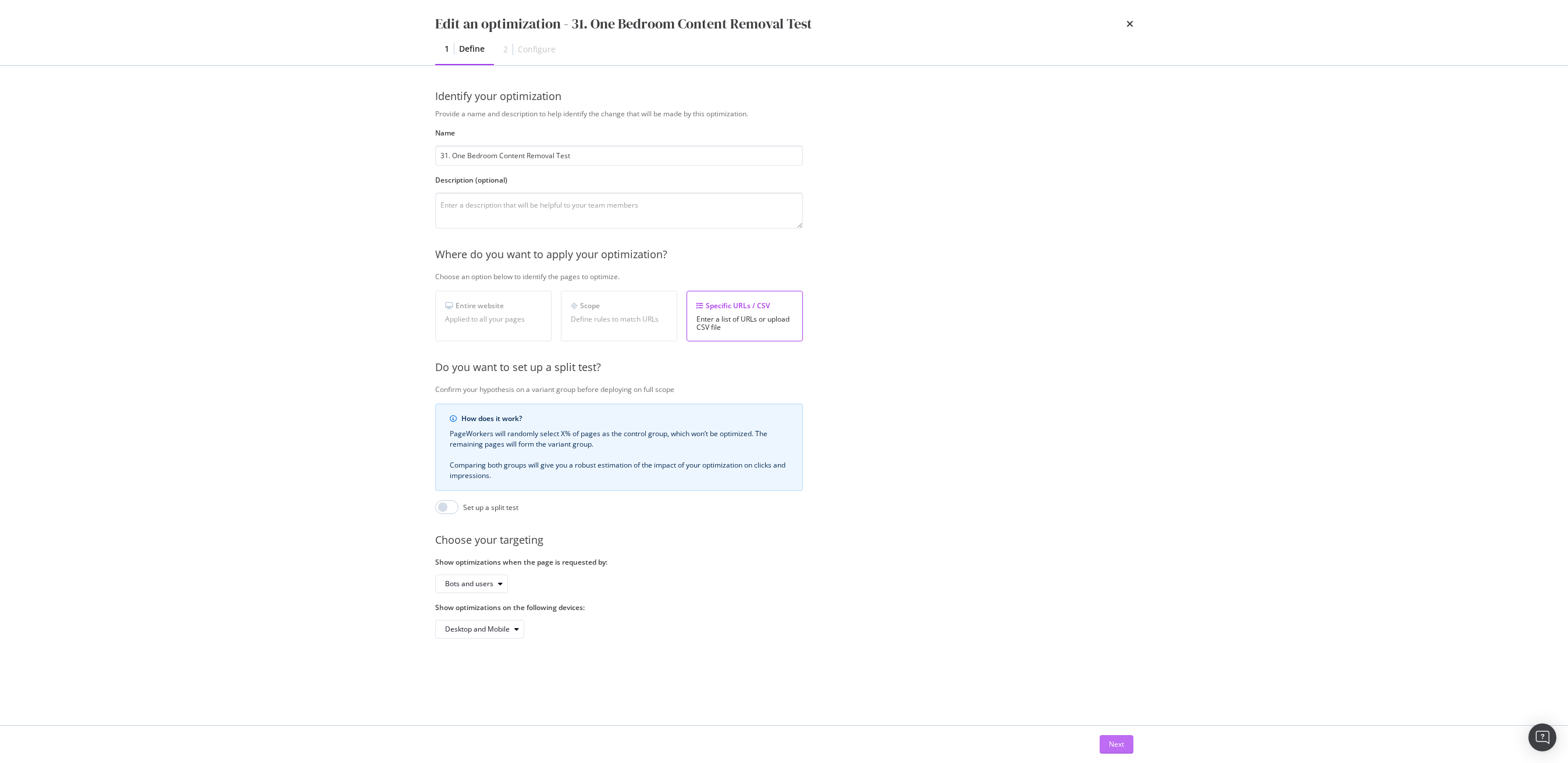
click at [1109, 744] on div "Next" at bounding box center [1116, 744] width 15 height 10
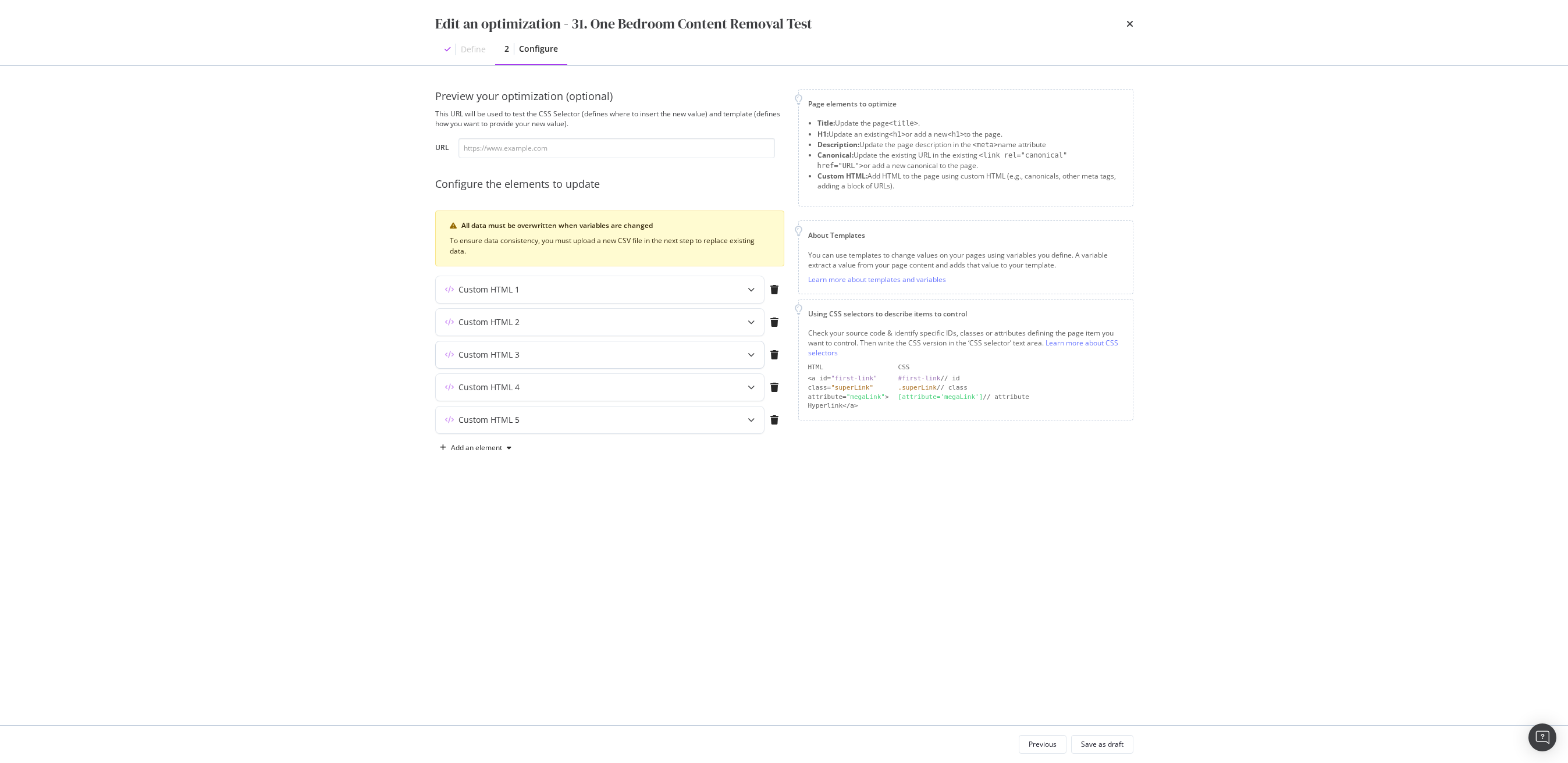
click at [575, 341] on div "Custom HTML 3" at bounding box center [600, 355] width 328 height 27
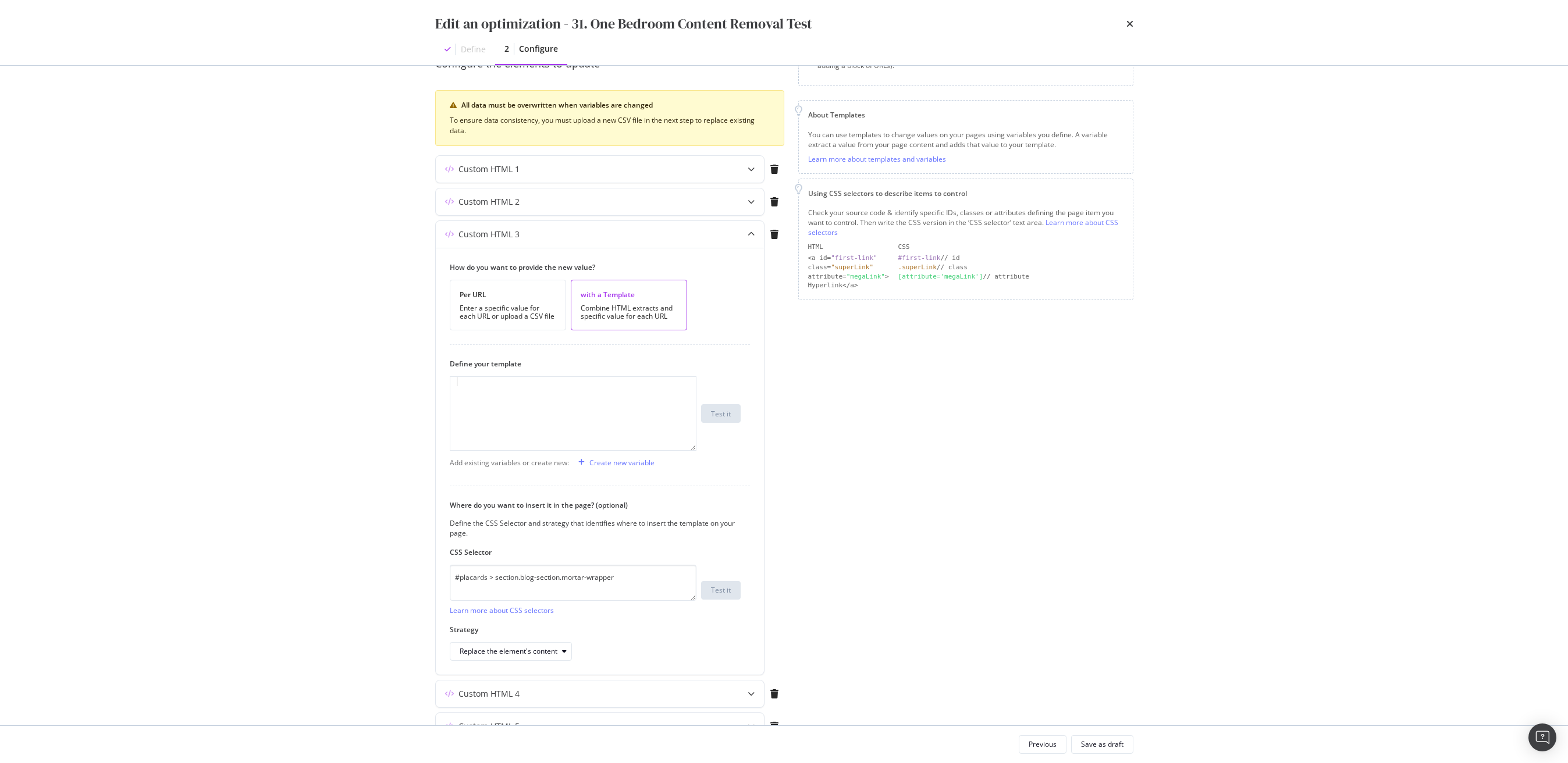
scroll to position [182, 0]
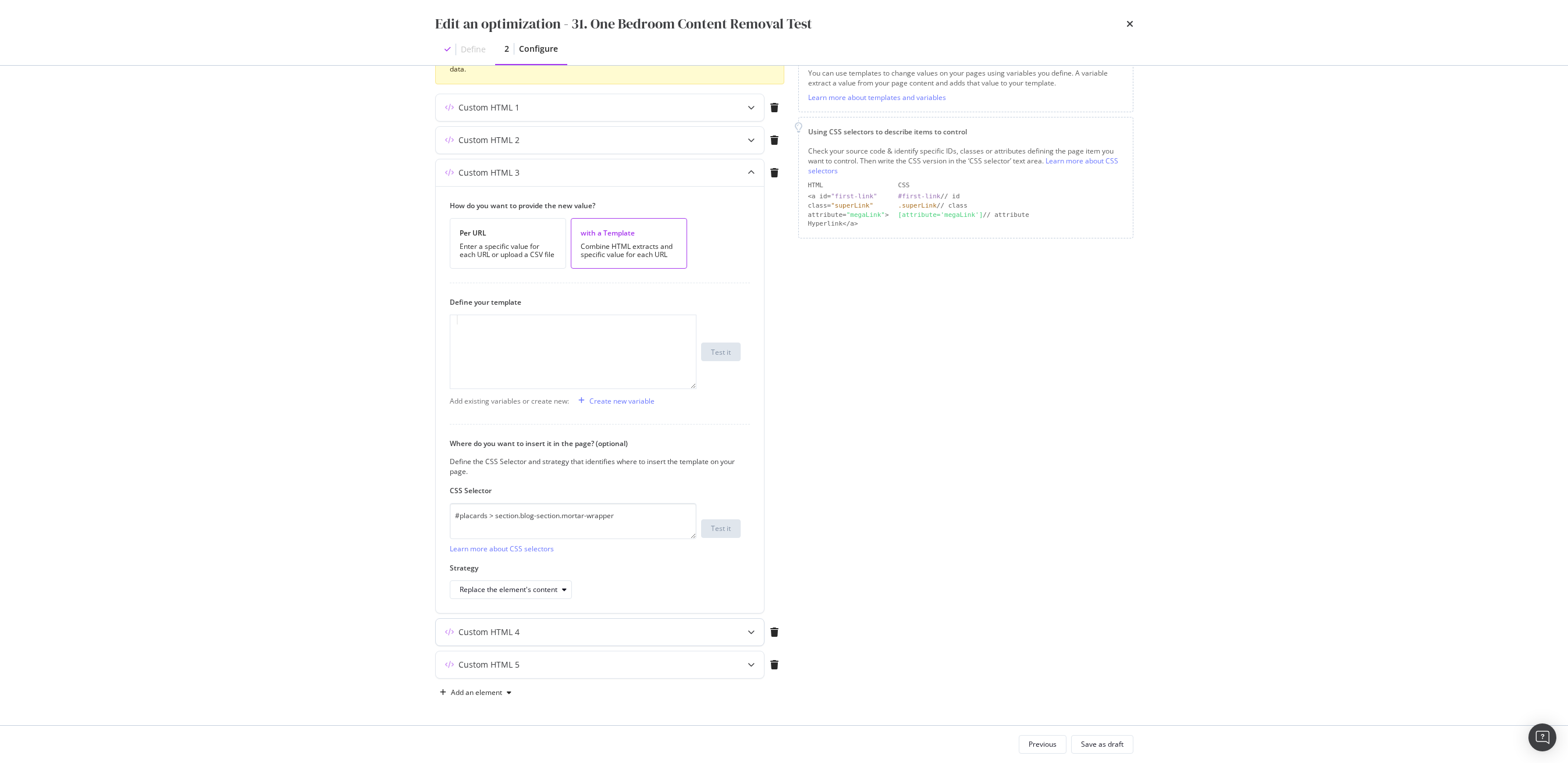
click at [587, 626] on div "Custom HTML 4" at bounding box center [577, 632] width 282 height 12
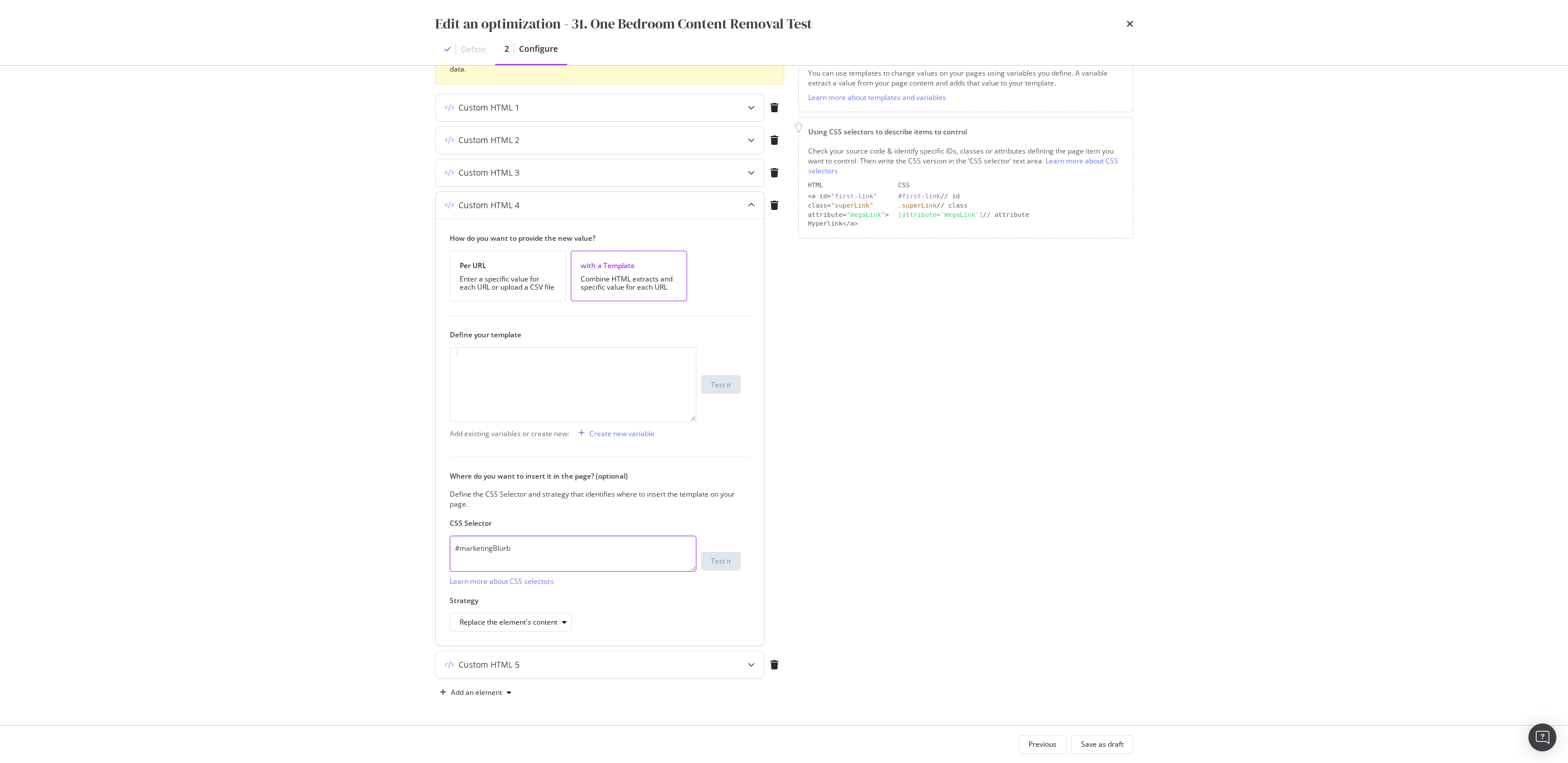
click at [534, 540] on textarea "#marketingBlurb" at bounding box center [573, 553] width 247 height 36
click at [665, 663] on div "Custom HTML 5" at bounding box center [577, 664] width 282 height 12
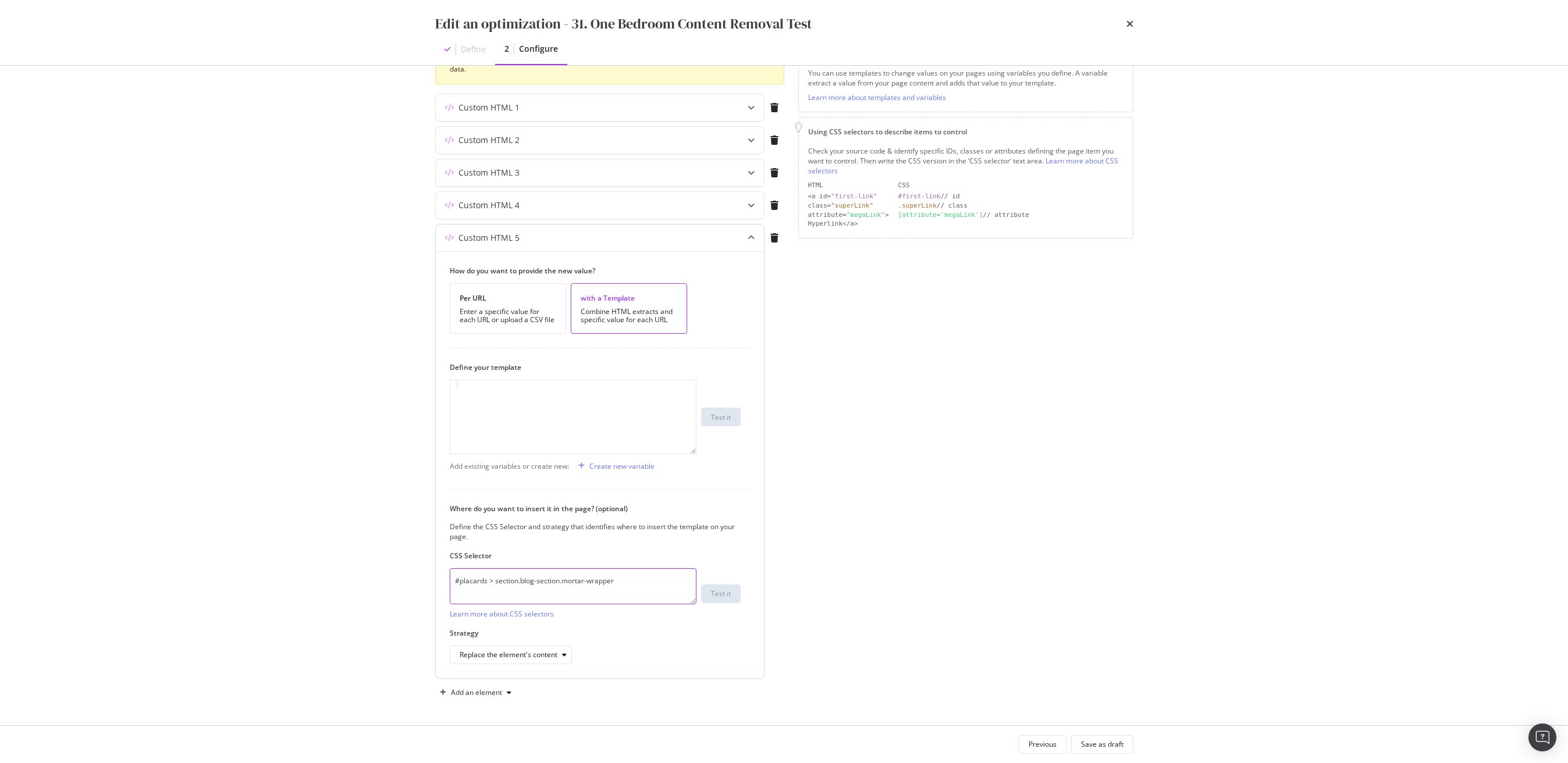
click at [610, 590] on textarea "#placards > section.blog-section.mortar-wrapper" at bounding box center [573, 586] width 247 height 36
drag, startPoint x: 1096, startPoint y: 746, endPoint x: 1104, endPoint y: 745, distance: 8.1
click at [1097, 746] on div "Save as draft" at bounding box center [1102, 744] width 43 height 10
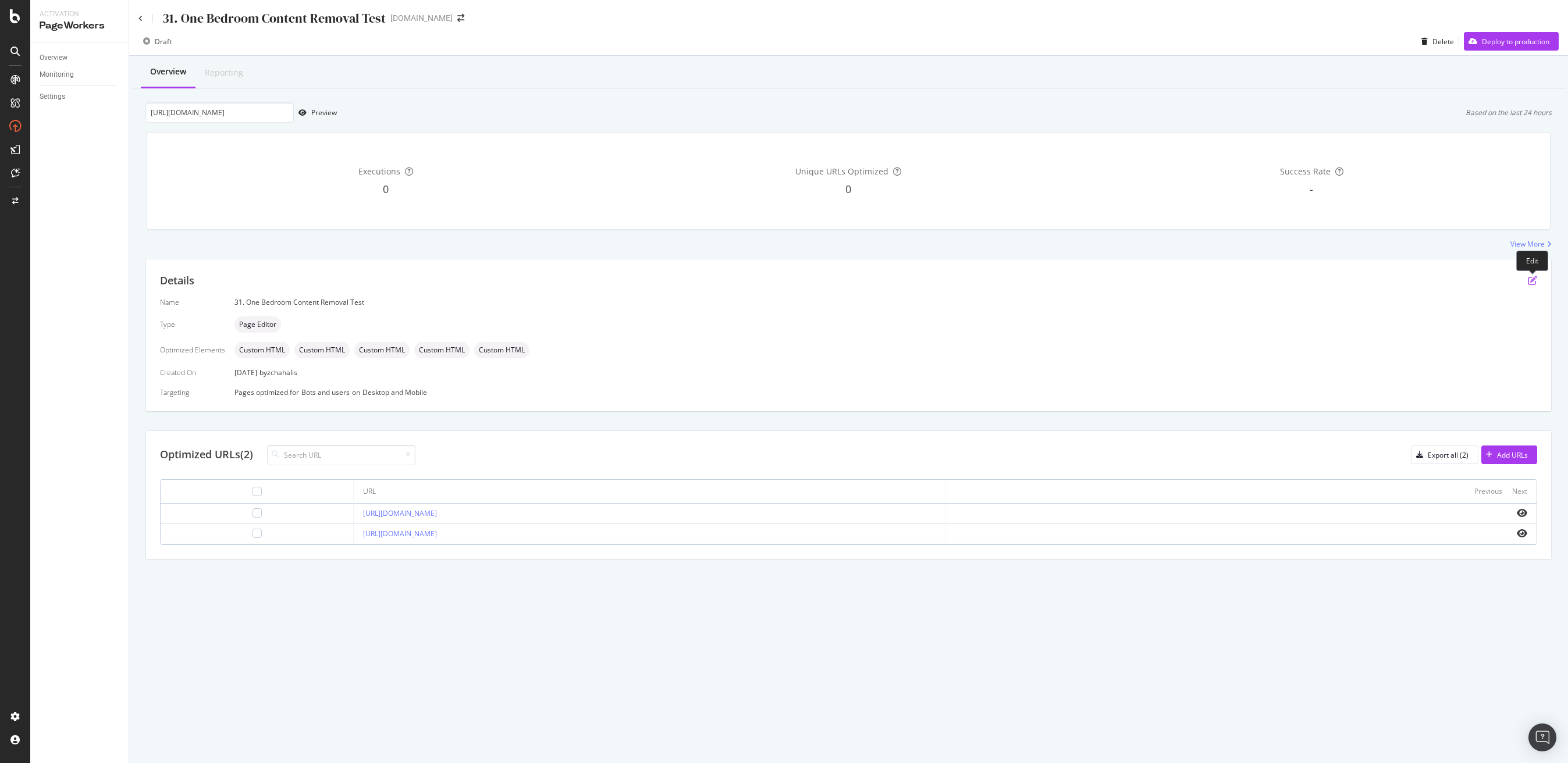
click at [1532, 281] on icon "pen-to-square" at bounding box center [1532, 280] width 9 height 9
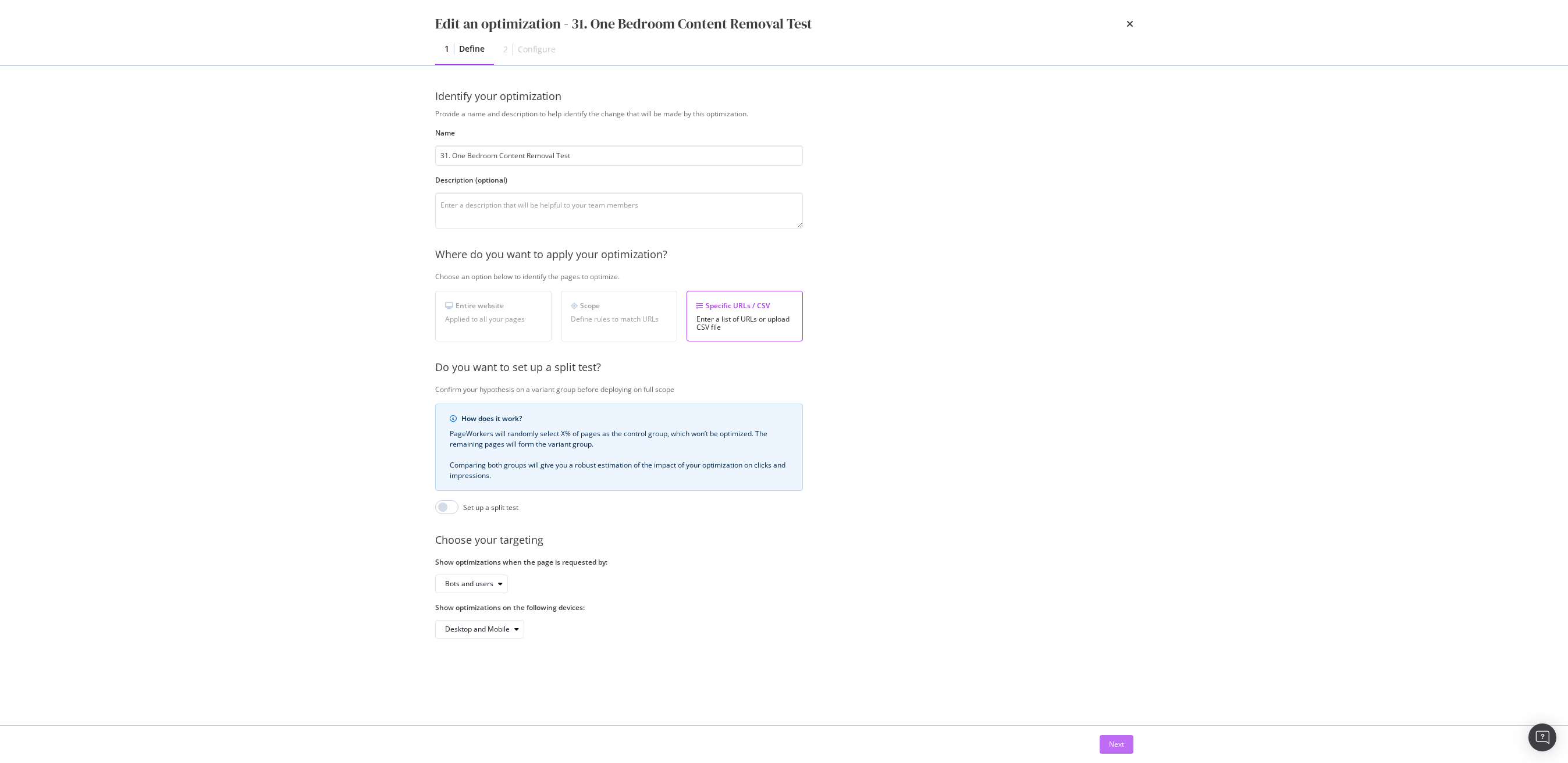
click at [1122, 745] on div "Next" at bounding box center [1116, 744] width 15 height 10
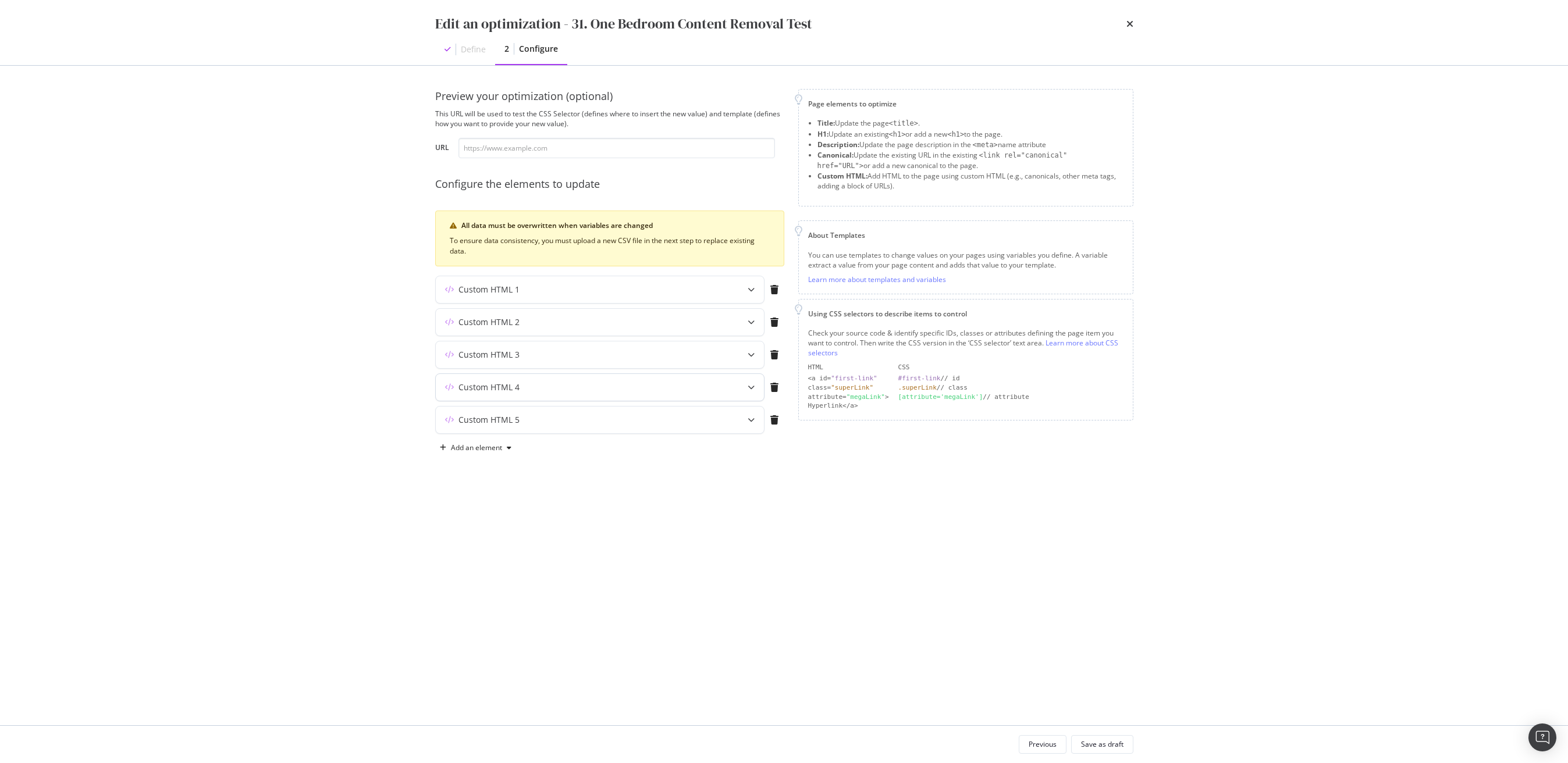
click at [573, 392] on div "Custom HTML 4" at bounding box center [577, 387] width 282 height 12
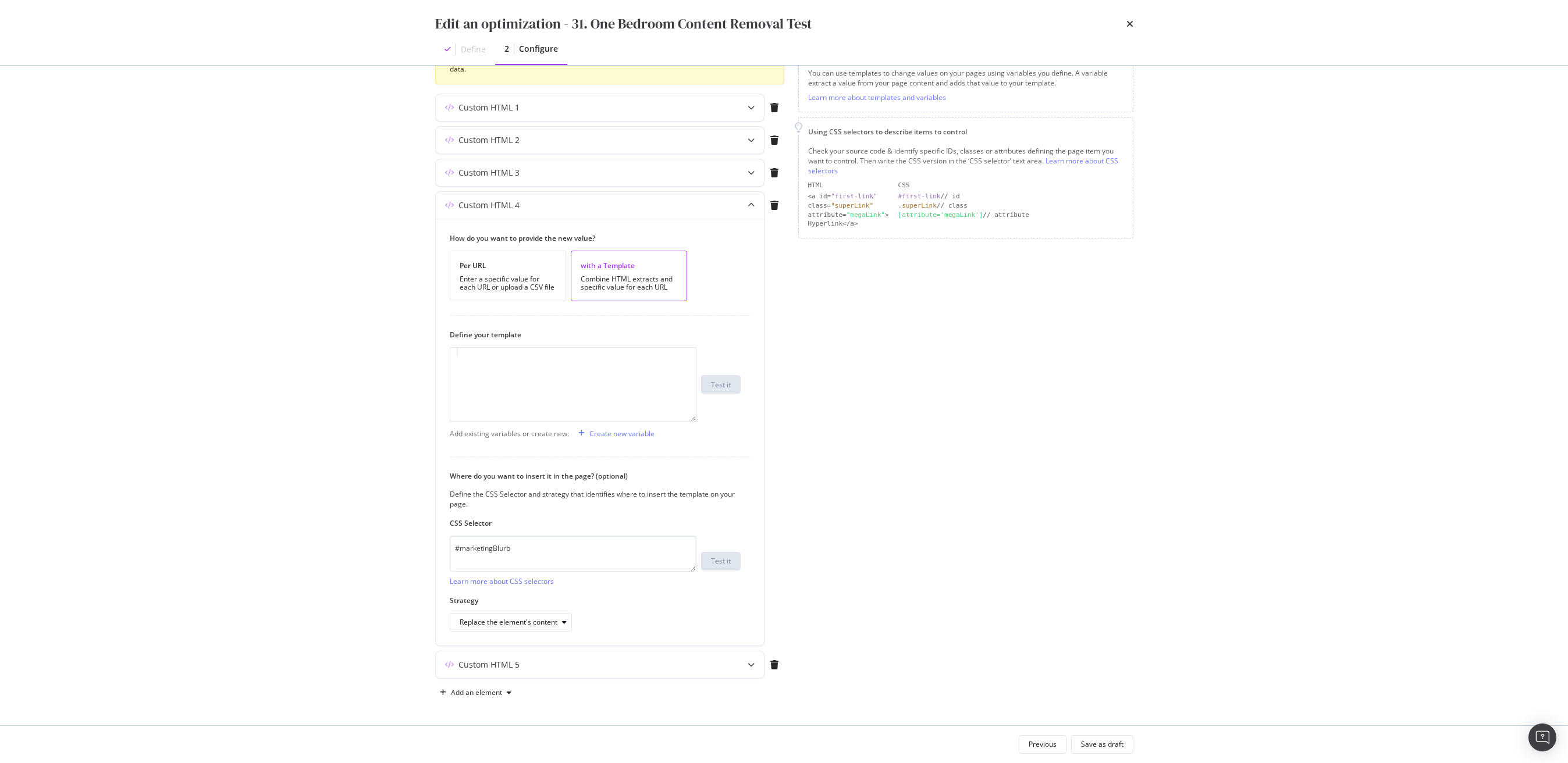
click at [612, 679] on div "Custom HTML 5" at bounding box center [610, 667] width 349 height 33
click at [607, 667] on div "Custom HTML 5" at bounding box center [577, 664] width 282 height 12
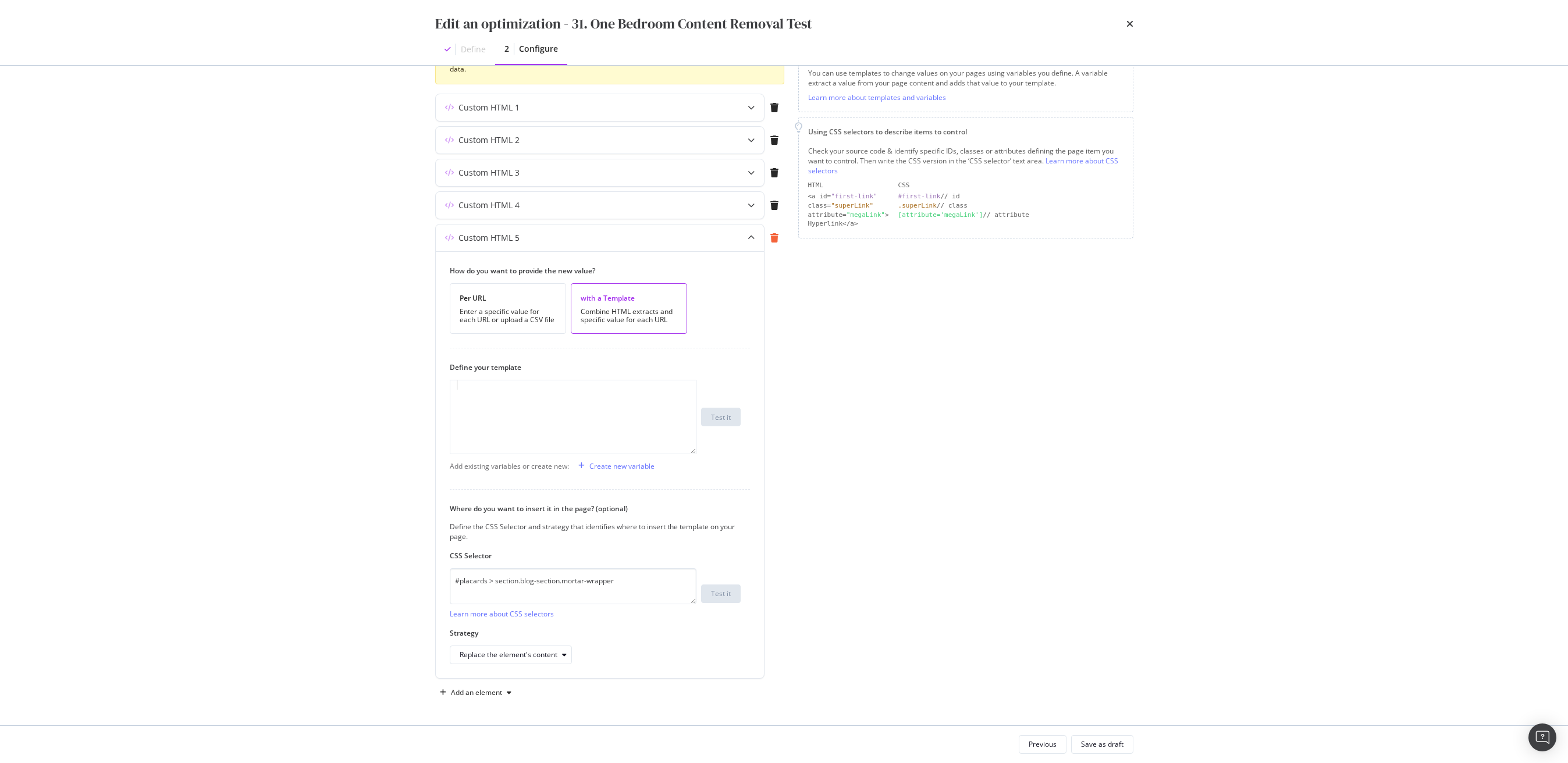
click at [773, 239] on icon "modal" at bounding box center [774, 237] width 8 height 9
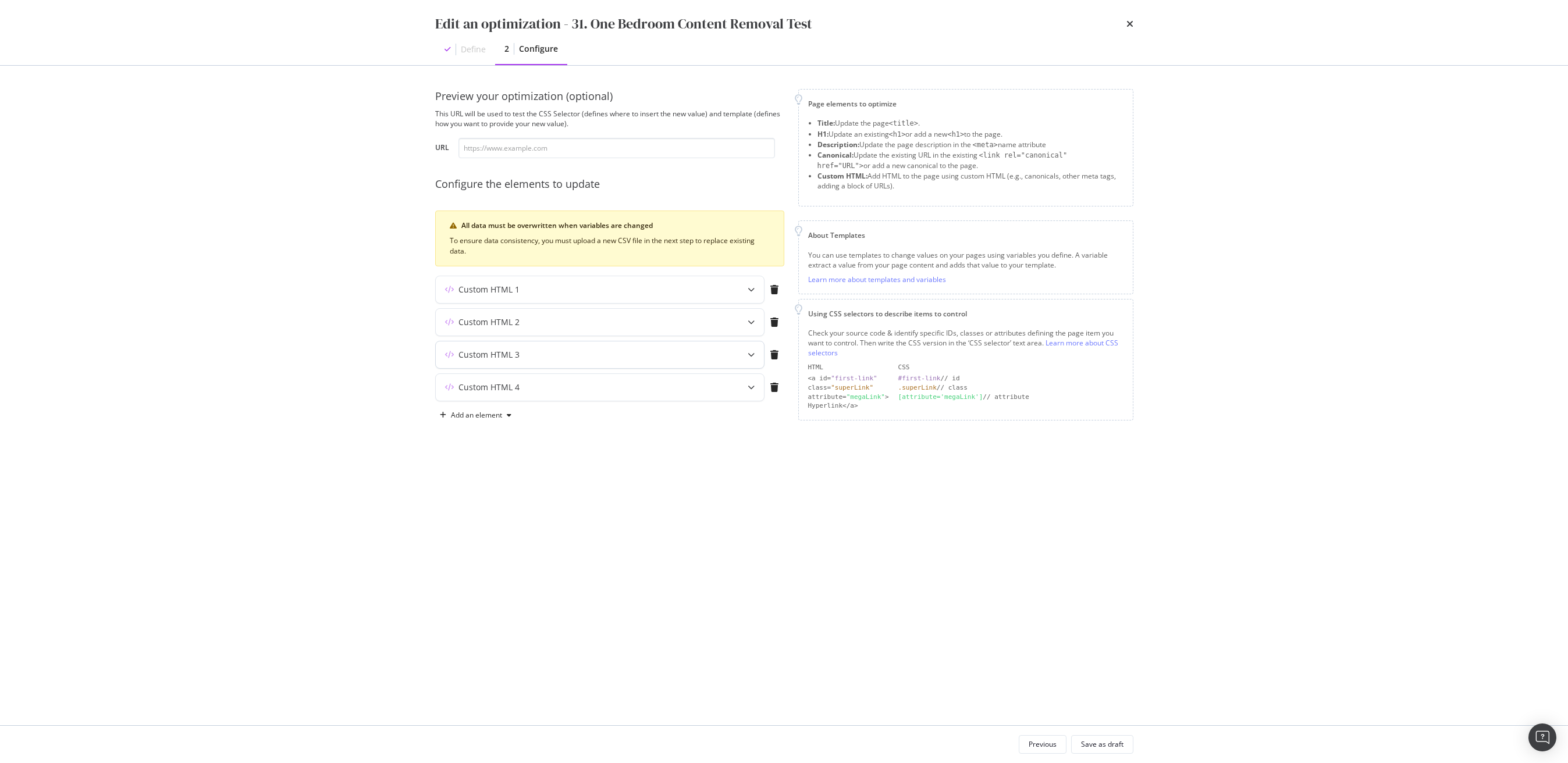
click at [520, 354] on div "Custom HTML 3" at bounding box center [577, 355] width 282 height 12
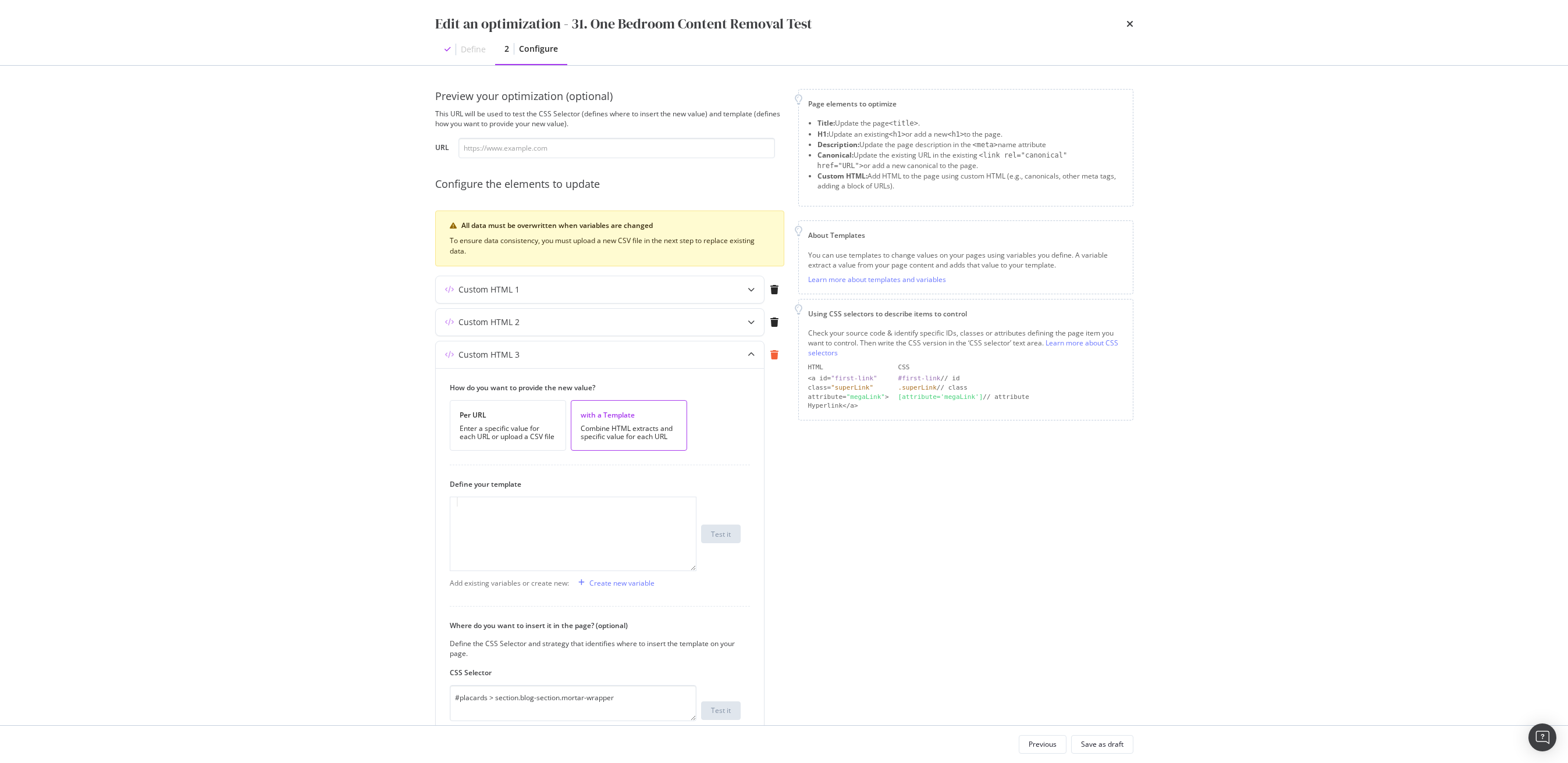
click at [772, 356] on icon "modal" at bounding box center [774, 354] width 8 height 9
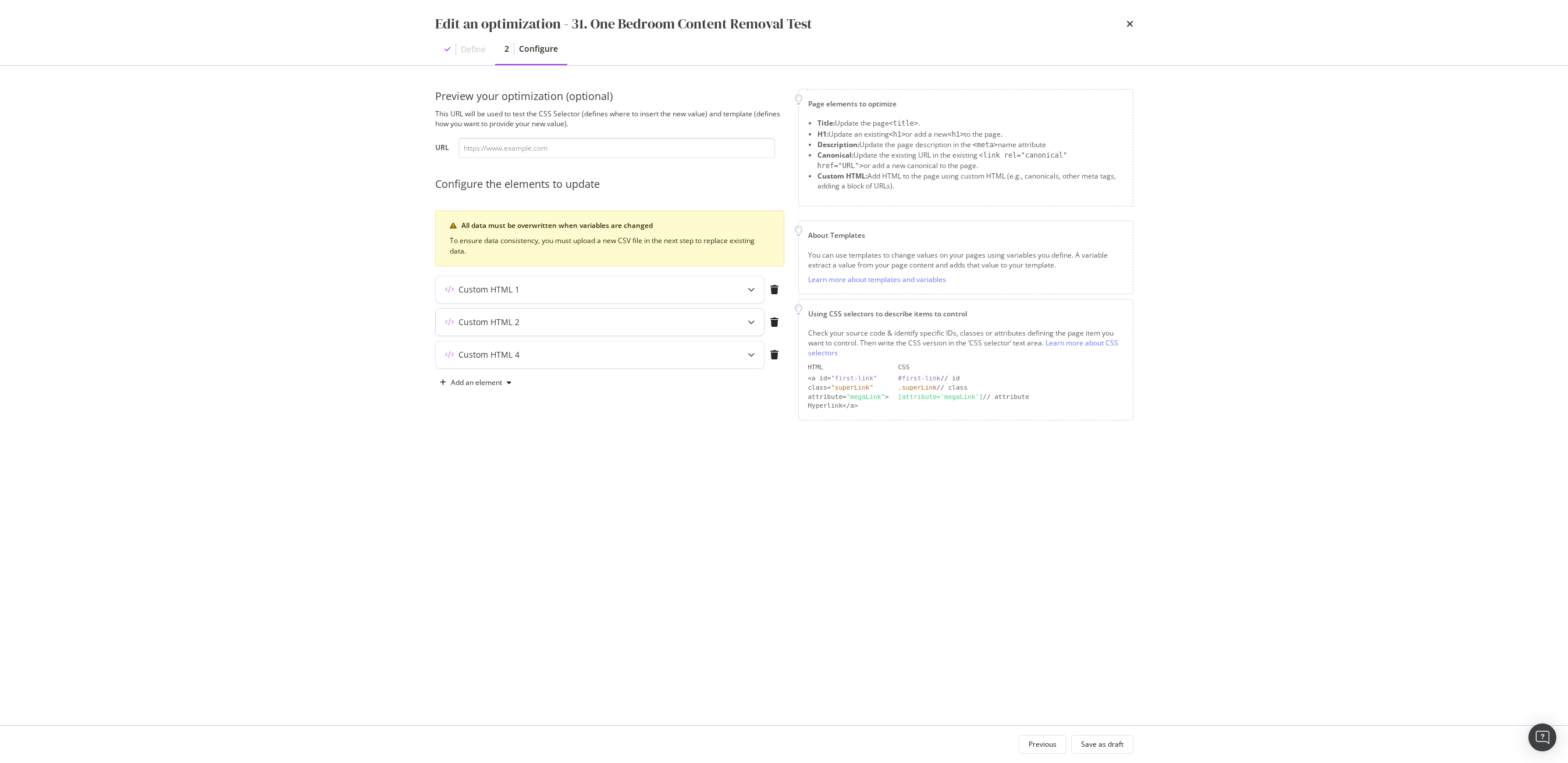
click at [501, 321] on div "Custom HTML 2" at bounding box center [489, 322] width 61 height 12
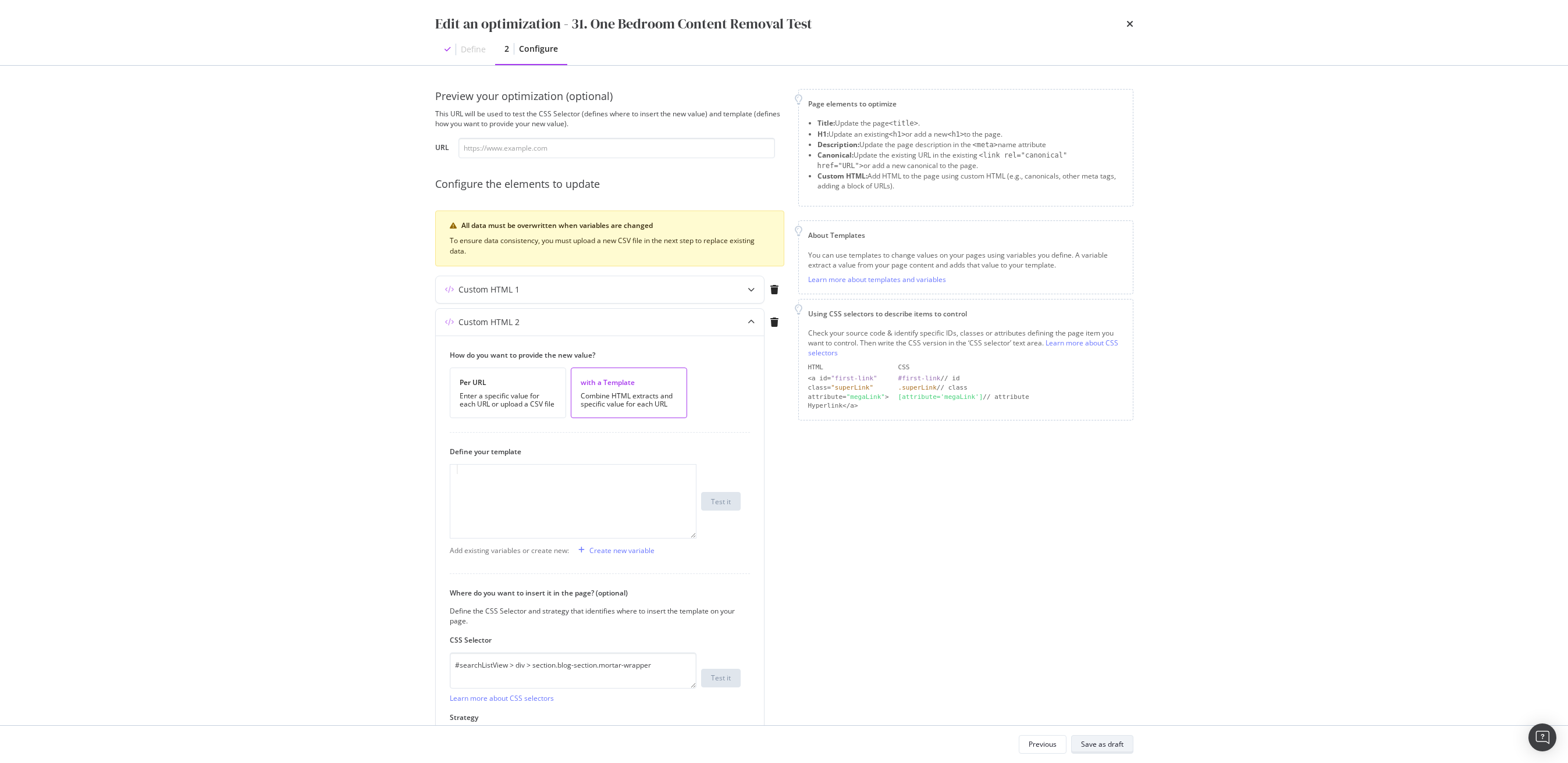
click at [1113, 744] on div "Save as draft" at bounding box center [1102, 744] width 43 height 10
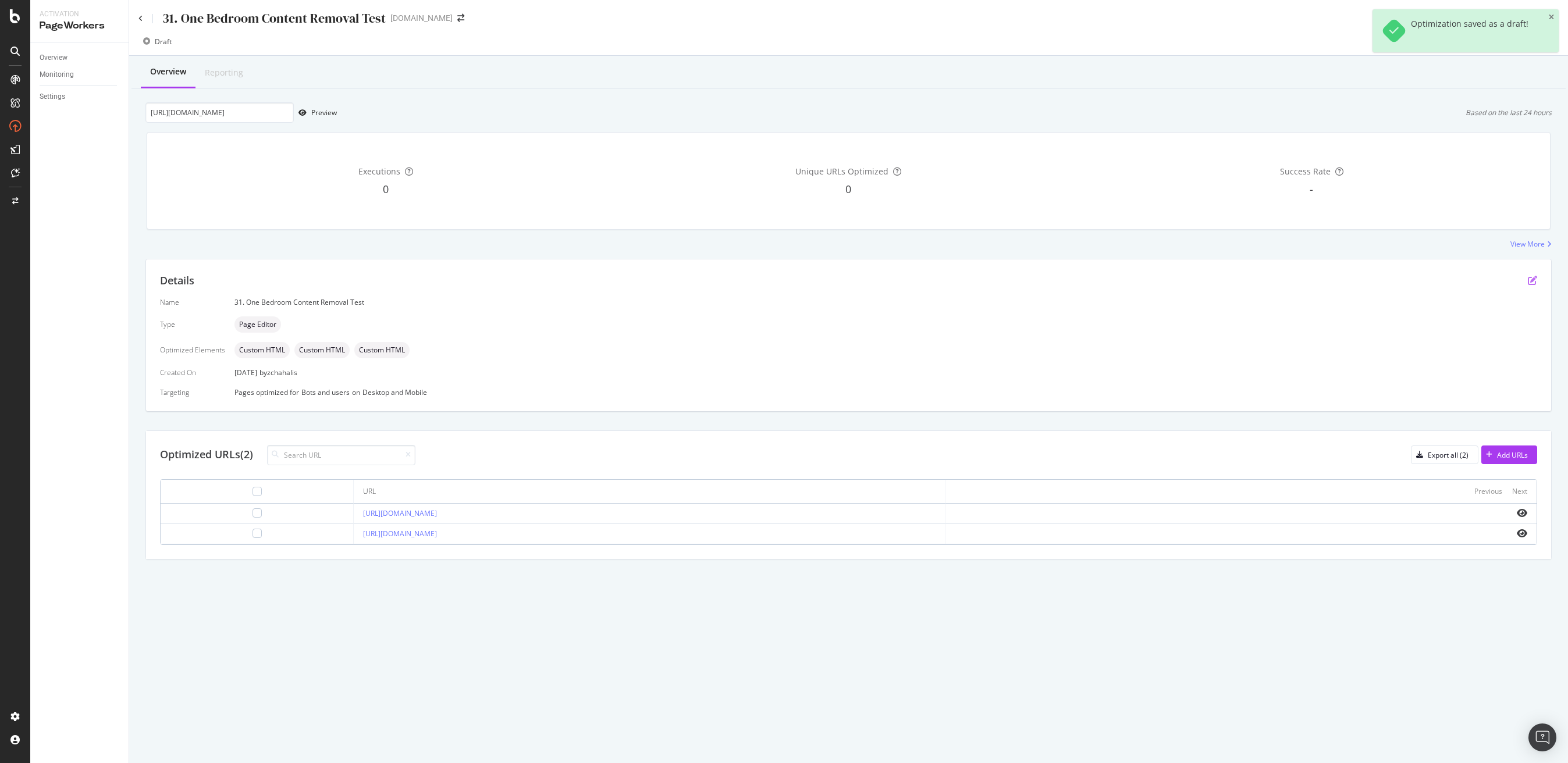
click at [1530, 279] on icon "pen-to-square" at bounding box center [1532, 280] width 9 height 9
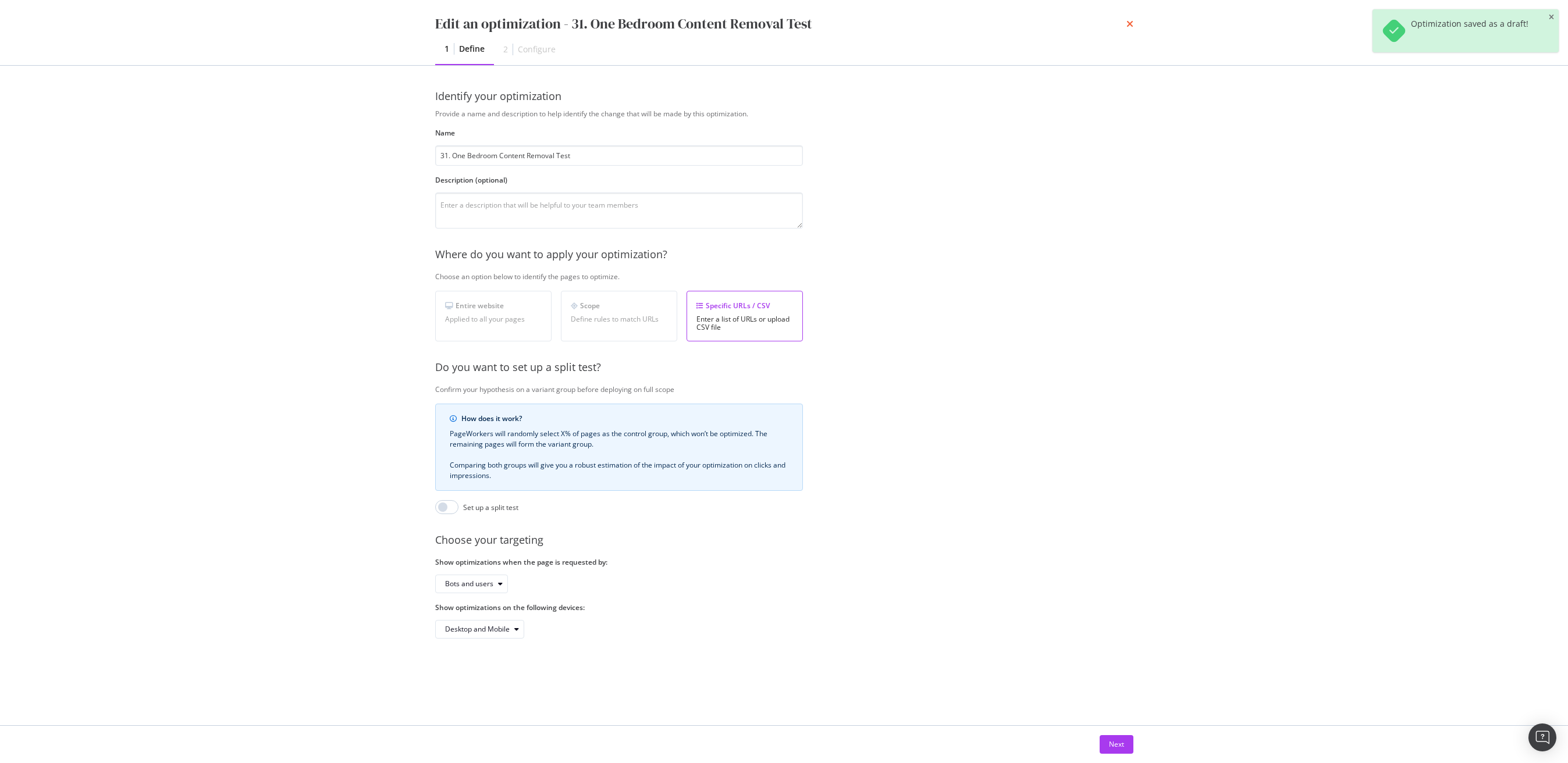
click at [1127, 26] on icon "times" at bounding box center [1130, 24] width 7 height 9
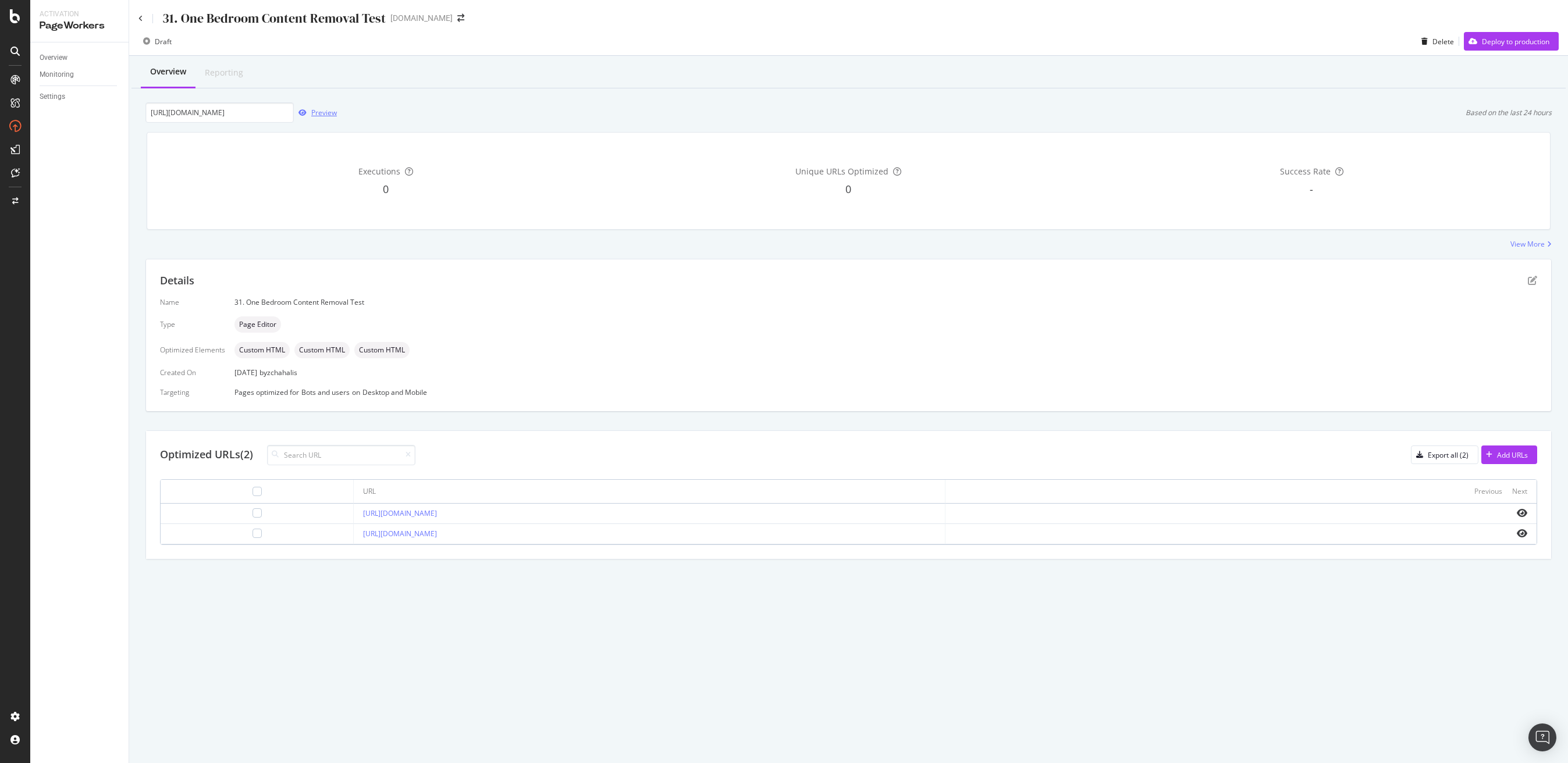
click at [316, 114] on div "Preview" at bounding box center [324, 113] width 26 height 10
click at [1509, 449] on div "Add URLs" at bounding box center [1505, 455] width 46 height 18
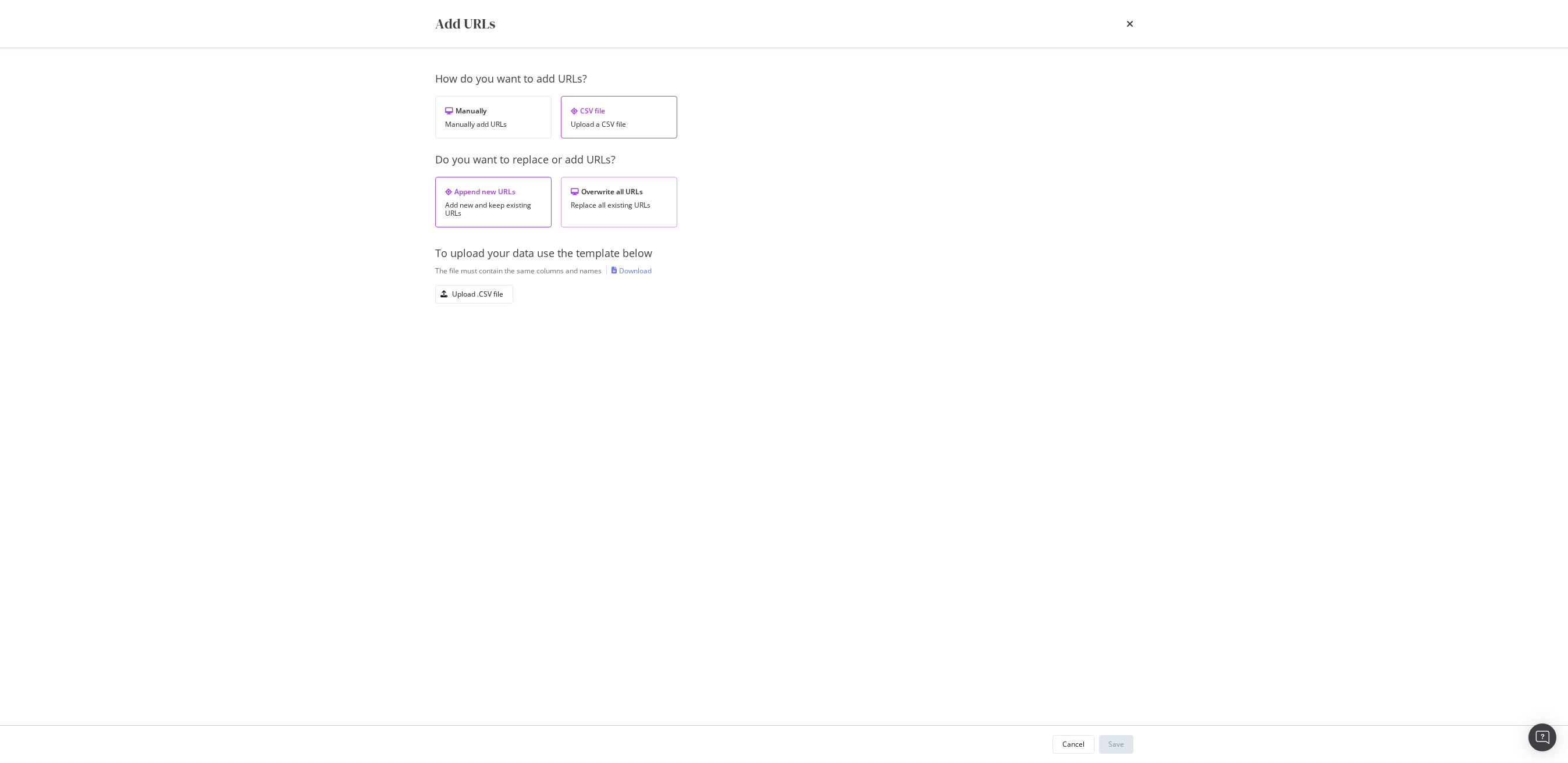
click at [615, 204] on div "Replace all existing URLs" at bounding box center [619, 205] width 97 height 8
click at [635, 271] on div "Download" at bounding box center [635, 271] width 33 height 10
click at [462, 290] on div "Upload .CSV file" at bounding box center [478, 294] width 51 height 10
click at [1121, 741] on div "Save" at bounding box center [1116, 744] width 16 height 10
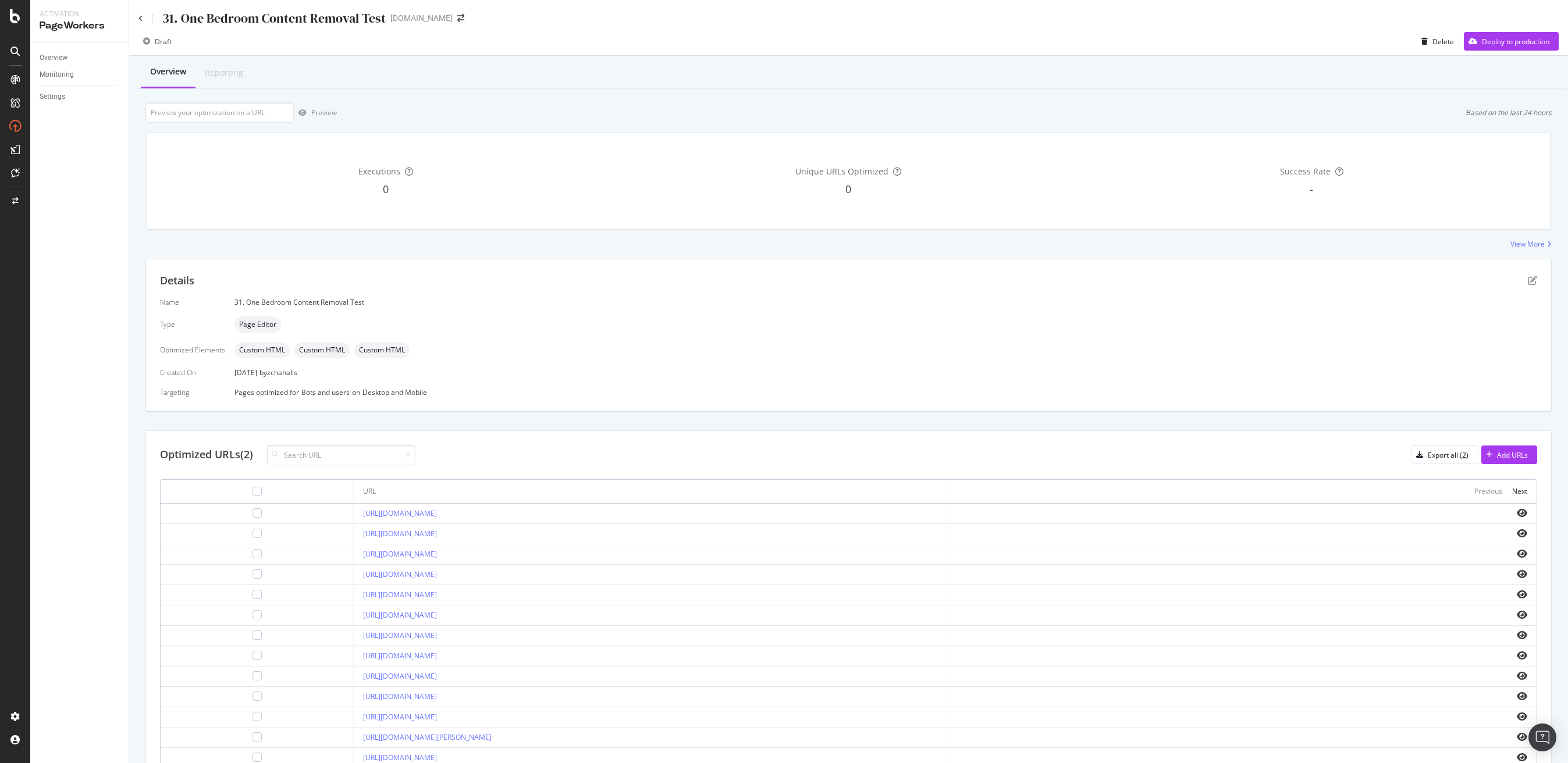
click at [402, 98] on div "Overview Reporting Preview Based on the last 24 hours Executions 0 Unique URLs …" at bounding box center [849, 460] width 1439 height 809
click at [61, 57] on div "Overview" at bounding box center [54, 58] width 28 height 12
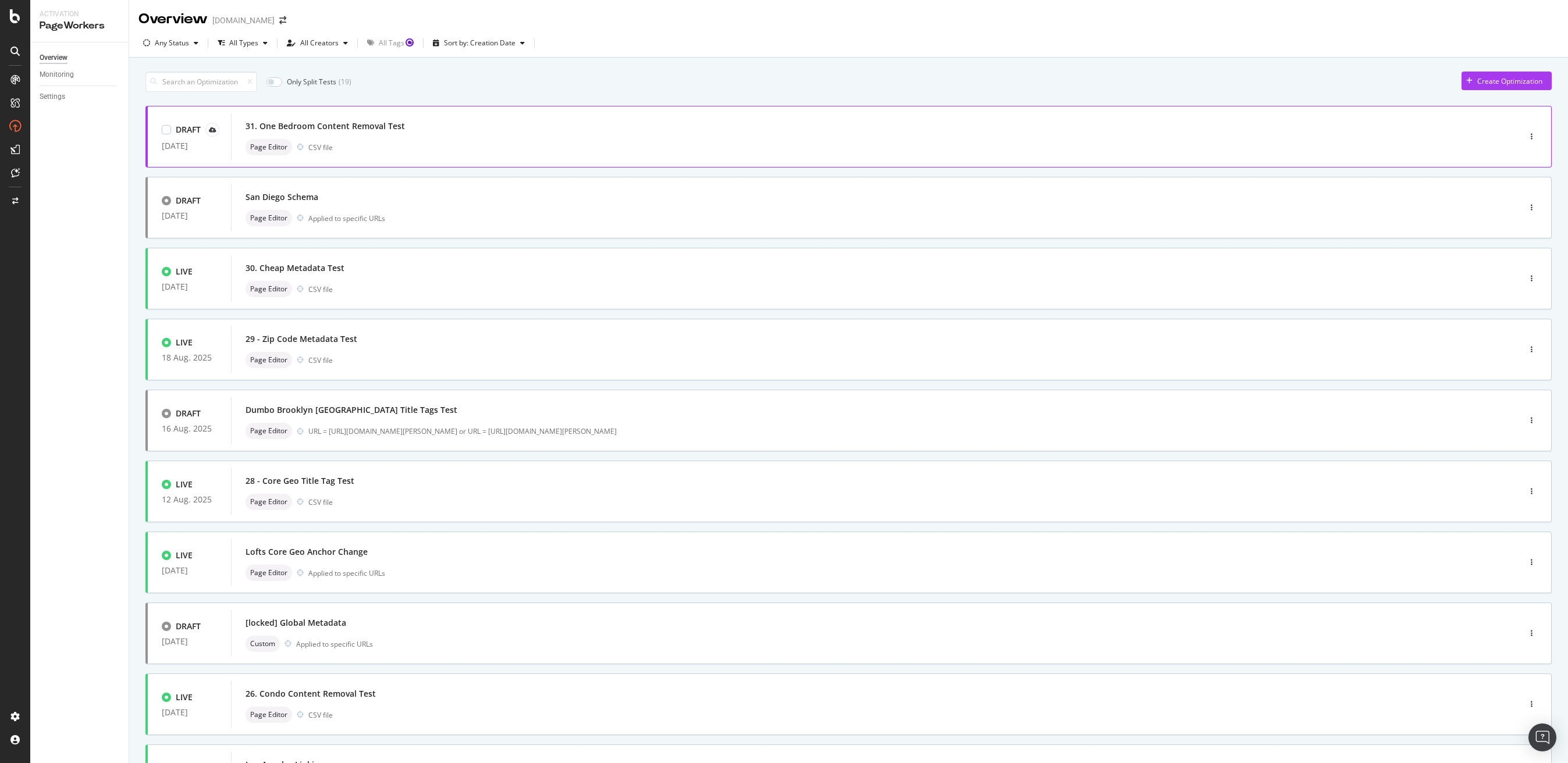
click at [450, 144] on div "Page Editor CSV file" at bounding box center [858, 147] width 1225 height 16
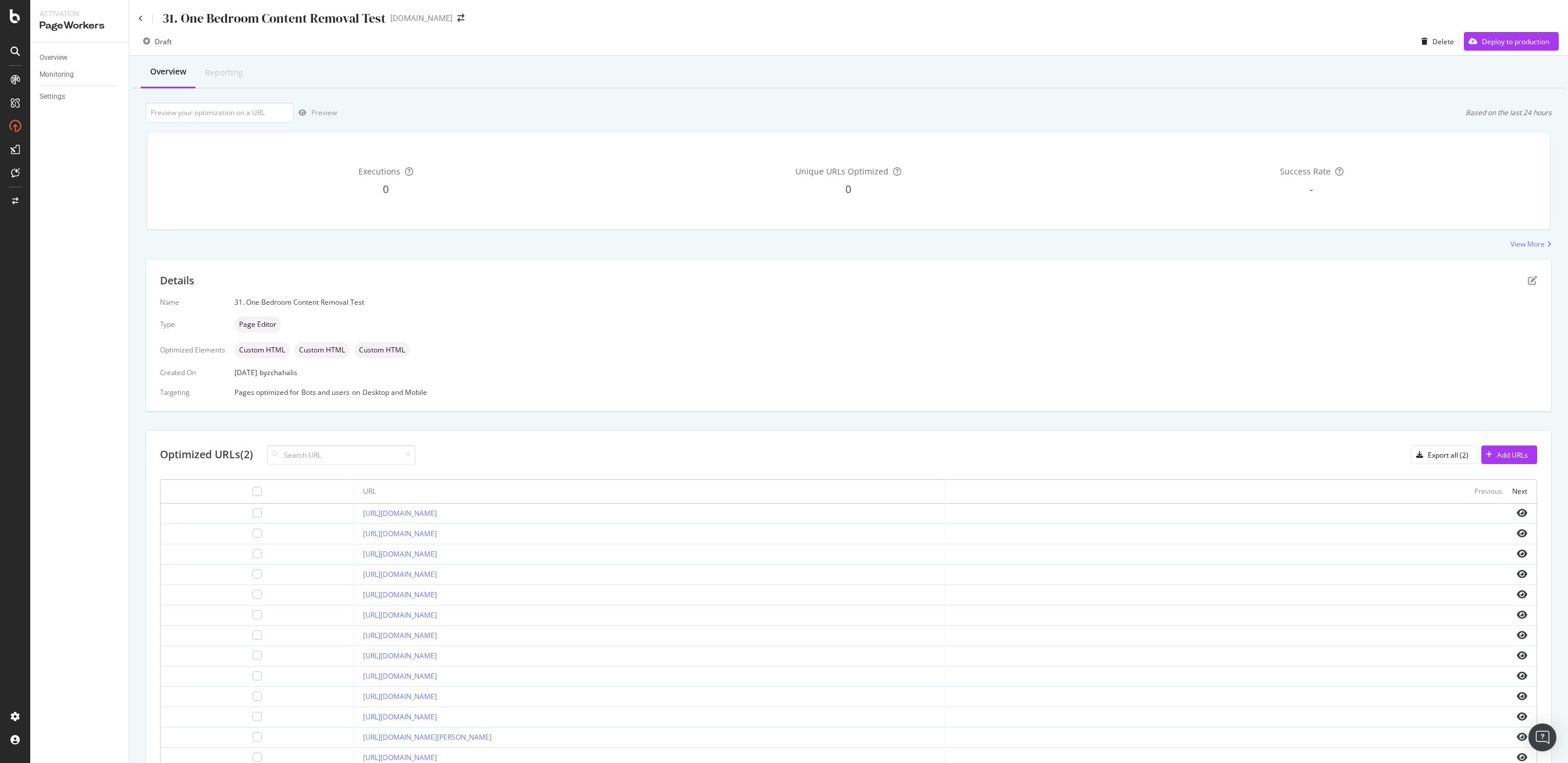
scroll to position [102, 0]
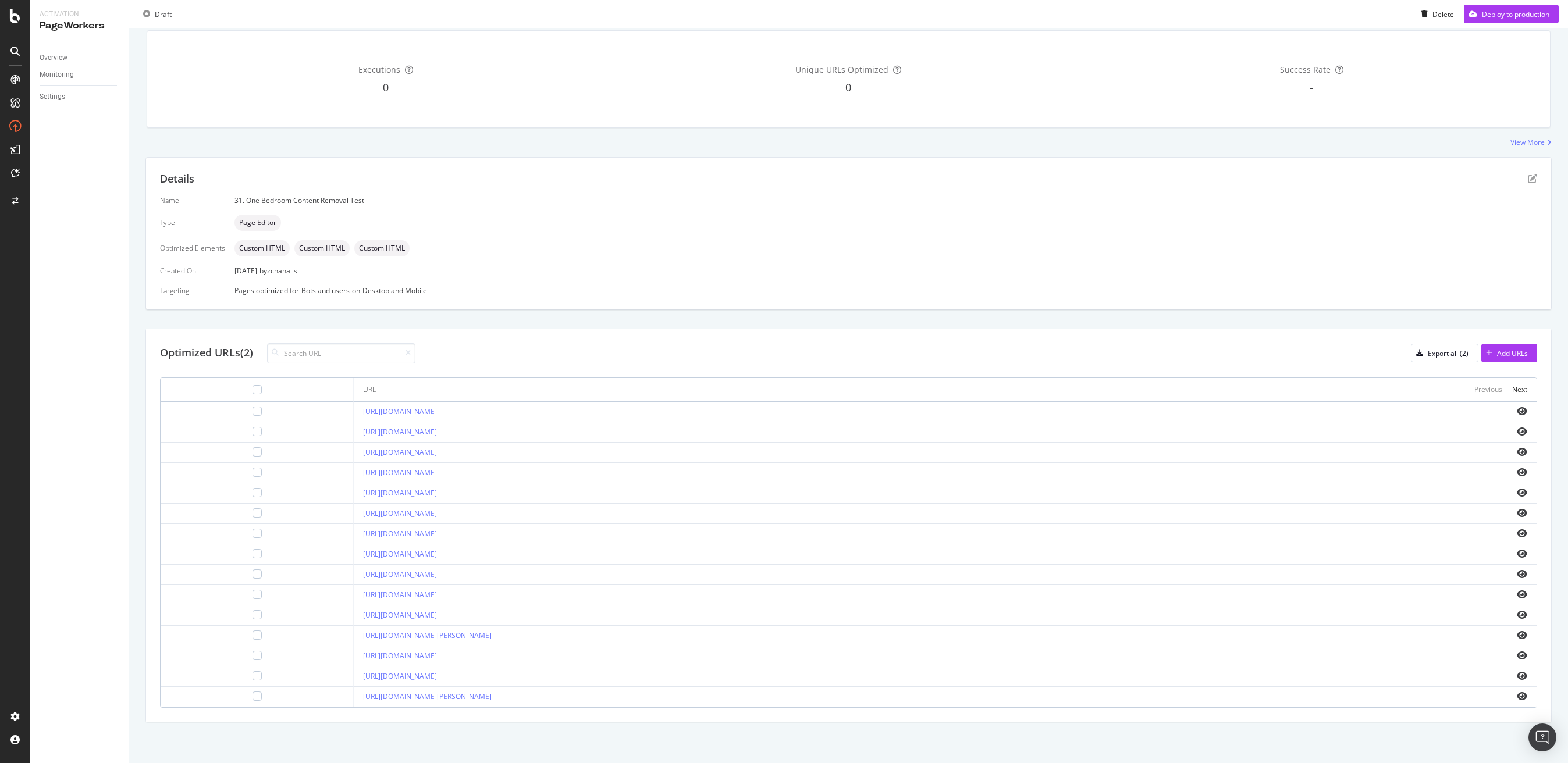
click at [675, 437] on td "[URL][DOMAIN_NAME]" at bounding box center [649, 432] width 591 height 20
click at [1512, 386] on div "Next" at bounding box center [1519, 389] width 15 height 10
click at [1474, 388] on div "Previous" at bounding box center [1488, 389] width 28 height 10
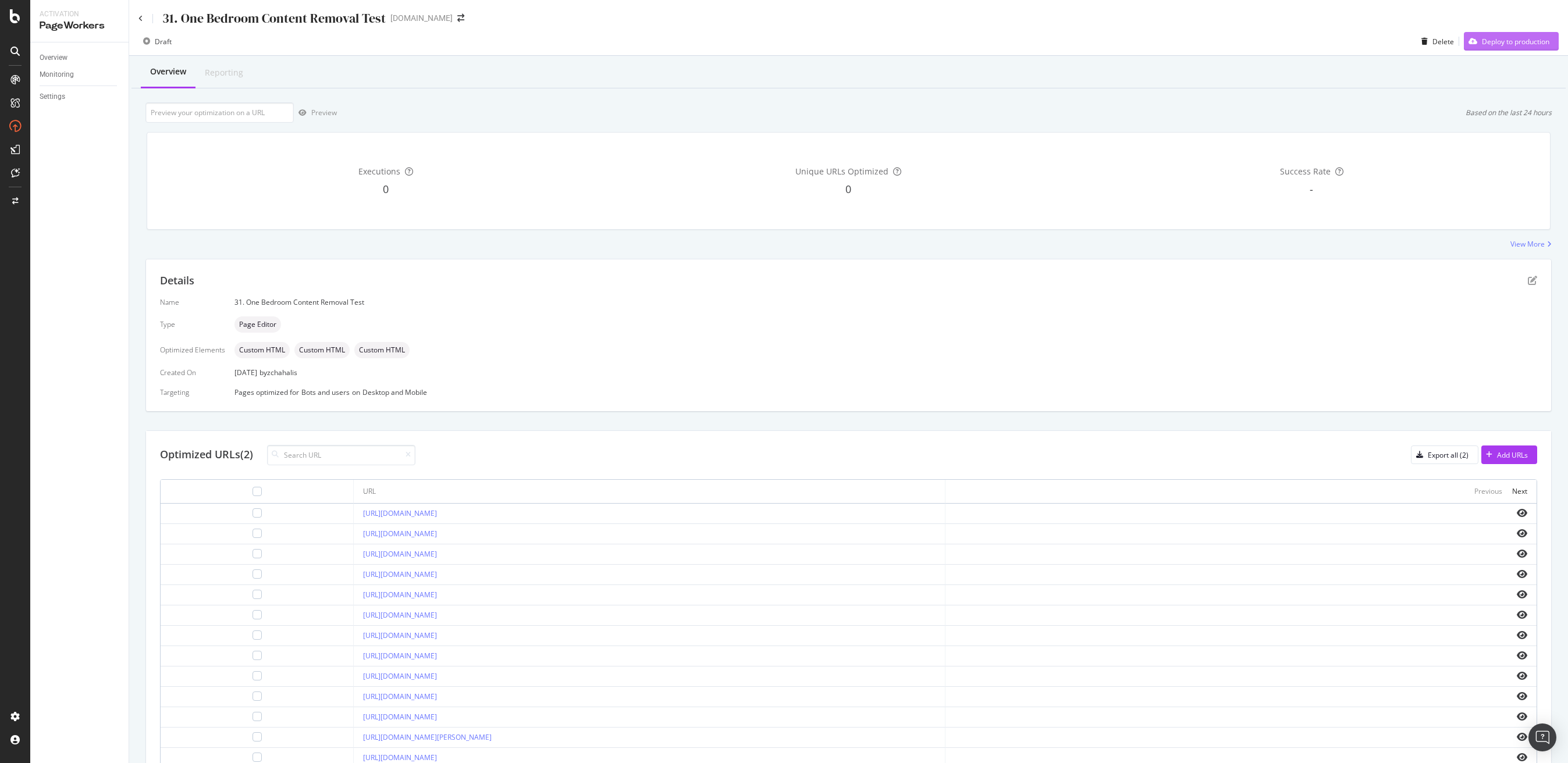
click at [1509, 41] on div "Deploy to production" at bounding box center [1516, 41] width 68 height 10
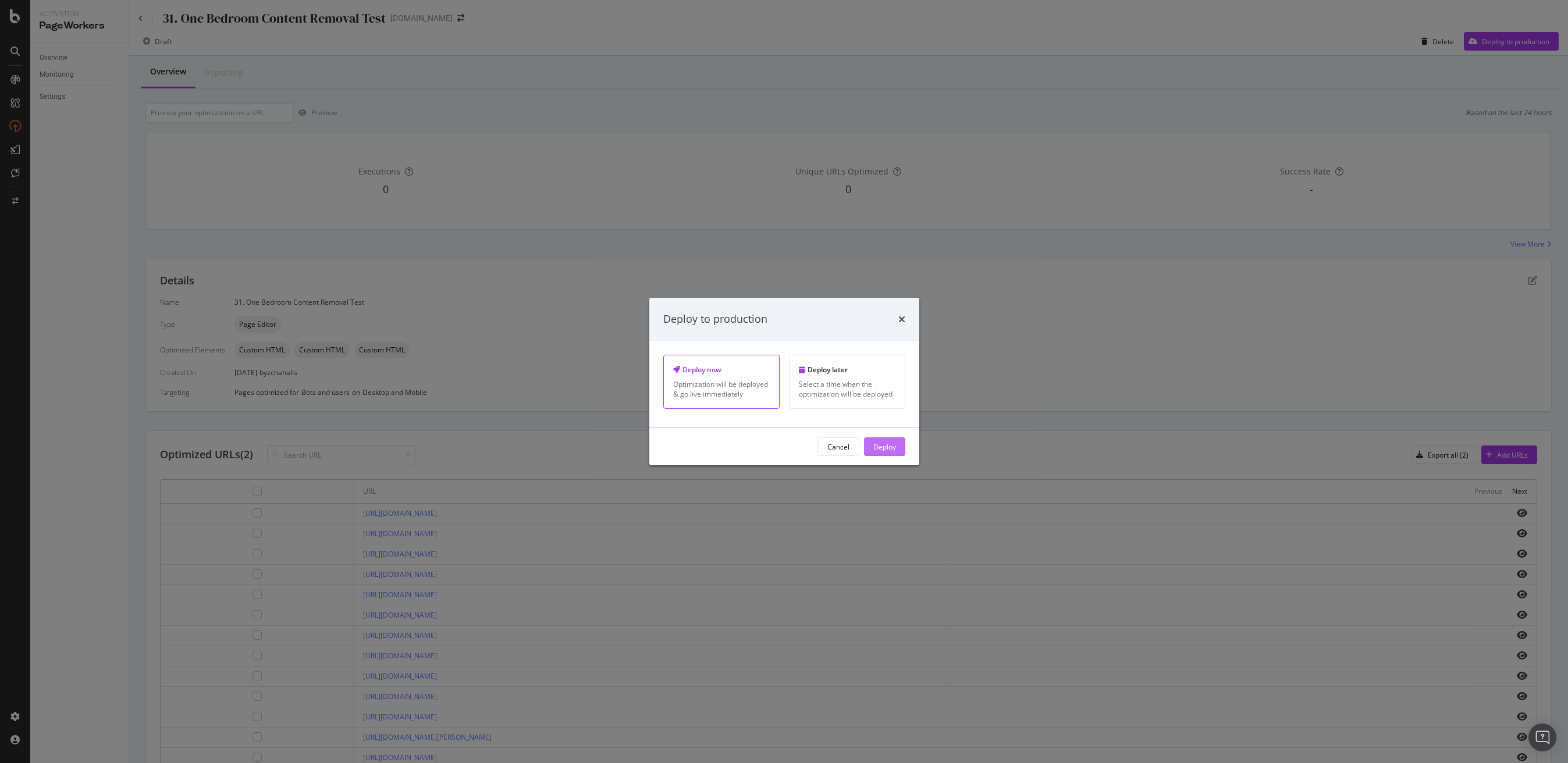
click at [887, 444] on div "Deploy" at bounding box center [884, 446] width 23 height 10
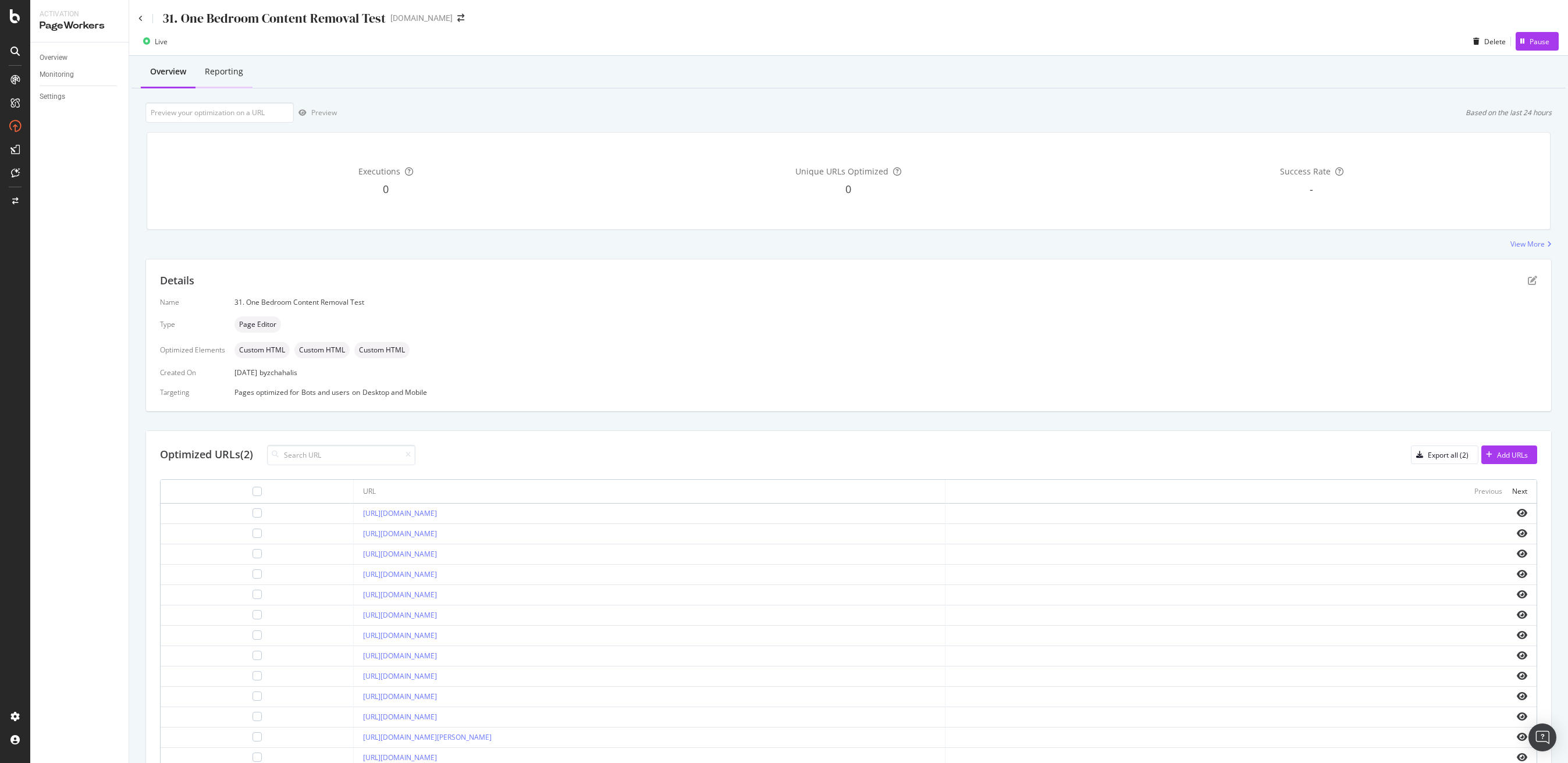
click at [220, 74] on div "Reporting" at bounding box center [223, 71] width 38 height 12
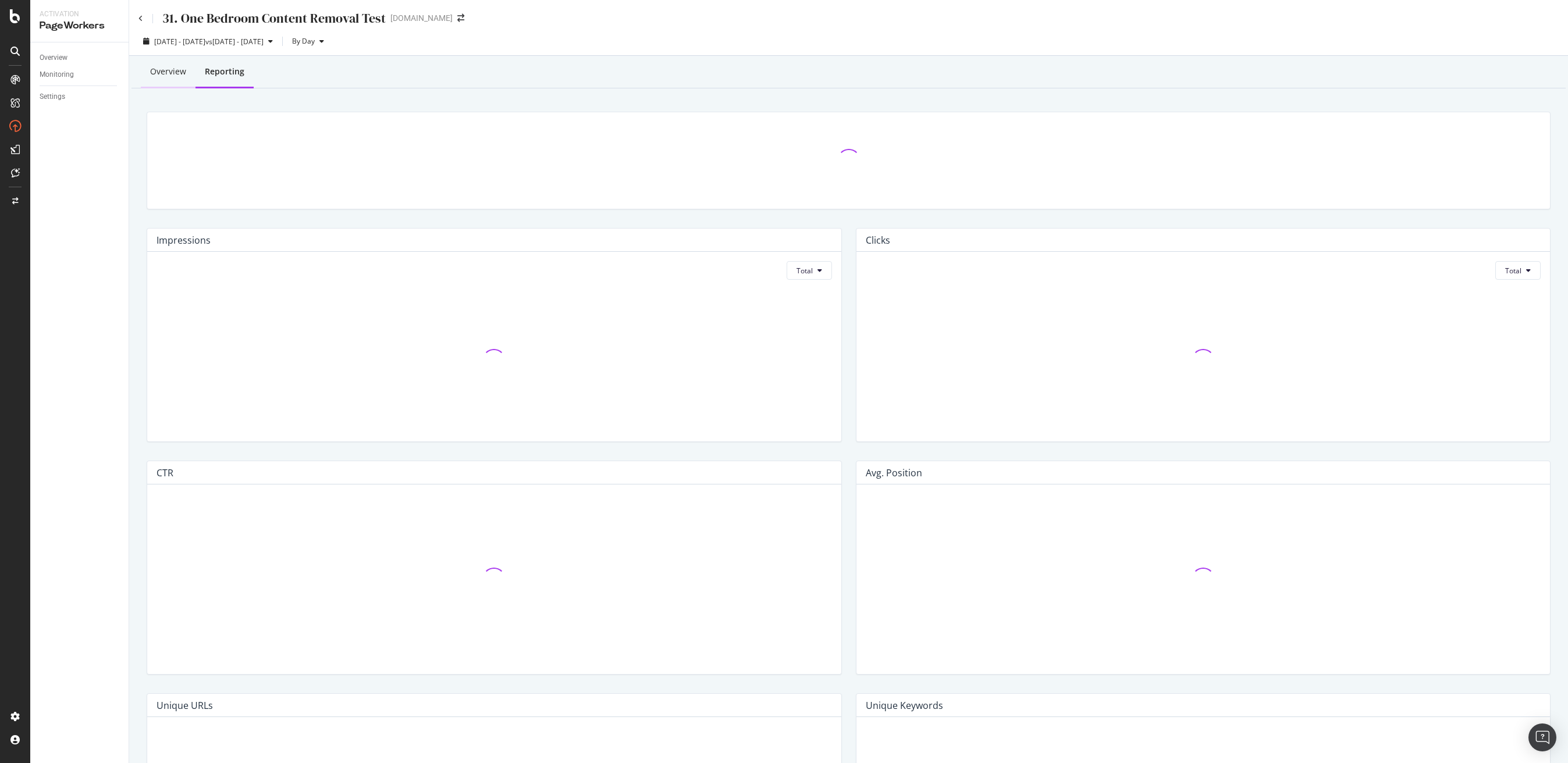
click at [155, 73] on div "Overview" at bounding box center [168, 71] width 36 height 12
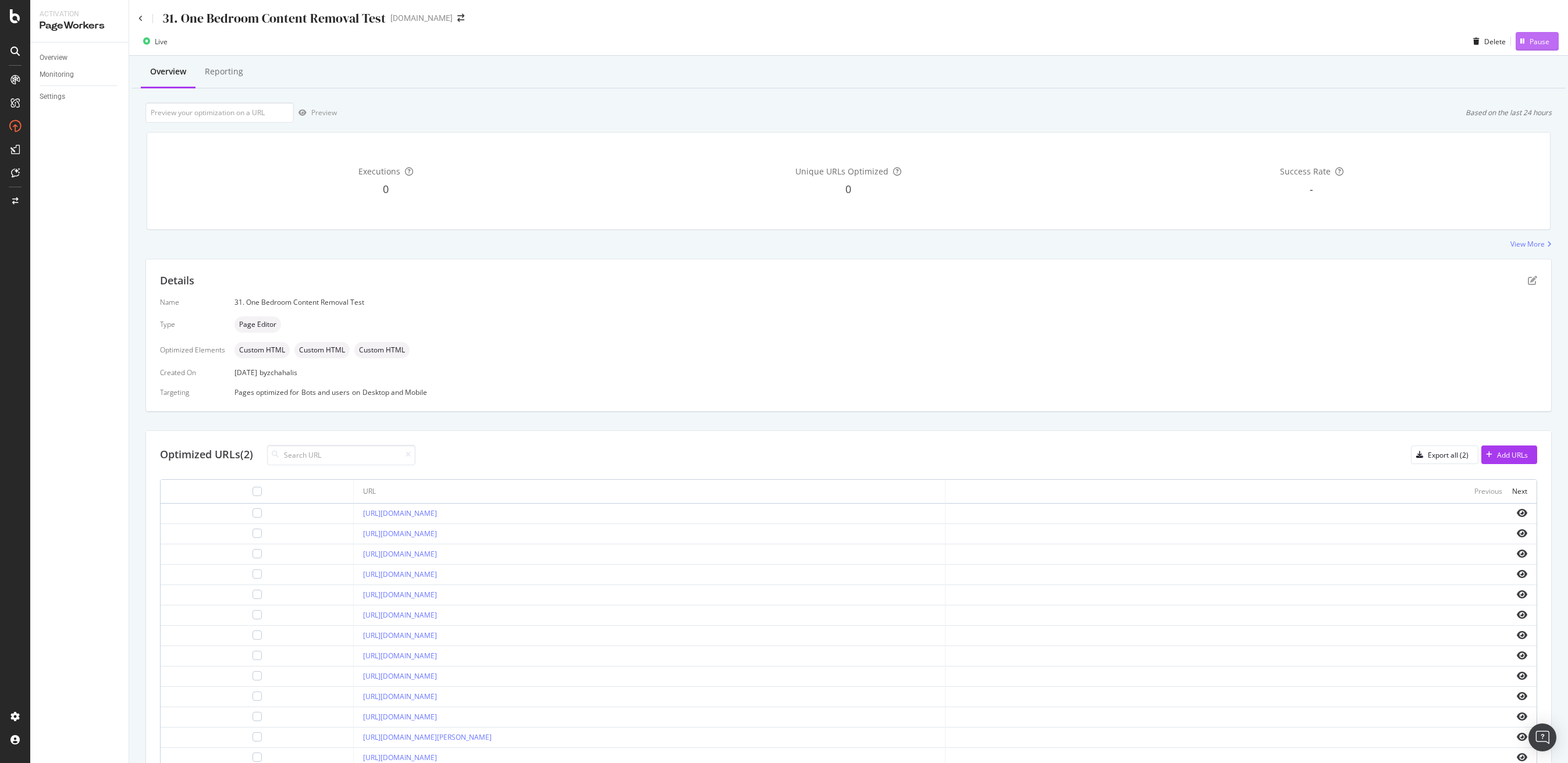
click at [1530, 42] on div "Pause" at bounding box center [1539, 41] width 19 height 10
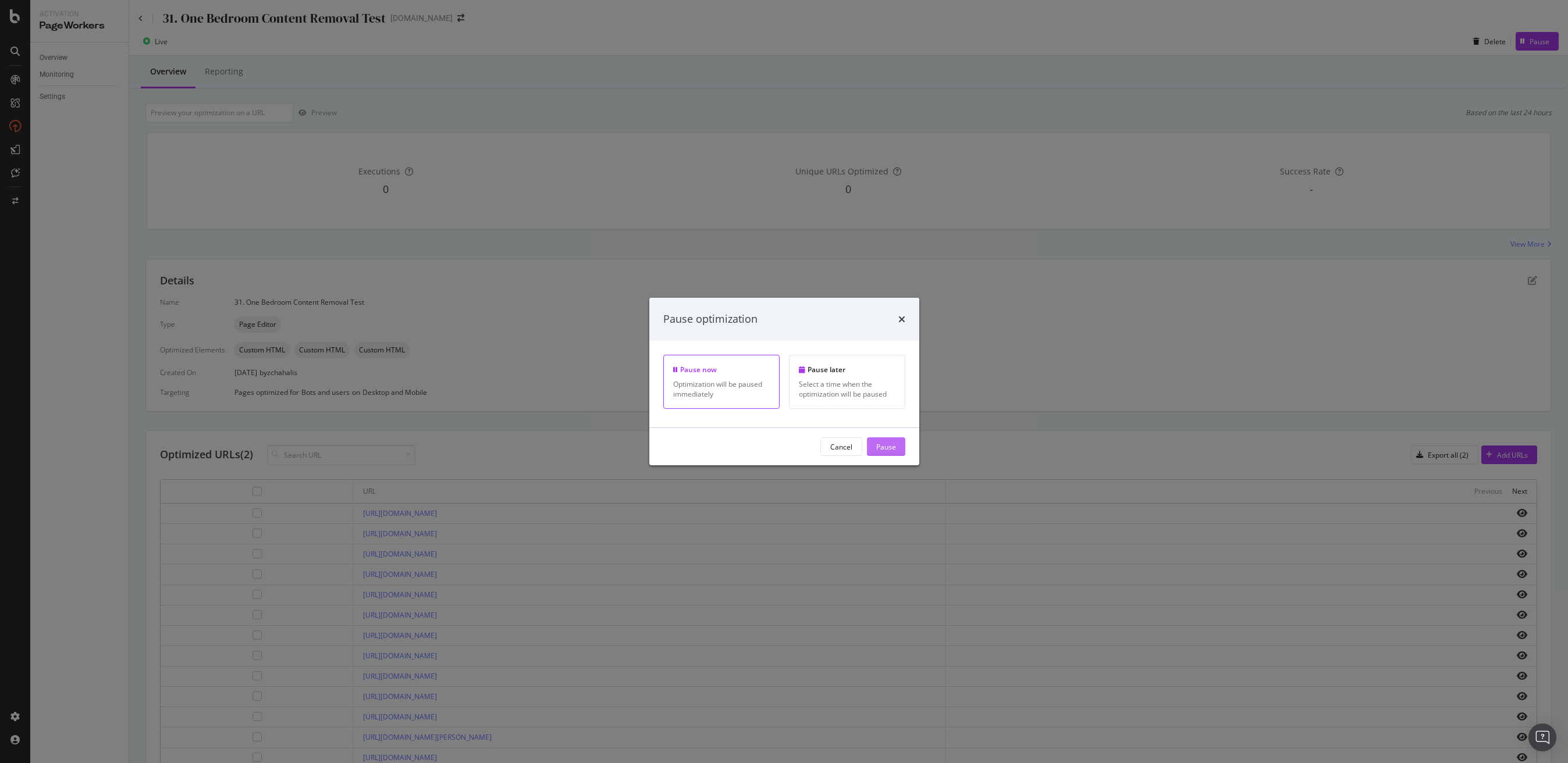
click at [898, 452] on button "Pause" at bounding box center [886, 447] width 38 height 19
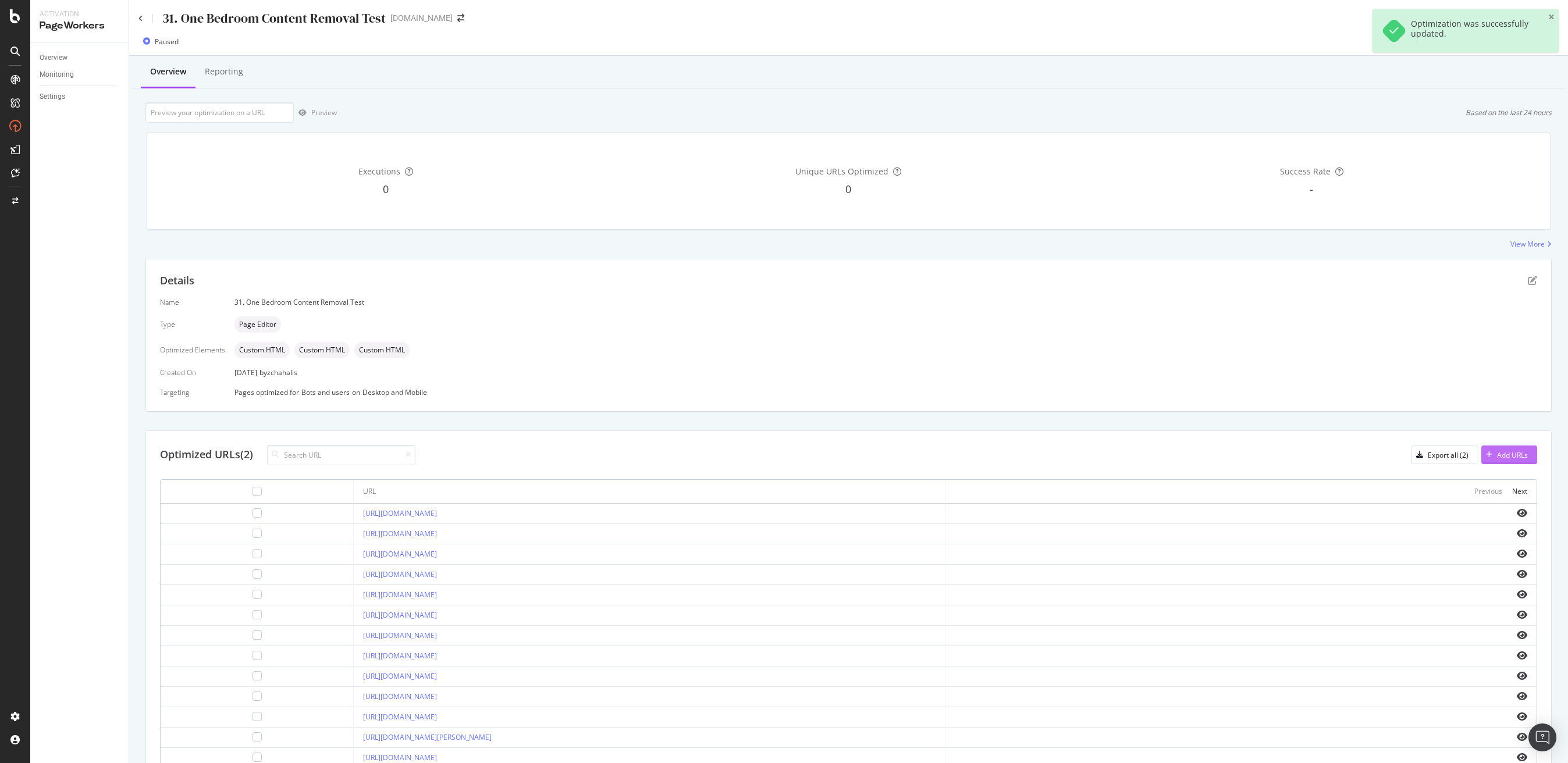
click at [1508, 455] on div "Add URLs" at bounding box center [1512, 455] width 31 height 10
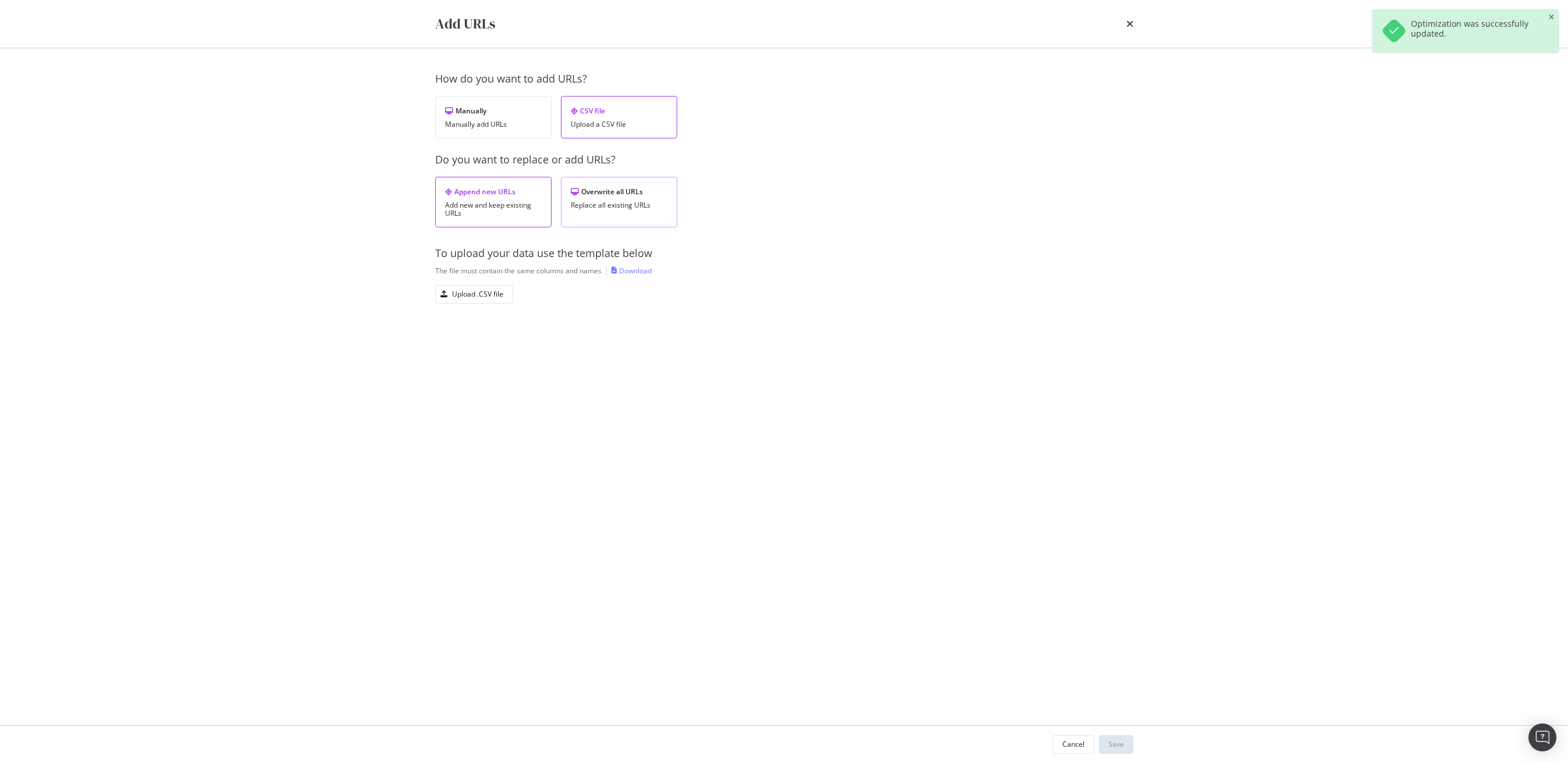
click at [620, 203] on div "Replace all existing URLs" at bounding box center [619, 205] width 97 height 8
click at [626, 271] on div "Download" at bounding box center [635, 271] width 33 height 10
click at [475, 296] on div "Upload .CSV file" at bounding box center [478, 294] width 51 height 10
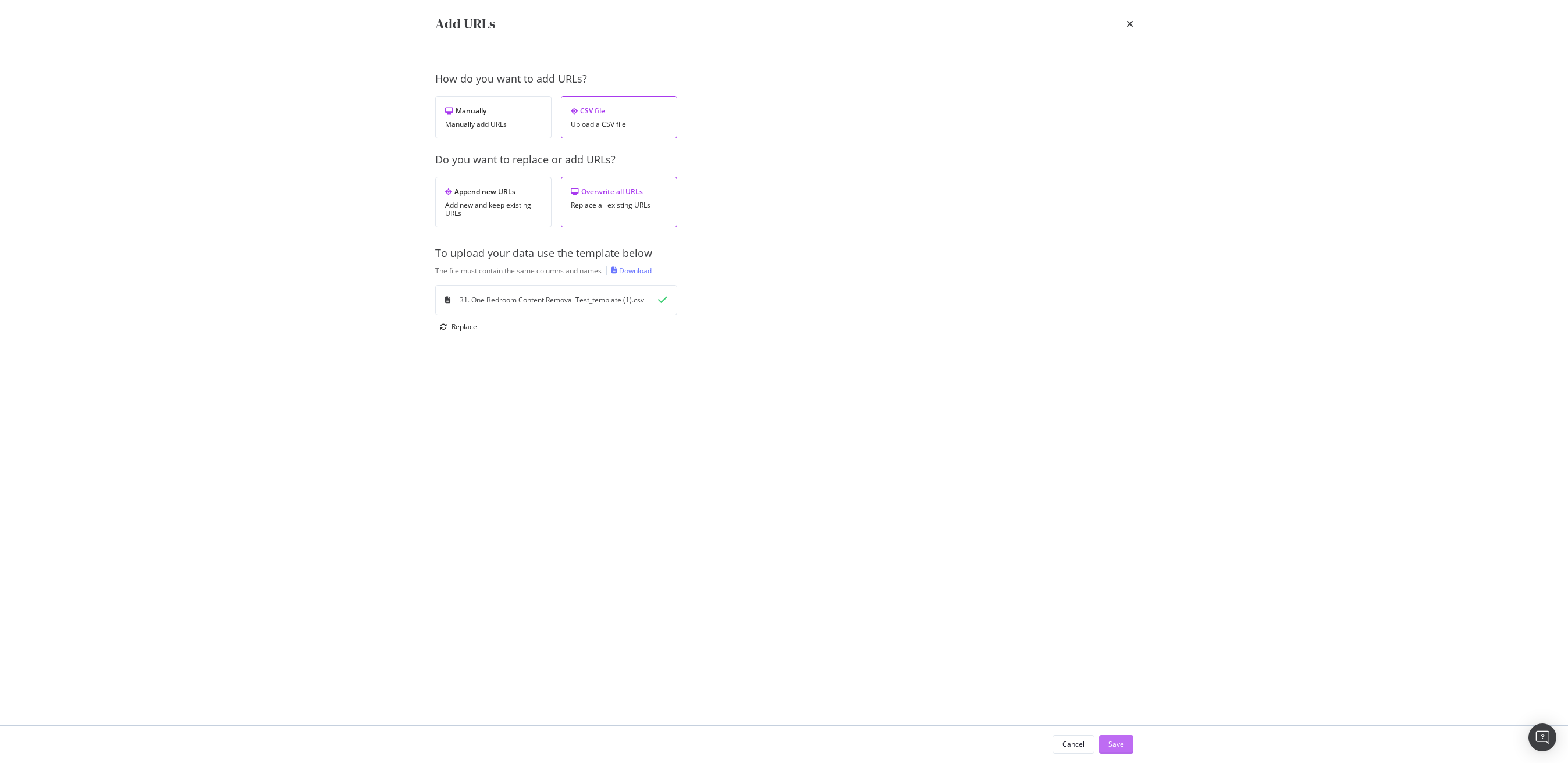
click at [1122, 744] on div "Save" at bounding box center [1116, 744] width 16 height 10
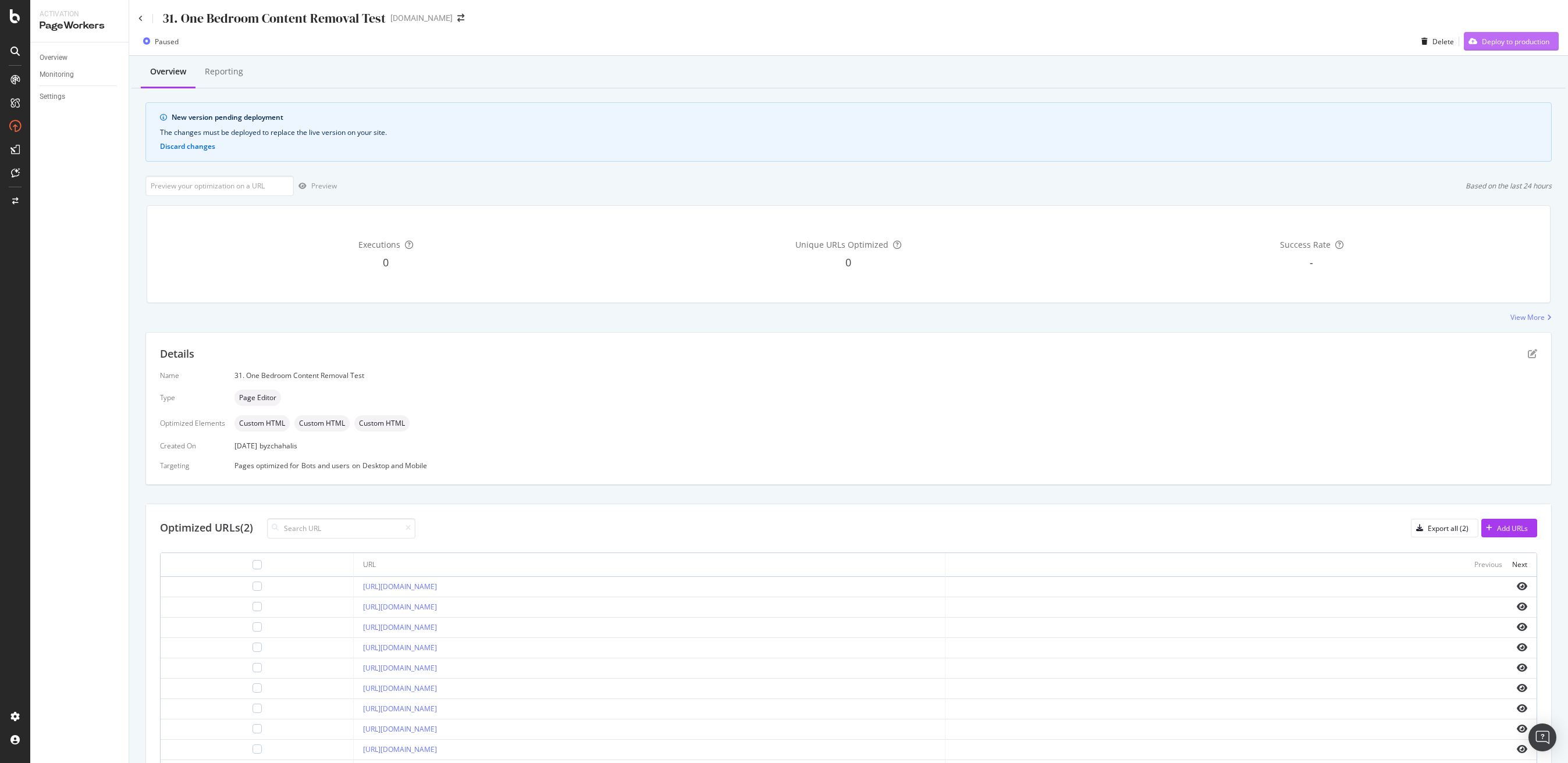
click at [1524, 40] on div "Deploy to production" at bounding box center [1516, 41] width 68 height 10
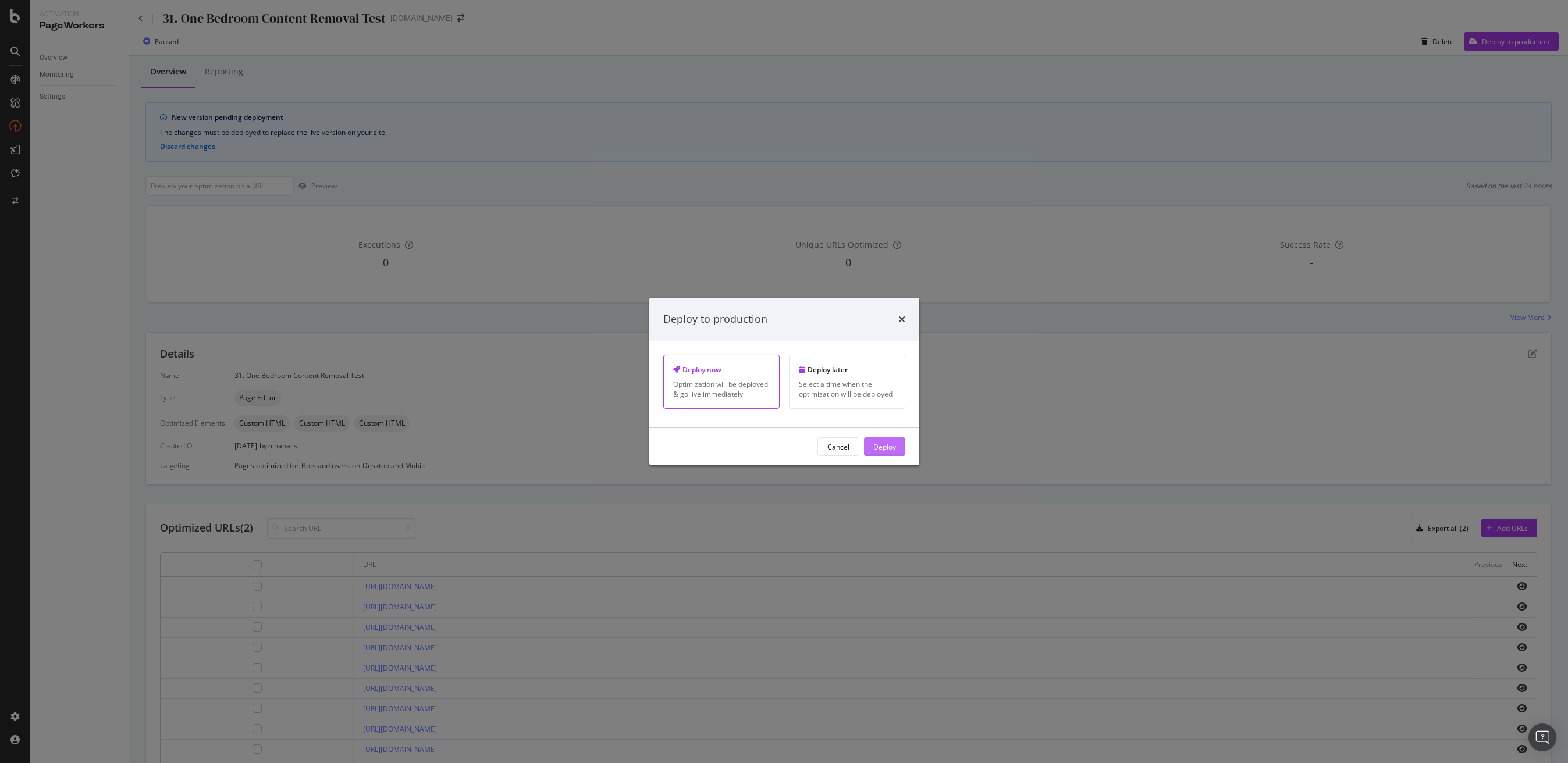
click at [892, 448] on div "Deploy" at bounding box center [884, 446] width 23 height 10
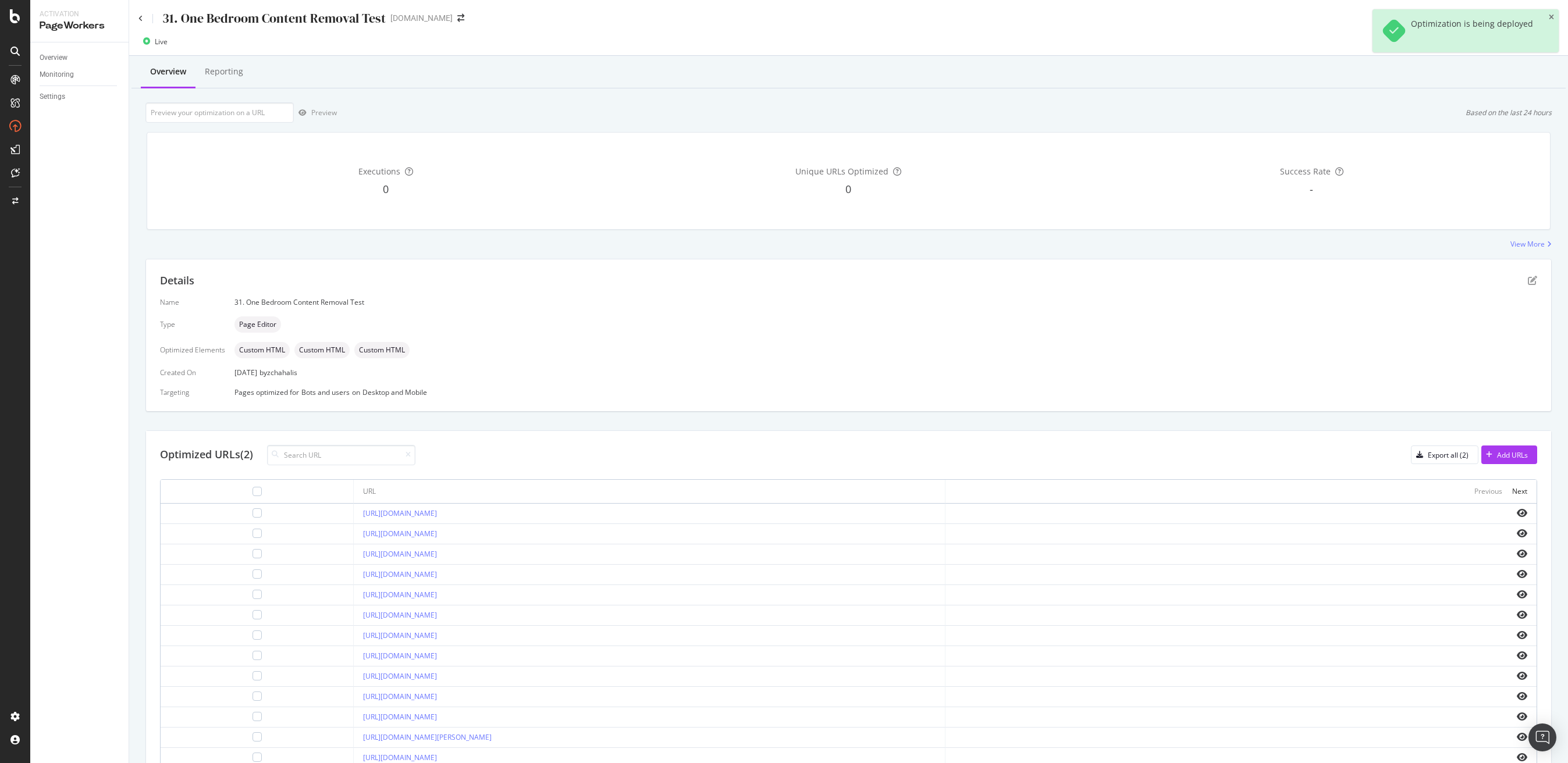
drag, startPoint x: 540, startPoint y: 597, endPoint x: 307, endPoint y: 593, distance: 233.0
click at [354, 593] on td "[URL][DOMAIN_NAME]" at bounding box center [649, 595] width 591 height 20
copy link "[URL][DOMAIN_NAME]"
click at [1530, 38] on div "Pause" at bounding box center [1539, 41] width 19 height 10
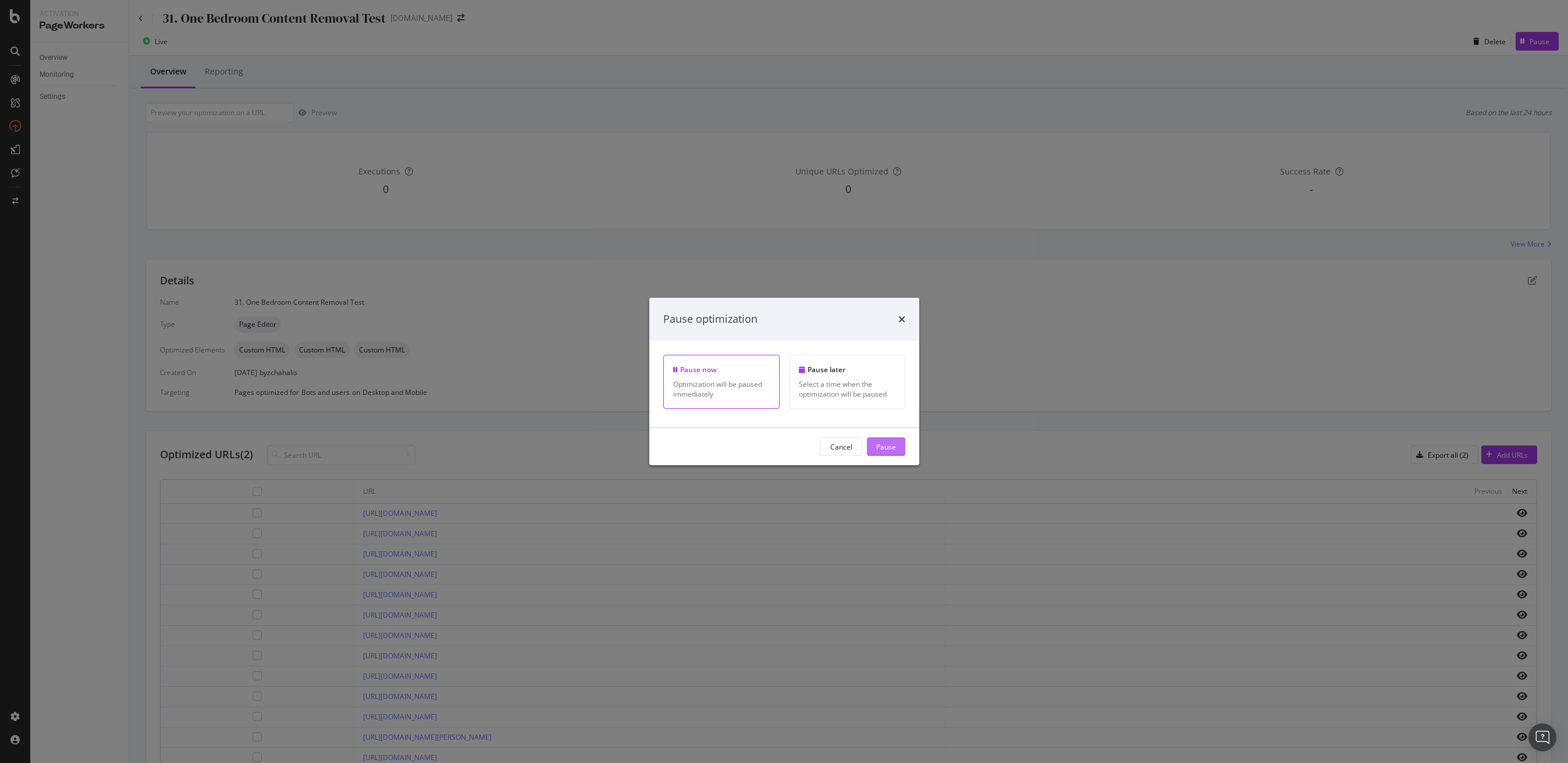
click at [889, 451] on div "Pause" at bounding box center [886, 446] width 19 height 10
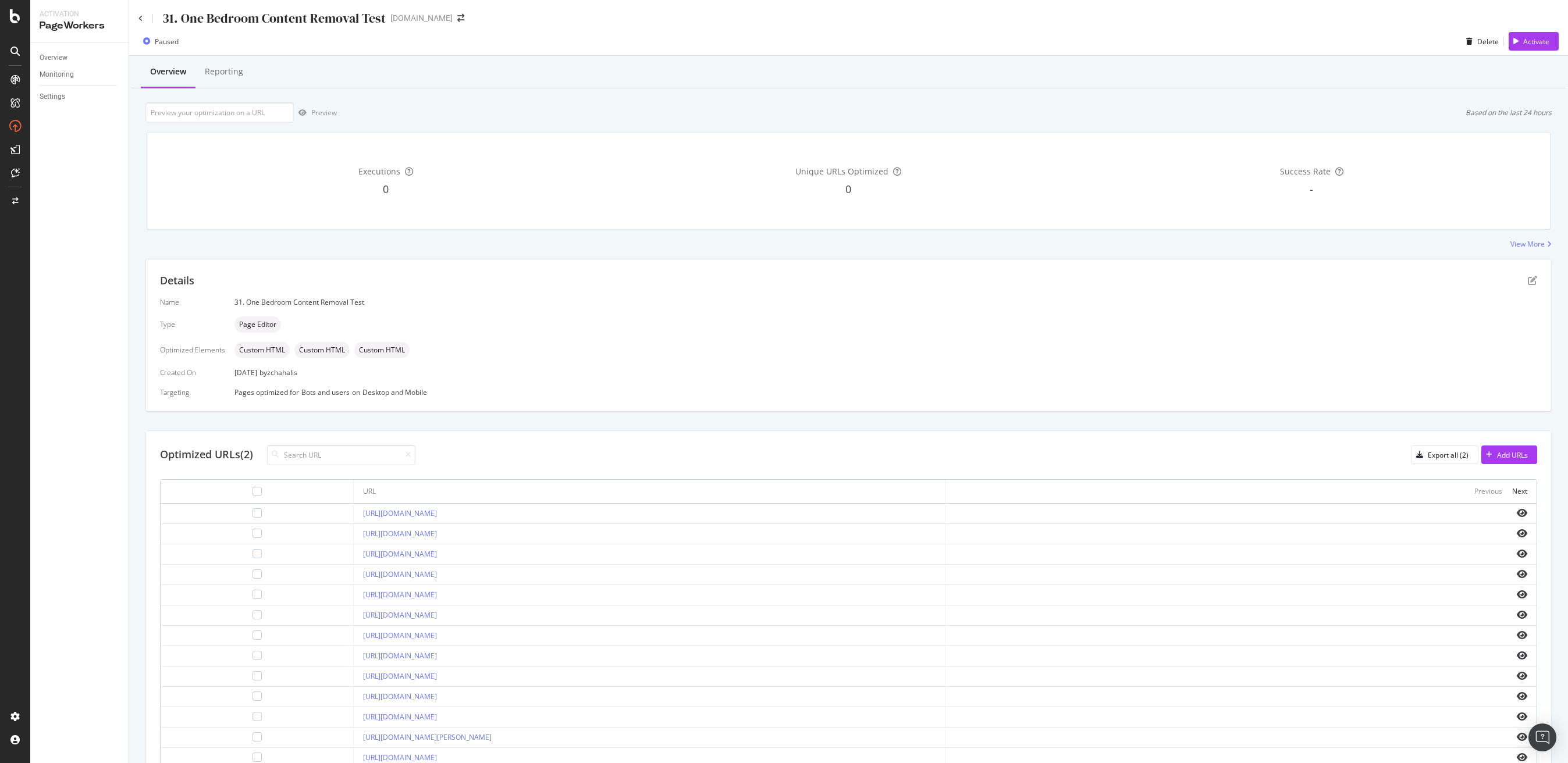
click at [1535, 283] on div "Details Name 31. One Bedroom Content Removal Test Type Page Editor Optimized El…" at bounding box center [849, 335] width 1405 height 152
click at [1528, 280] on icon "pen-to-square" at bounding box center [1532, 280] width 9 height 9
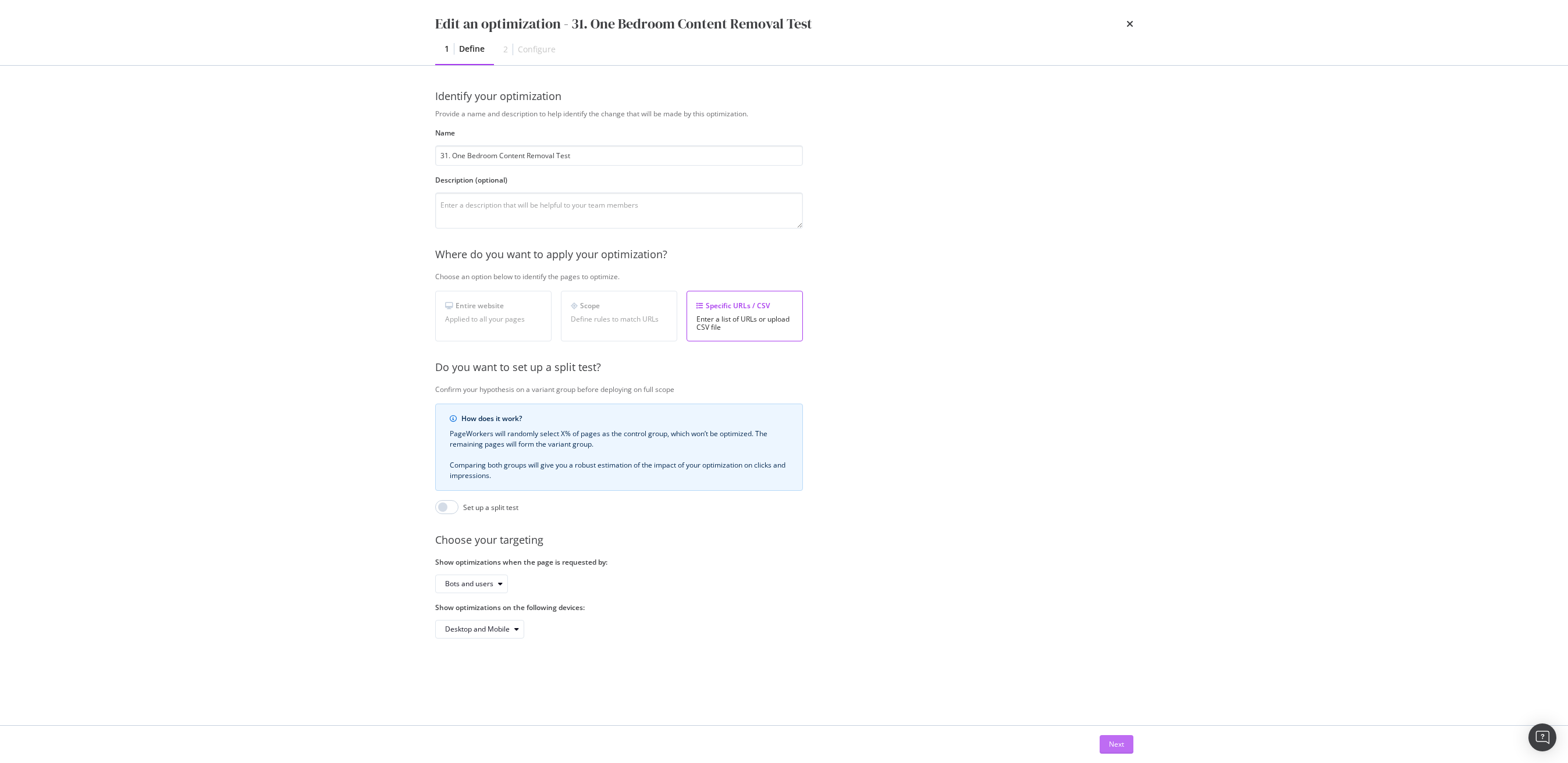
click at [1113, 744] on div "Next" at bounding box center [1116, 744] width 15 height 10
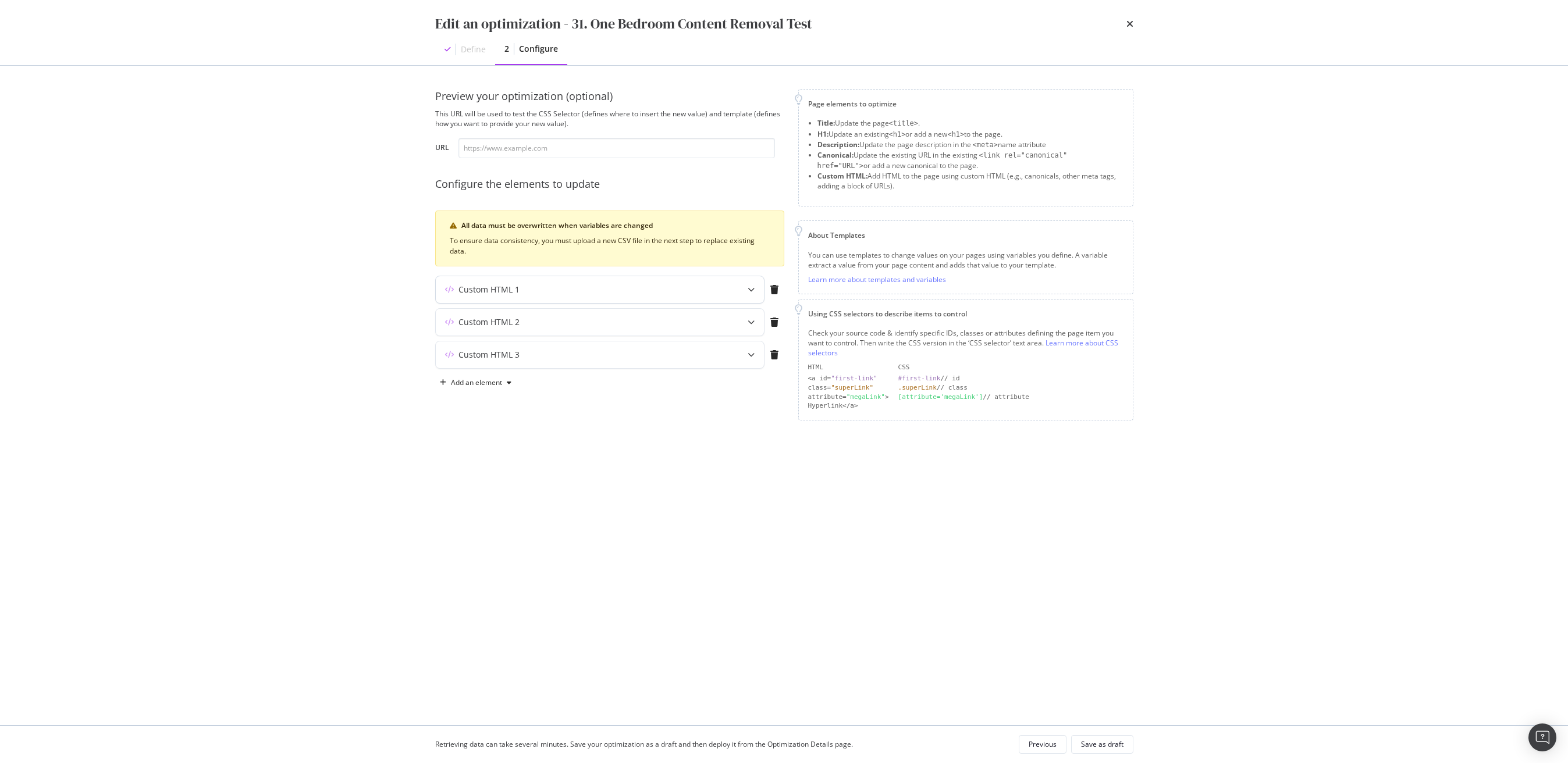
click at [503, 287] on div "Custom HTML 1" at bounding box center [489, 289] width 61 height 12
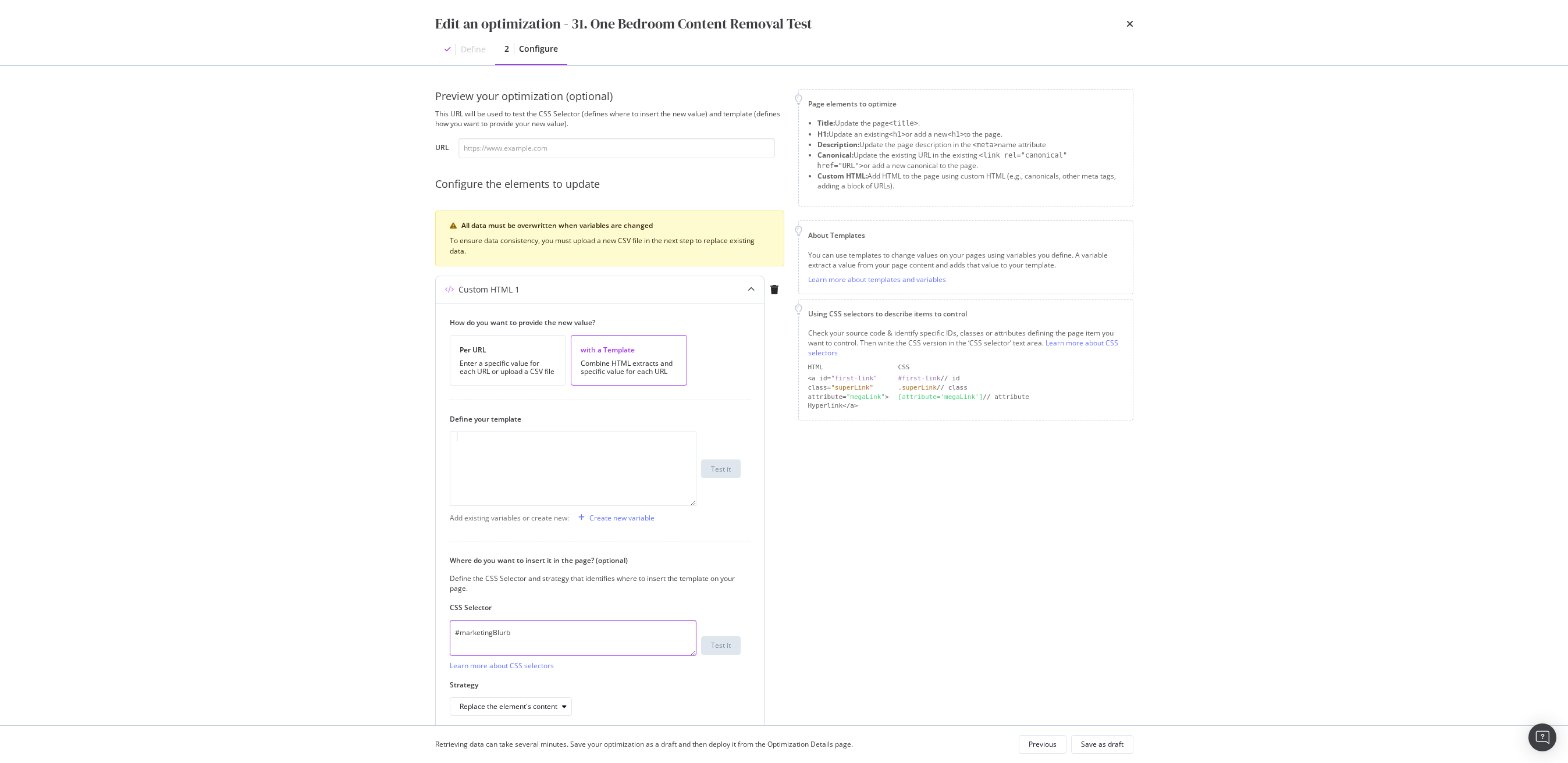
click at [551, 622] on textarea "#marketingBlurb" at bounding box center [573, 638] width 247 height 36
paste textarea "#marketingBlurb"
paste textarea "modal"
type textarea "#marketingBlurb"
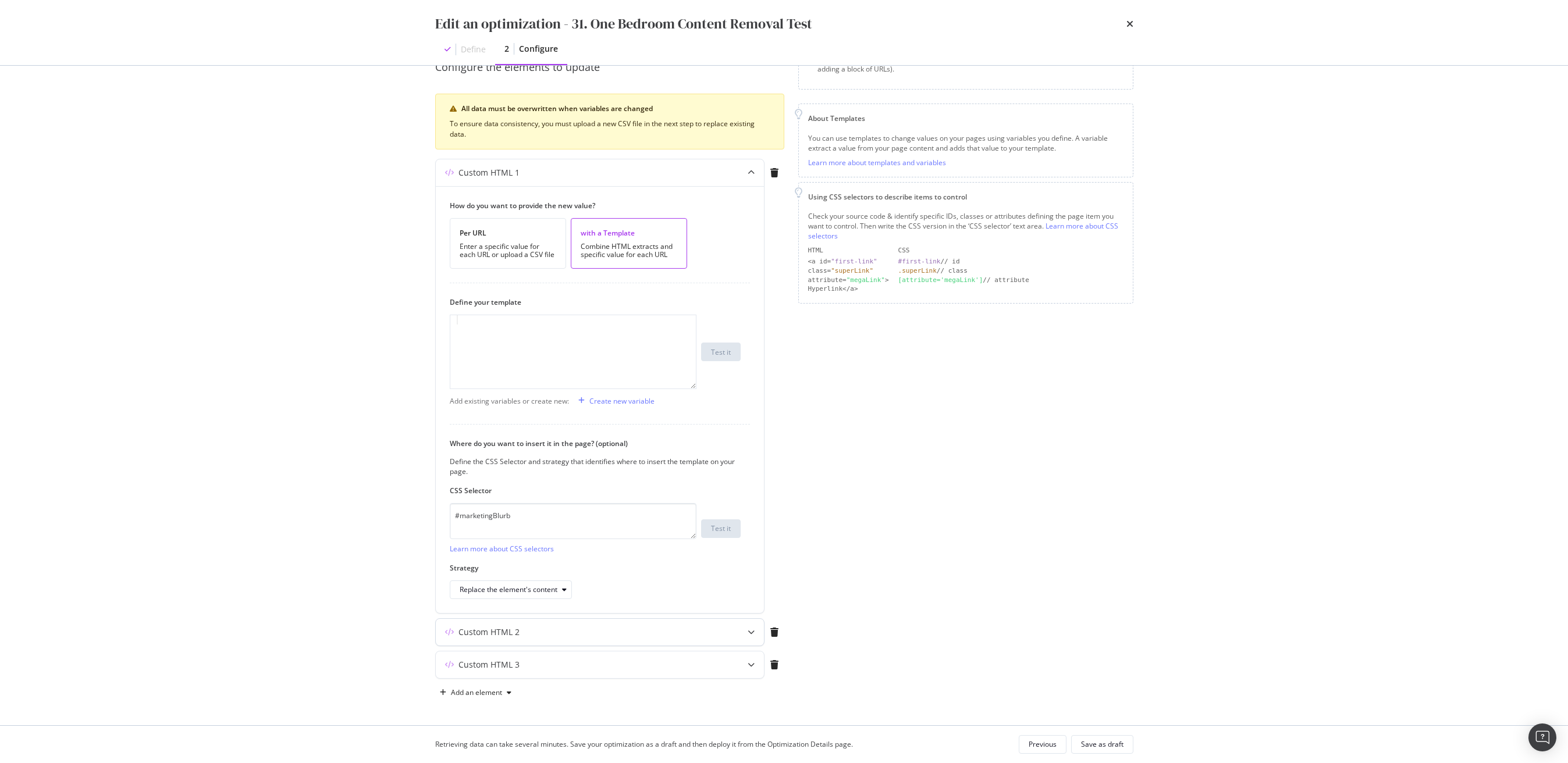
click at [533, 629] on div "Custom HTML 2" at bounding box center [577, 632] width 282 height 12
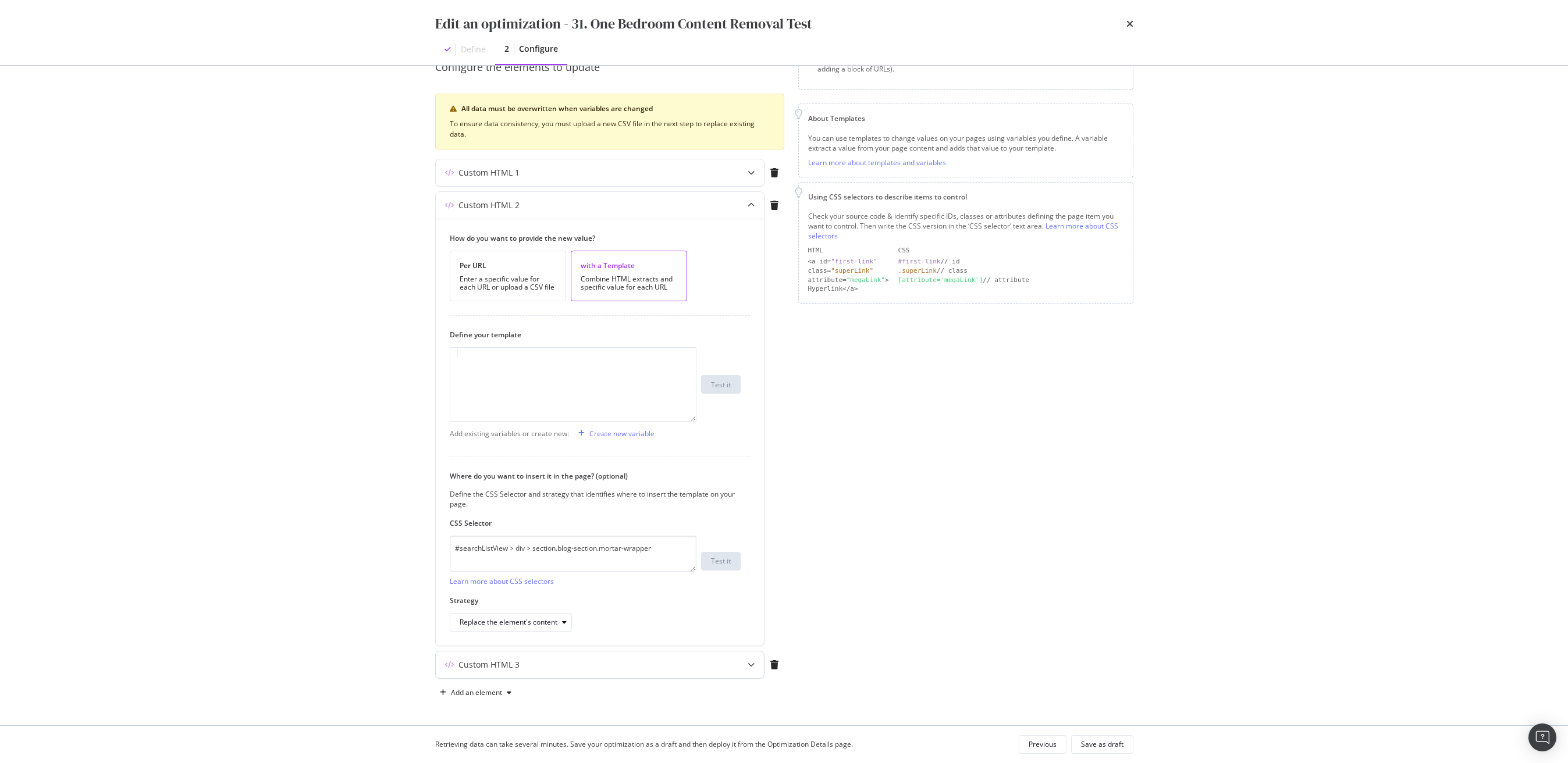
click at [616, 667] on div "Custom HTML 3" at bounding box center [577, 664] width 282 height 12
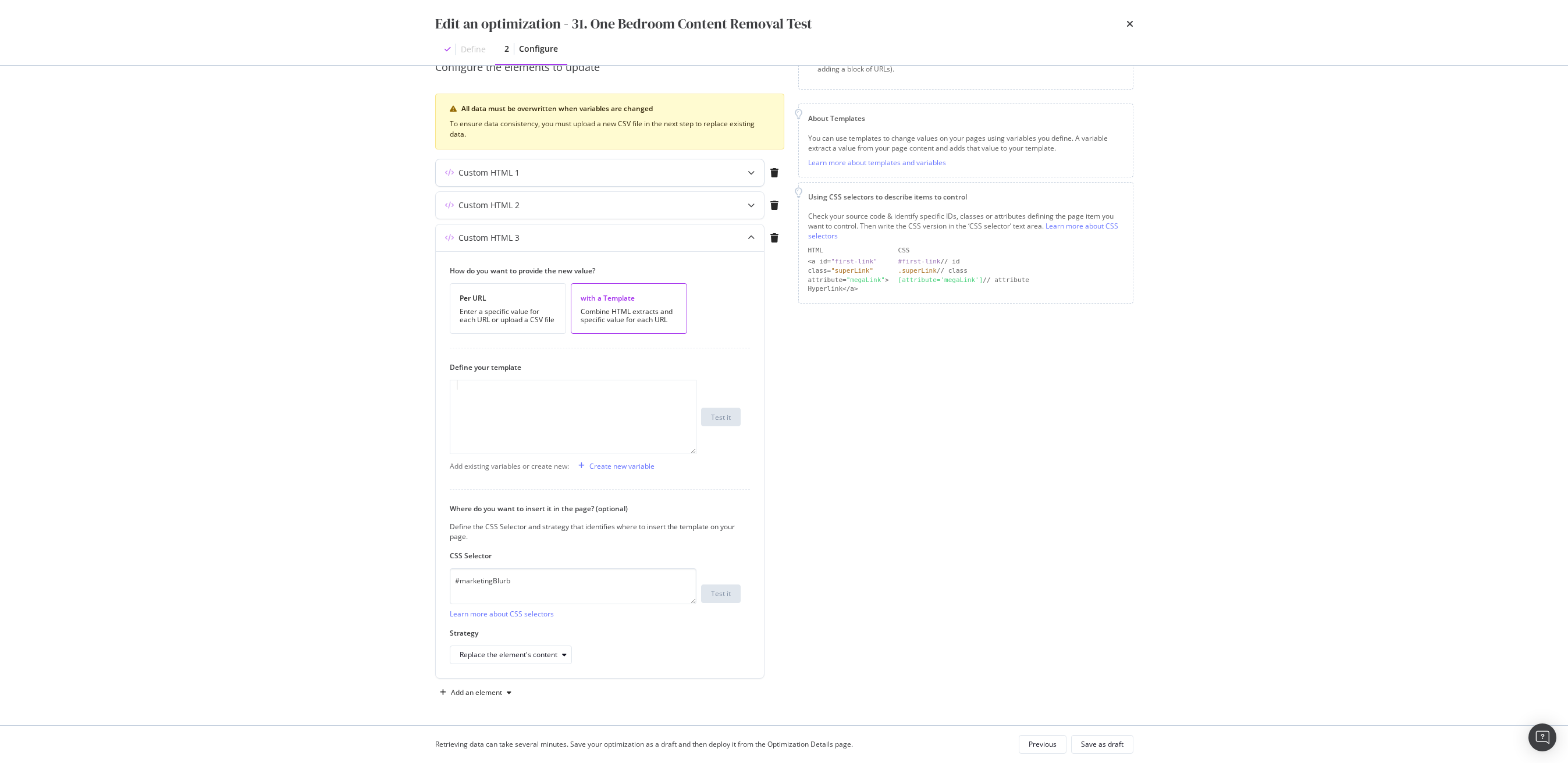
click at [548, 178] on div "Custom HTML 1" at bounding box center [577, 172] width 282 height 12
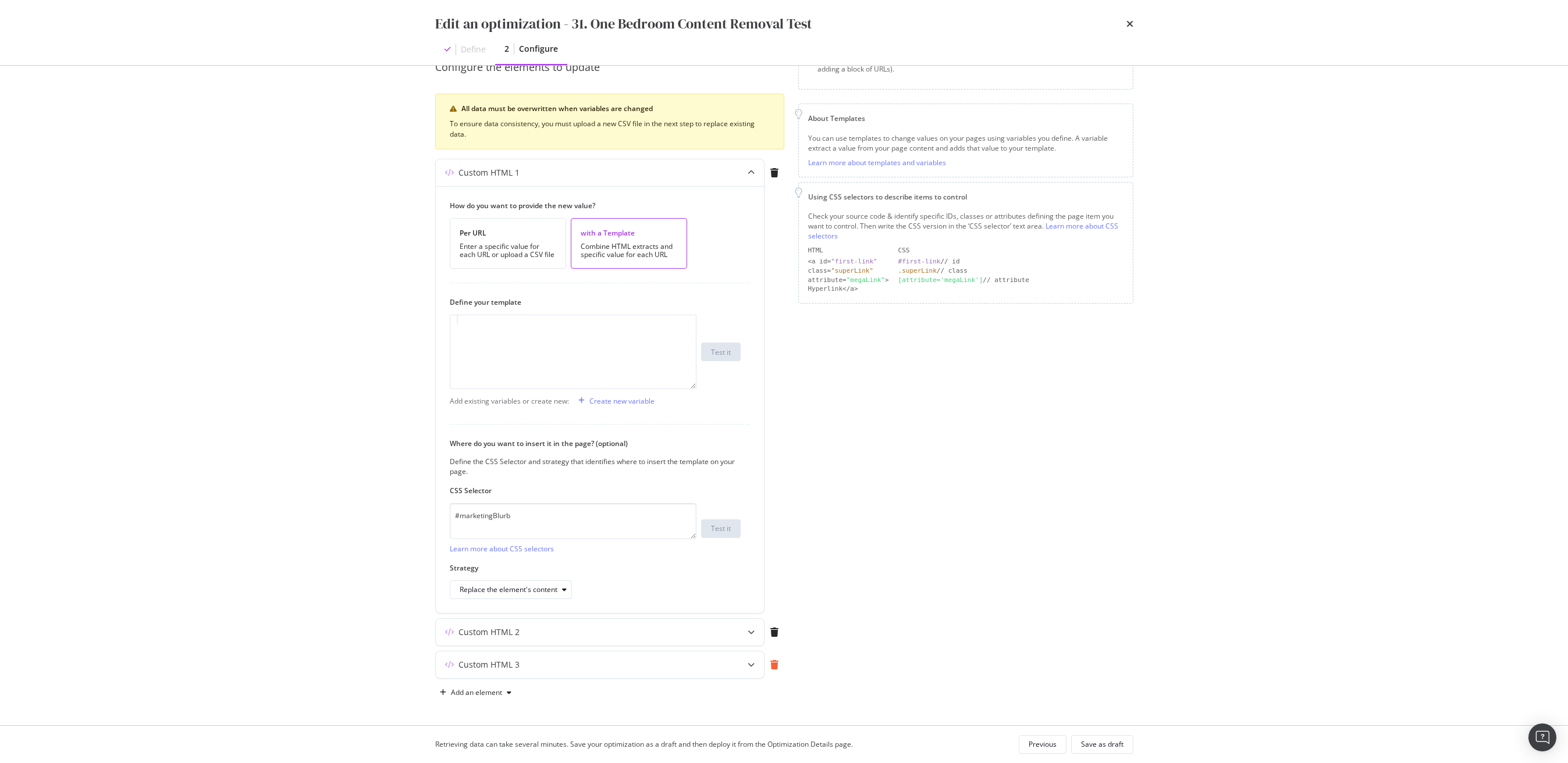
click at [776, 666] on icon "modal" at bounding box center [774, 664] width 8 height 9
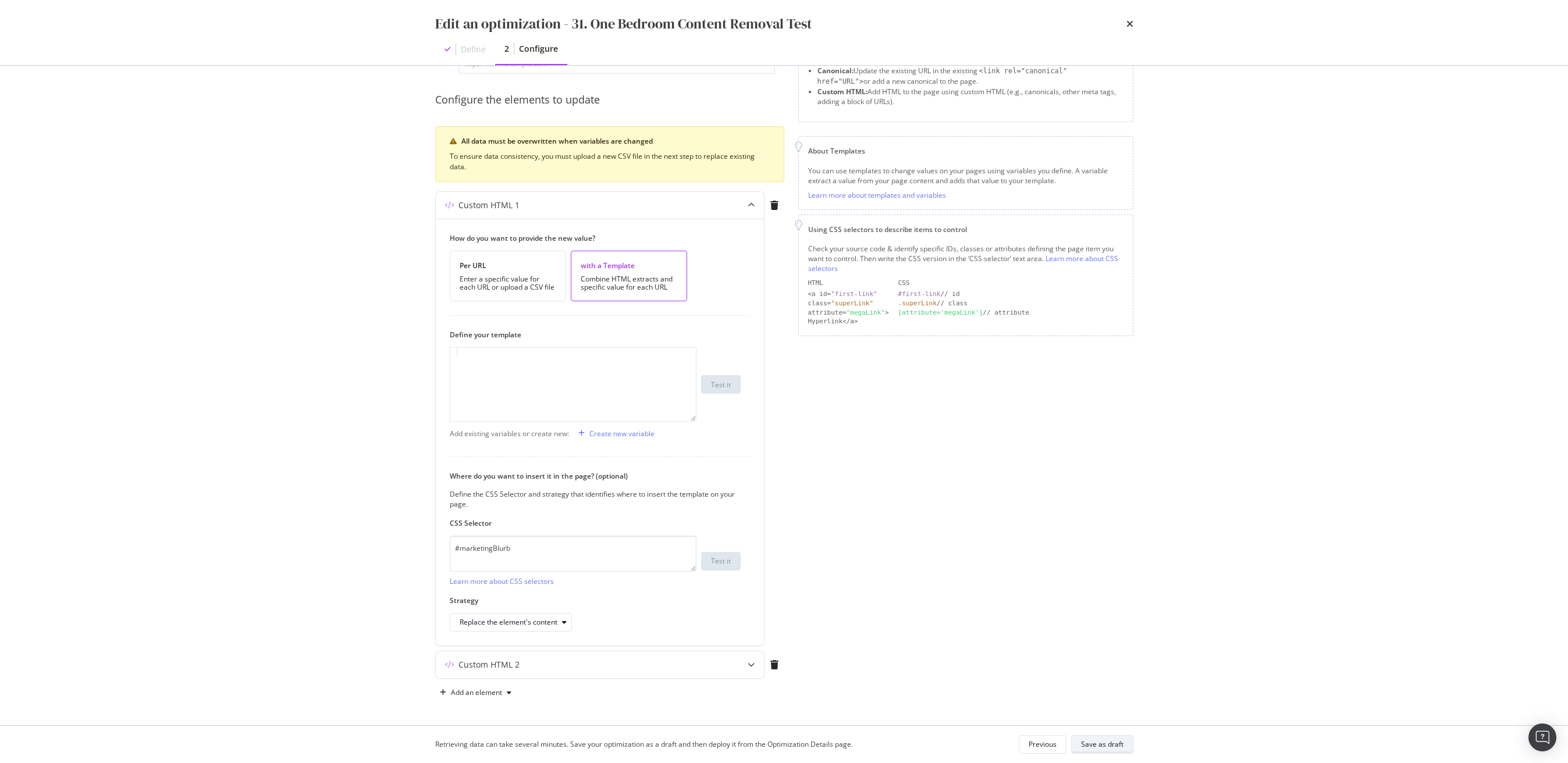
click at [1095, 751] on div "Save as draft" at bounding box center [1102, 744] width 43 height 16
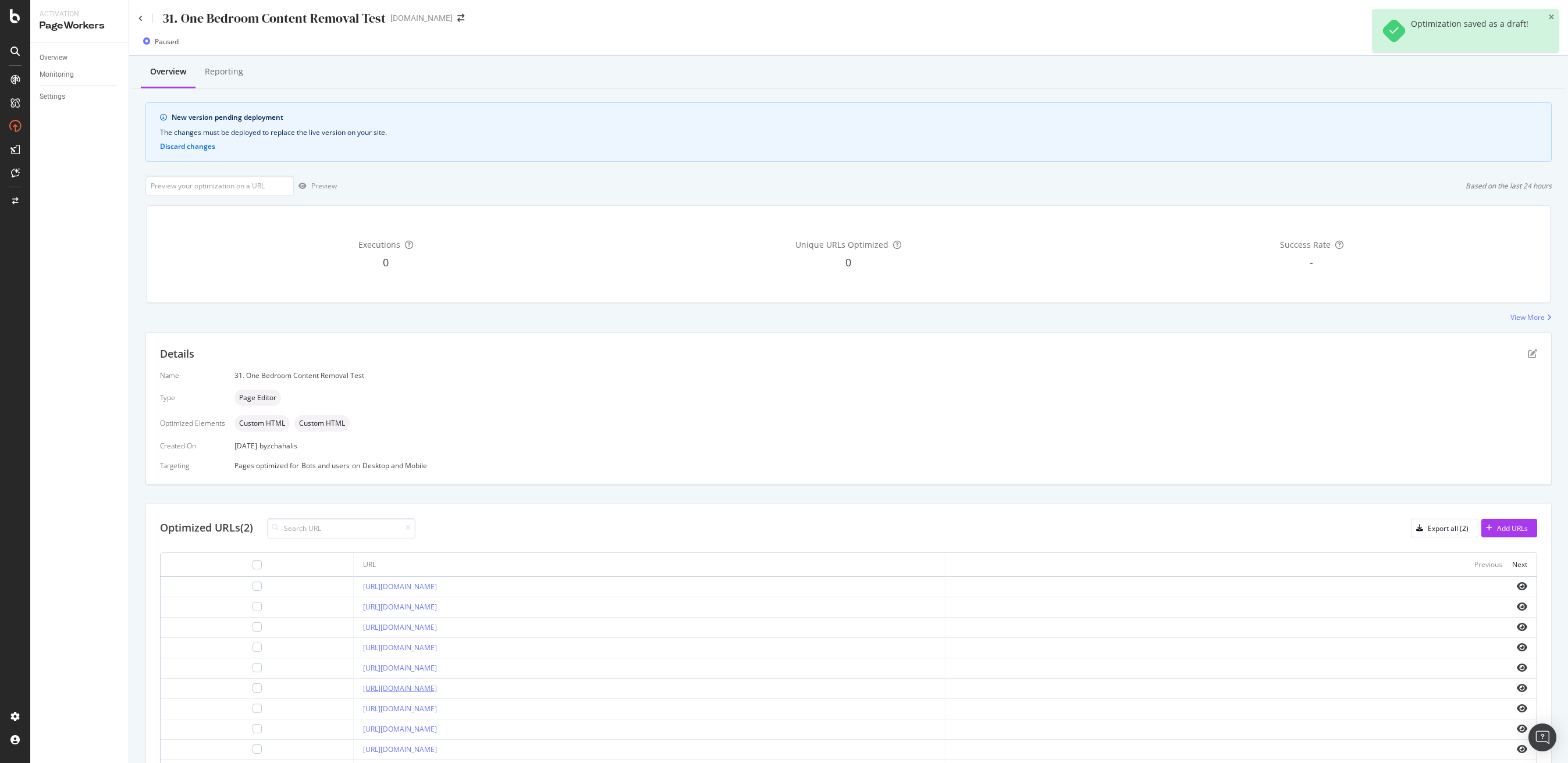
drag, startPoint x: 511, startPoint y: 685, endPoint x: 310, endPoint y: 687, distance: 201.0
click at [363, 687] on div "[URL][DOMAIN_NAME]" at bounding box center [649, 688] width 572 height 10
copy link "[URL][DOMAIN_NAME]"
click at [207, 193] on input "url" at bounding box center [220, 186] width 149 height 20
paste input "[URL][DOMAIN_NAME]"
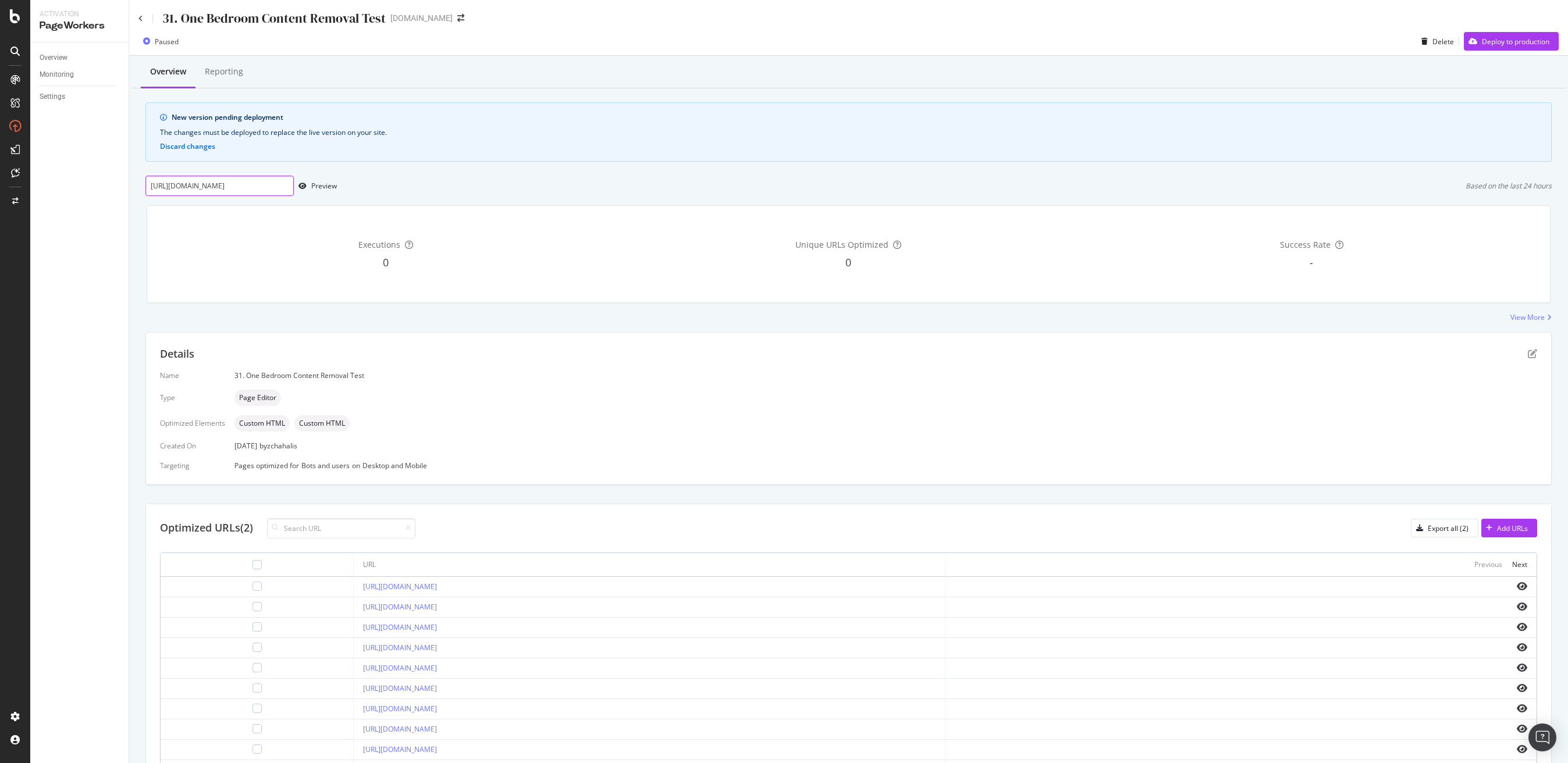
scroll to position [0, 49]
type input "[URL][DOMAIN_NAME]"
click at [305, 187] on icon "button" at bounding box center [302, 186] width 8 height 7
click at [1498, 46] on div "Deploy to production" at bounding box center [1516, 41] width 68 height 10
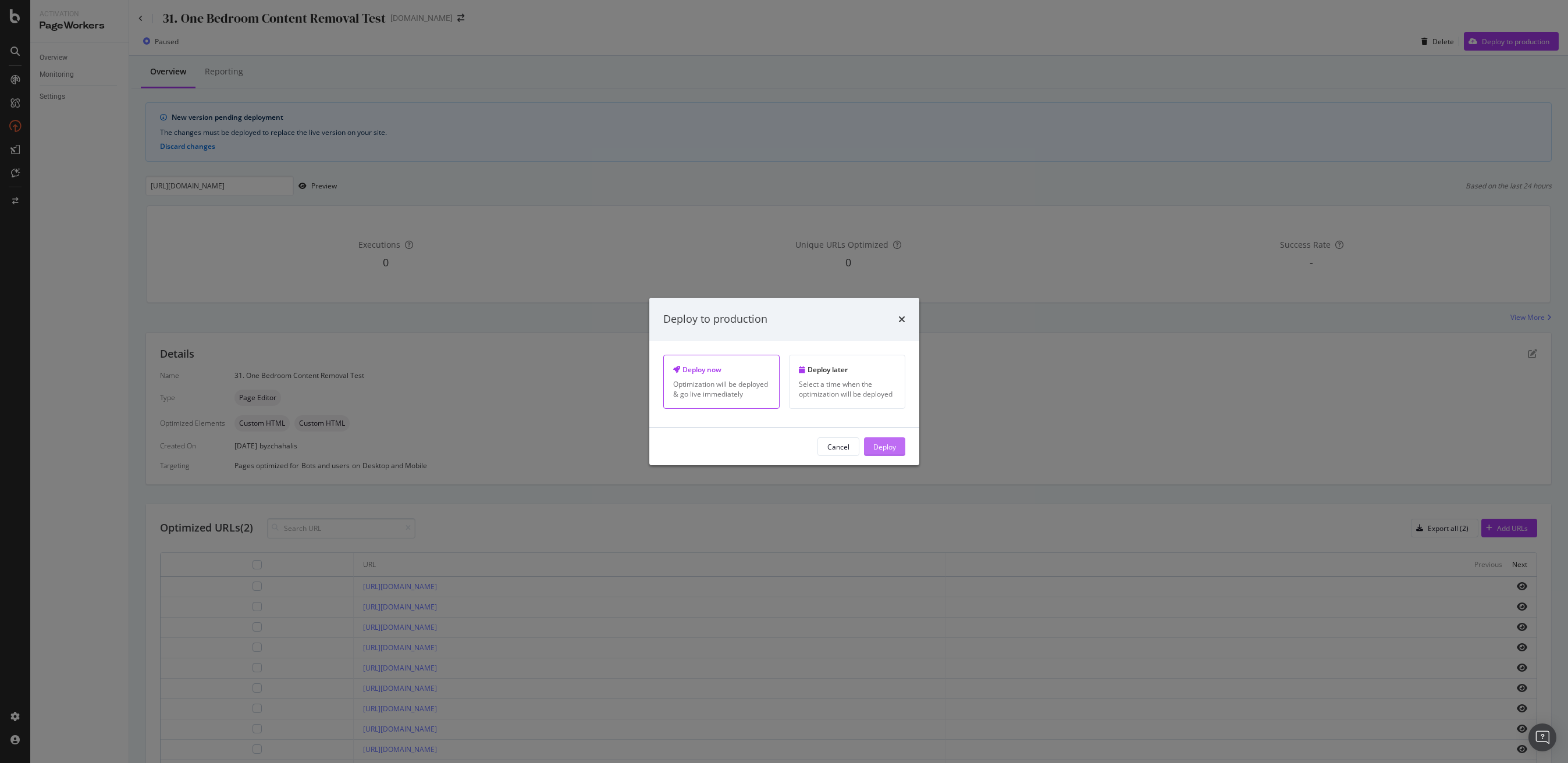
click at [882, 447] on div "Deploy" at bounding box center [884, 446] width 23 height 10
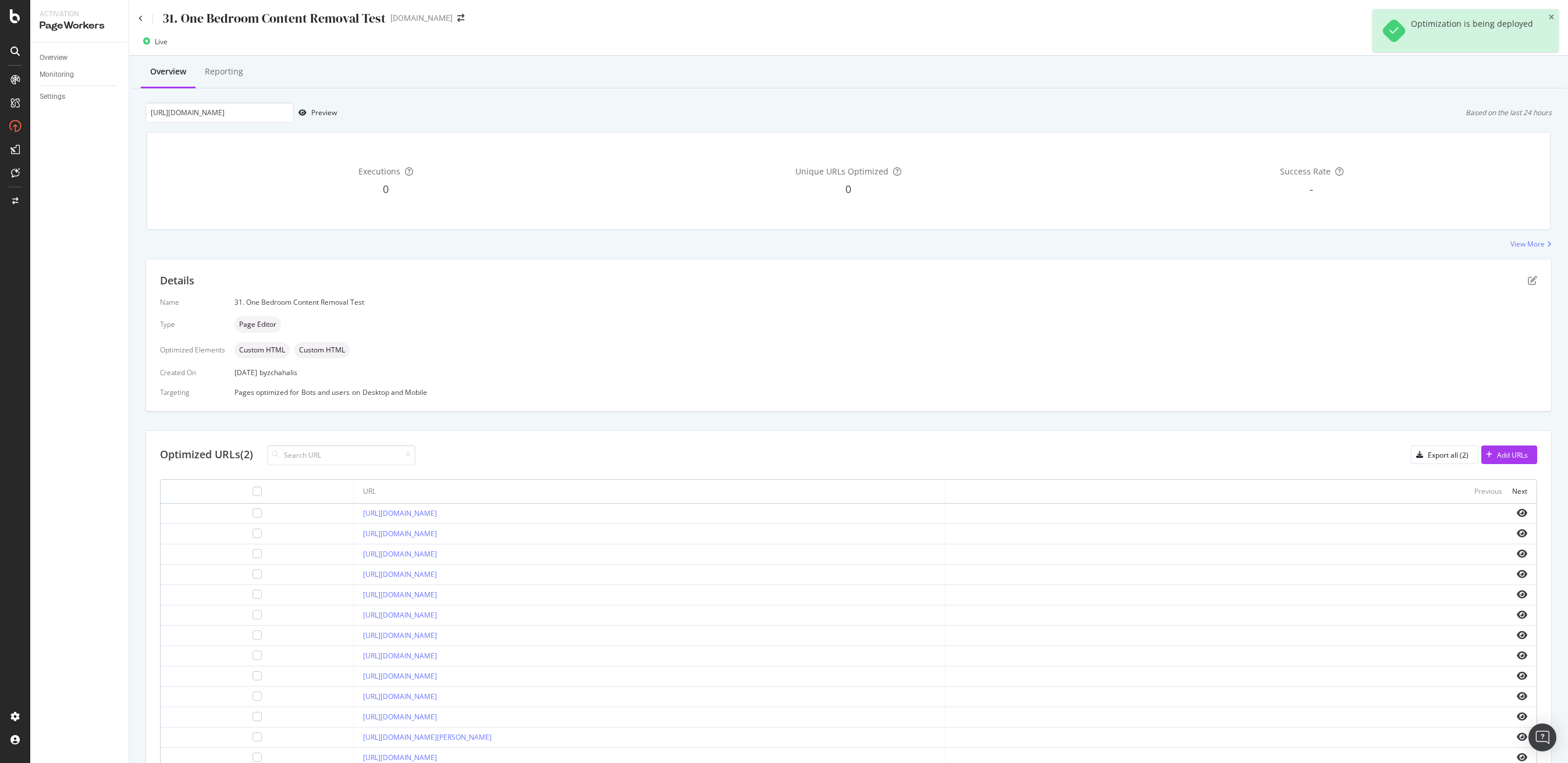
scroll to position [102, 0]
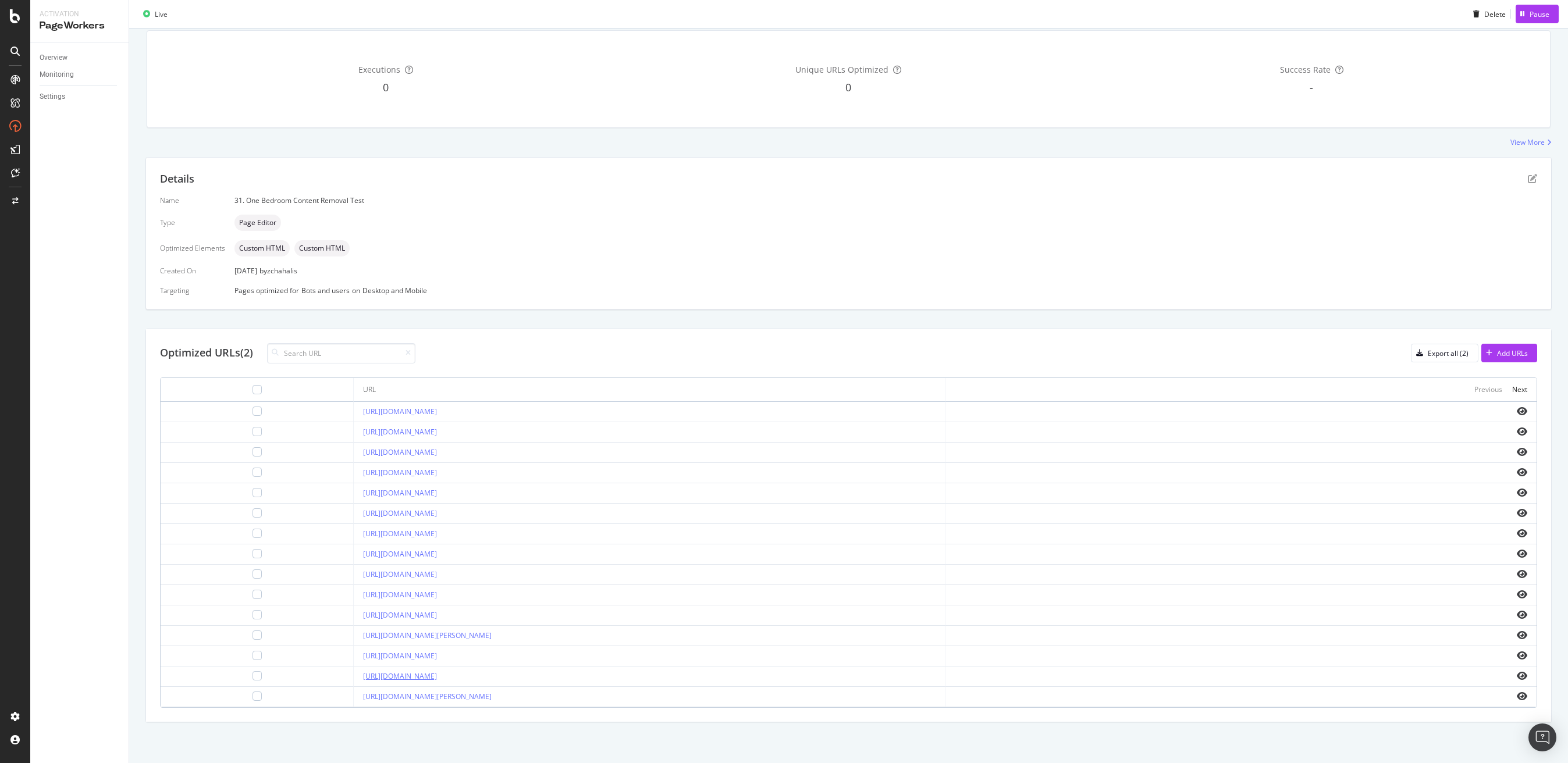
drag, startPoint x: 522, startPoint y: 680, endPoint x: 310, endPoint y: 675, distance: 212.1
click at [363, 675] on div "[URL][DOMAIN_NAME]" at bounding box center [649, 676] width 572 height 10
copy link "[URL][DOMAIN_NAME]"
